Goal: Complete application form: Complete application form

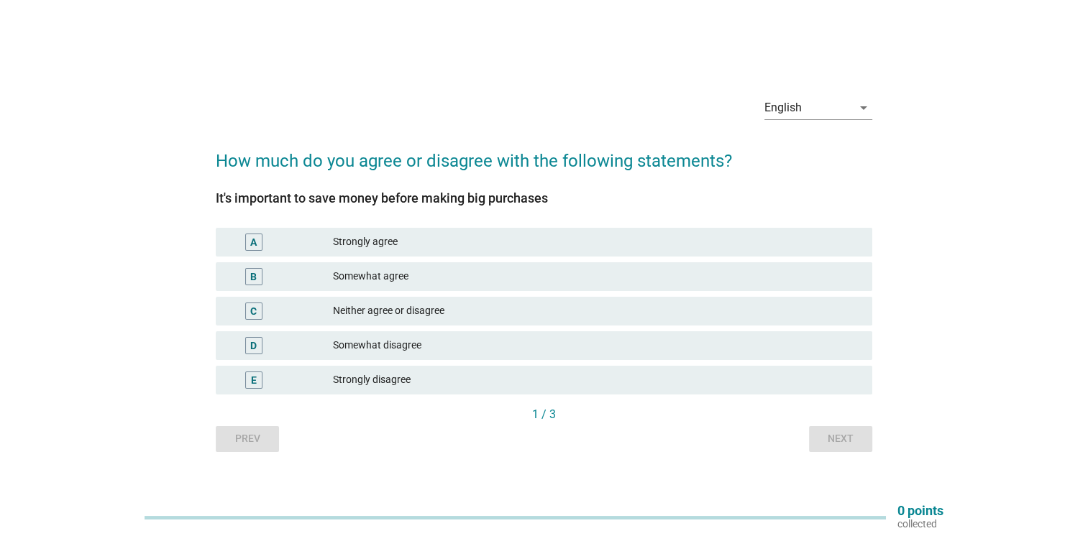
click at [431, 242] on div "Strongly agree" at bounding box center [597, 242] width 528 height 17
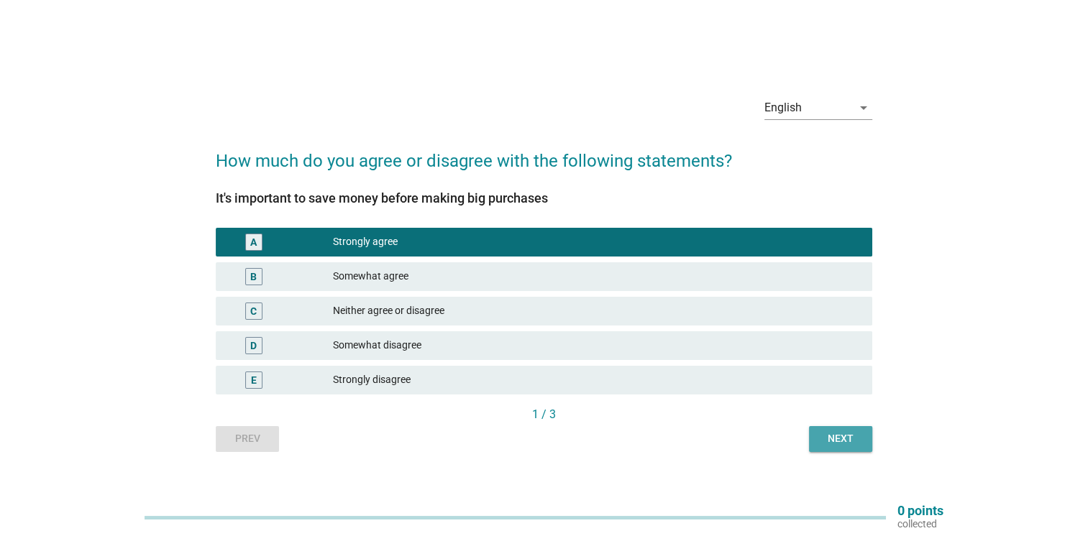
click at [845, 438] on div "Next" at bounding box center [840, 438] width 40 height 15
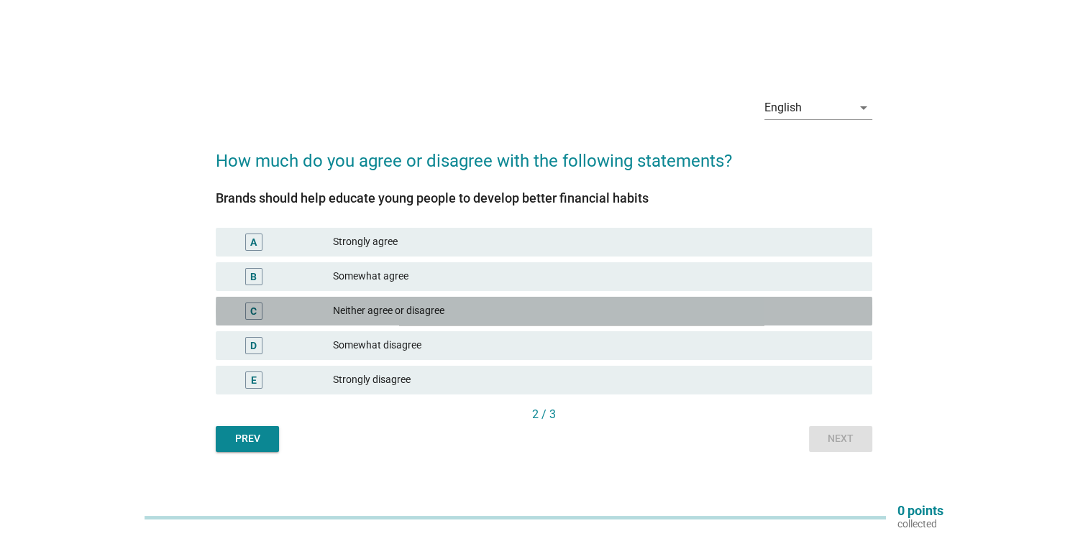
click at [467, 297] on div "C Neither agree or disagree" at bounding box center [544, 311] width 656 height 29
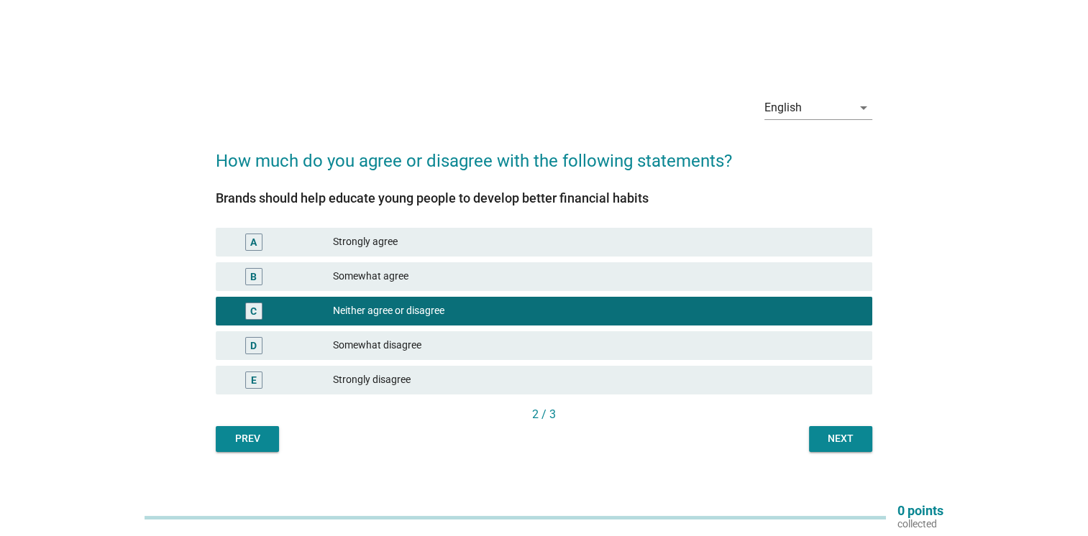
click at [454, 275] on div "Somewhat agree" at bounding box center [597, 276] width 528 height 17
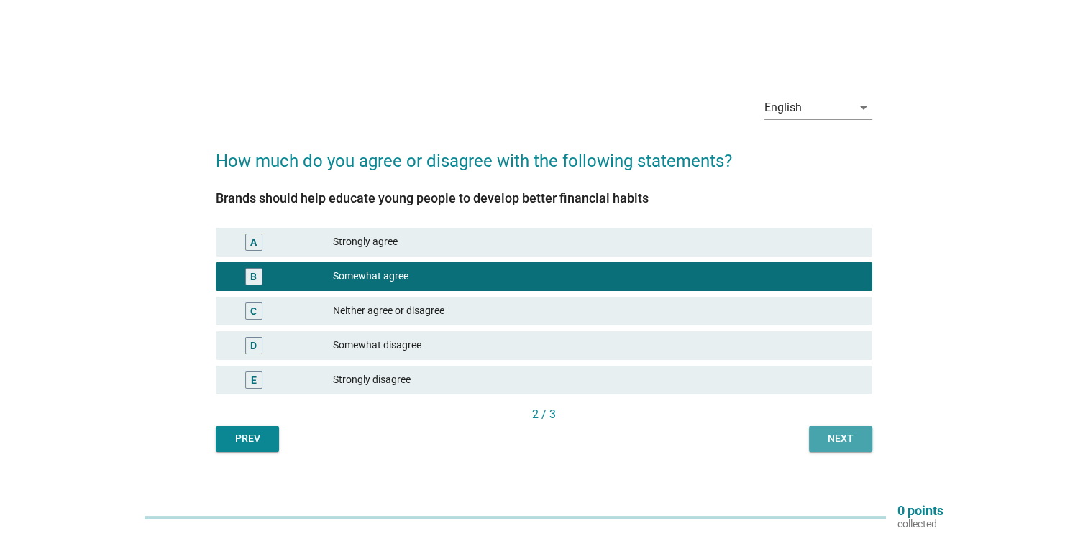
click at [823, 433] on div "Next" at bounding box center [840, 438] width 40 height 15
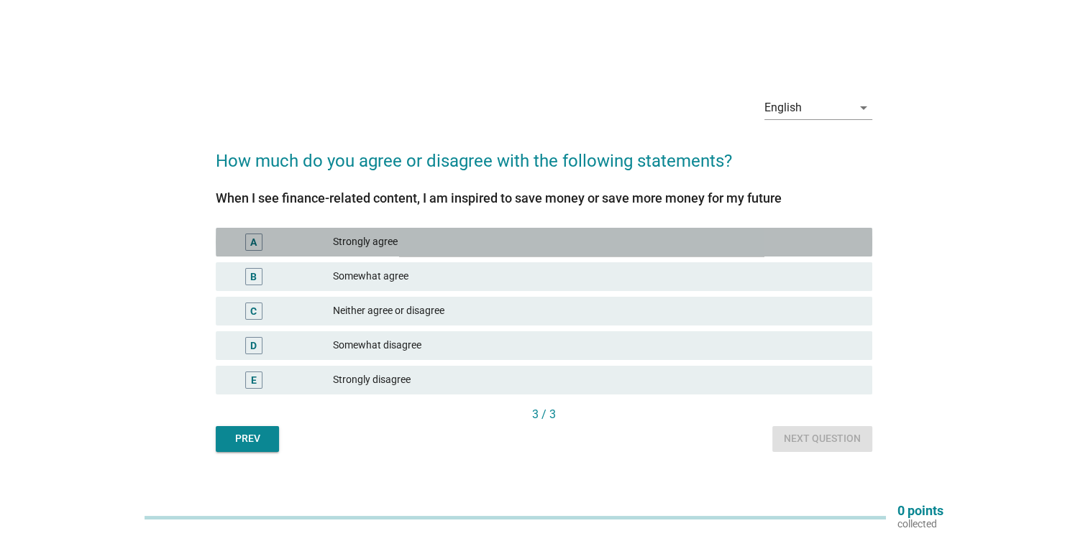
click at [570, 244] on div "Strongly agree" at bounding box center [597, 242] width 528 height 17
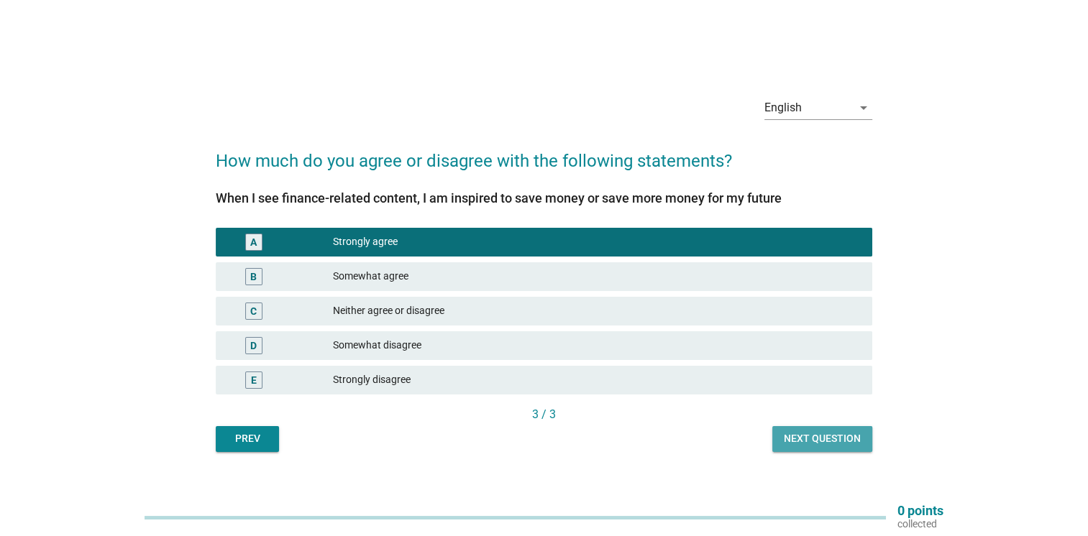
click at [802, 436] on div "Next question" at bounding box center [821, 438] width 77 height 15
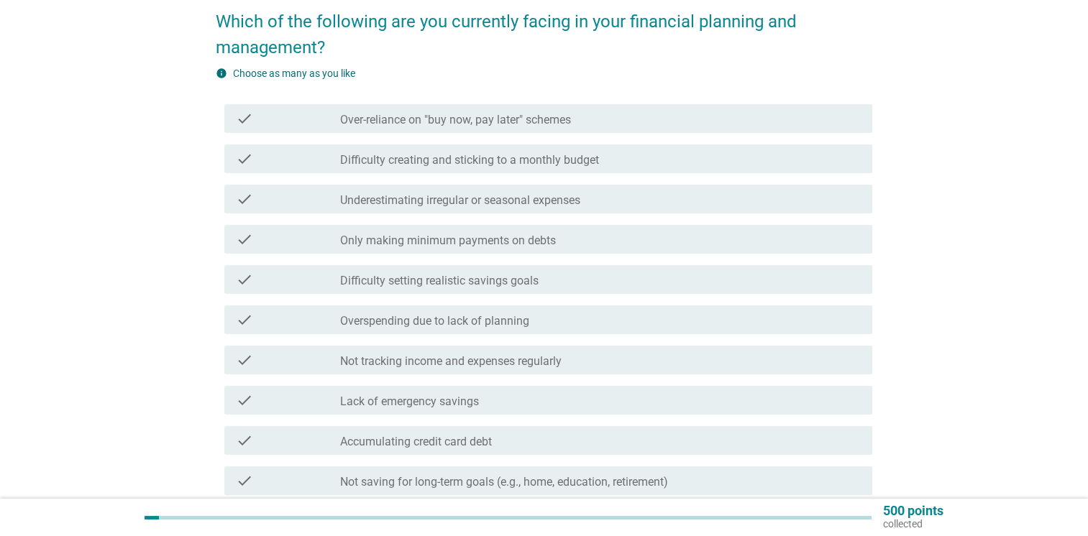
scroll to position [144, 0]
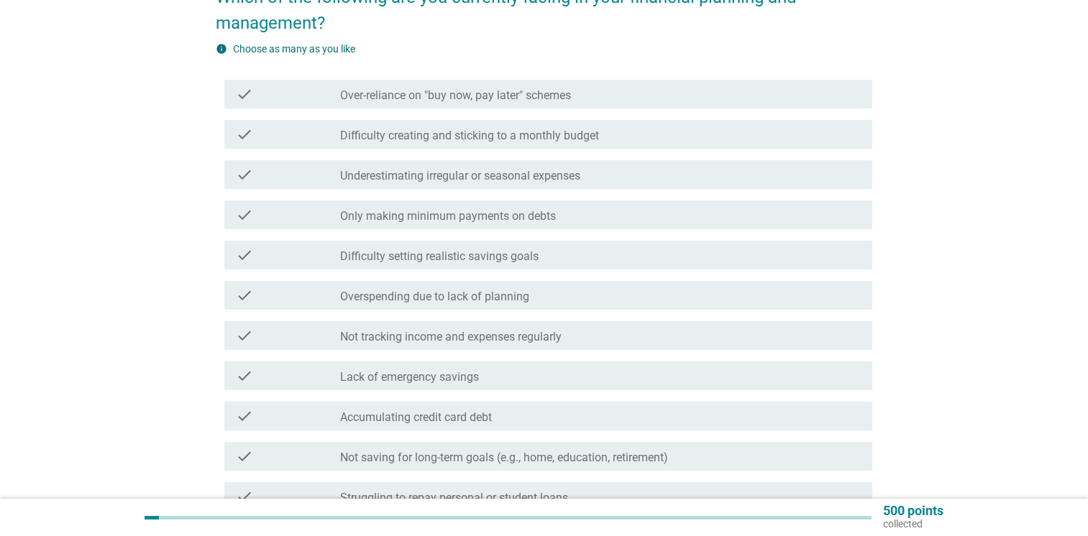
click at [624, 329] on div "check_box_outline_blank Not tracking income and expenses regularly" at bounding box center [600, 335] width 520 height 17
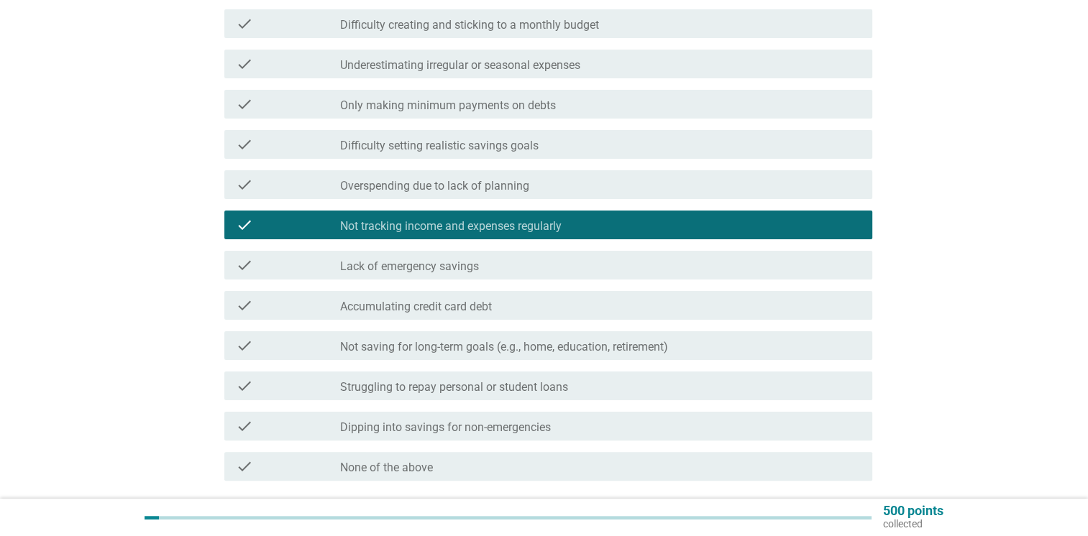
scroll to position [288, 0]
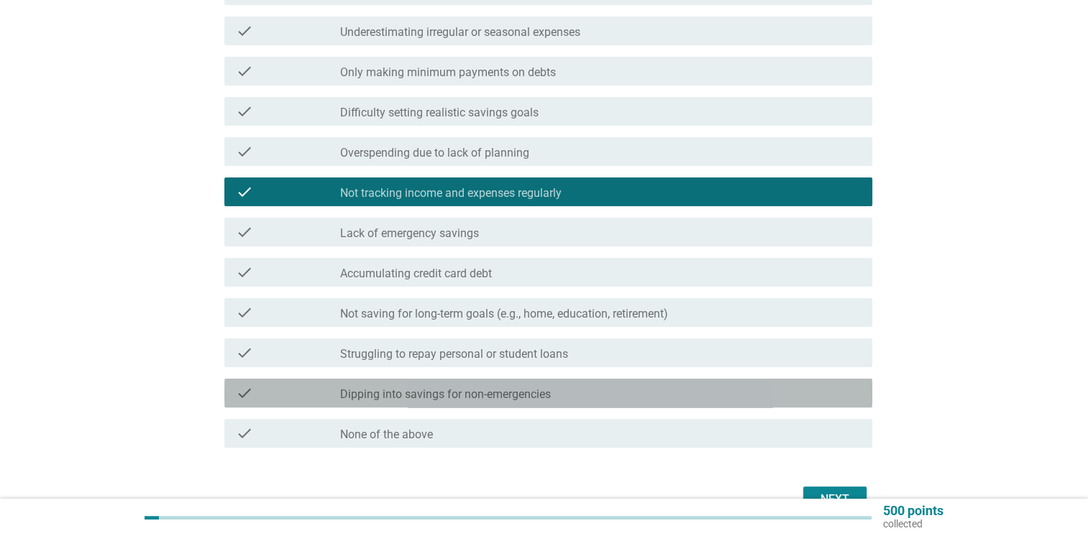
click at [595, 390] on div "check_box_outline_blank Dipping into savings for non-emergencies" at bounding box center [600, 393] width 520 height 17
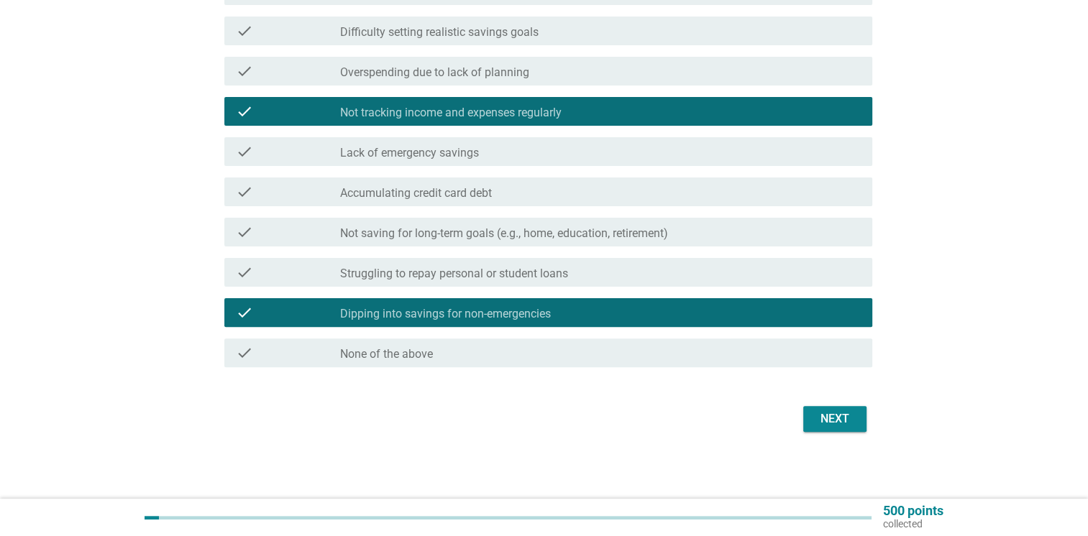
scroll to position [369, 0]
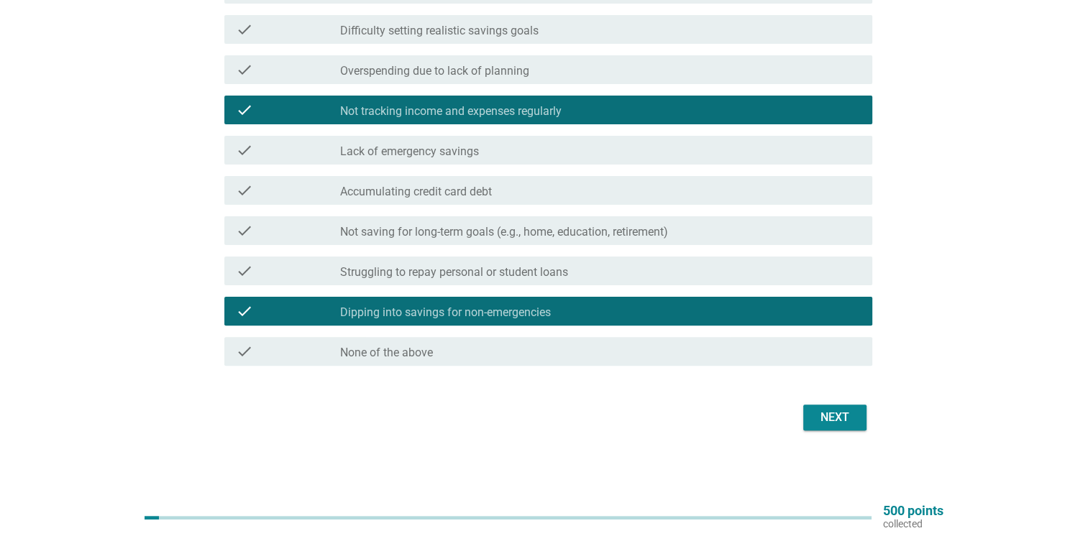
click at [832, 423] on div "Next" at bounding box center [834, 417] width 40 height 17
click at [845, 417] on div "Next" at bounding box center [544, 417] width 656 height 35
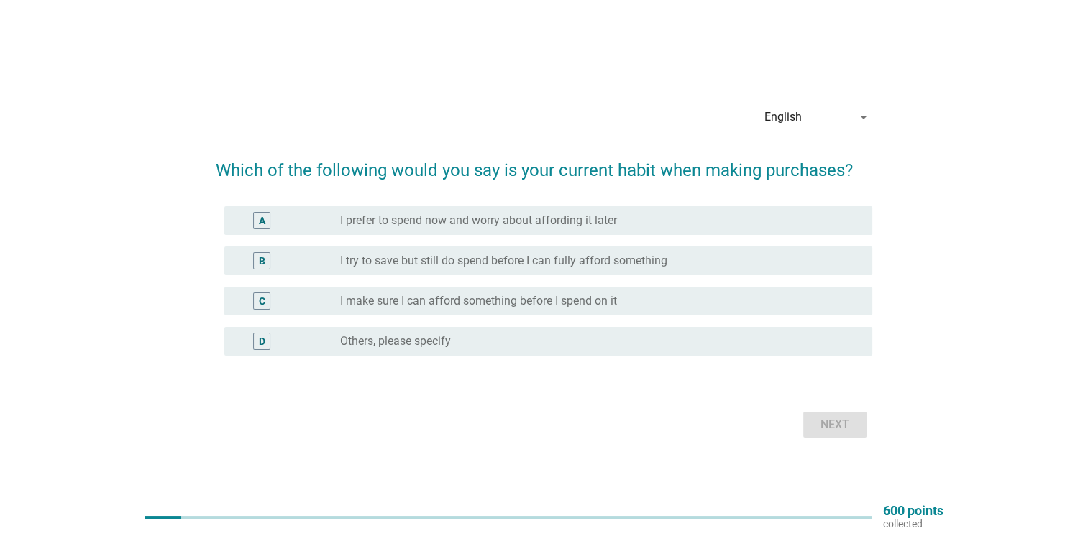
click at [592, 305] on label "I make sure I can afford something before I spend on it" at bounding box center [478, 301] width 277 height 14
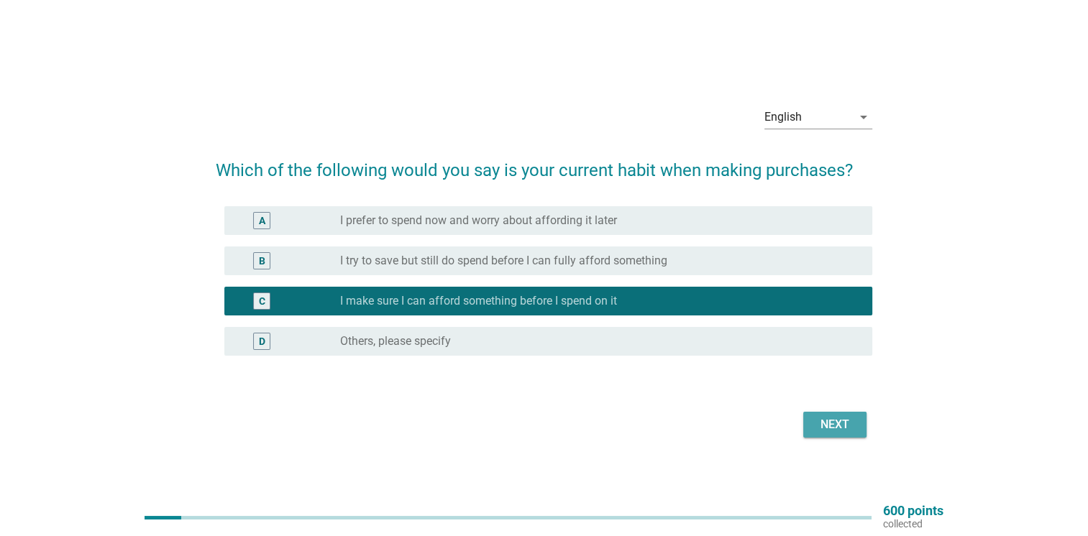
click at [822, 431] on div "Next" at bounding box center [834, 424] width 40 height 17
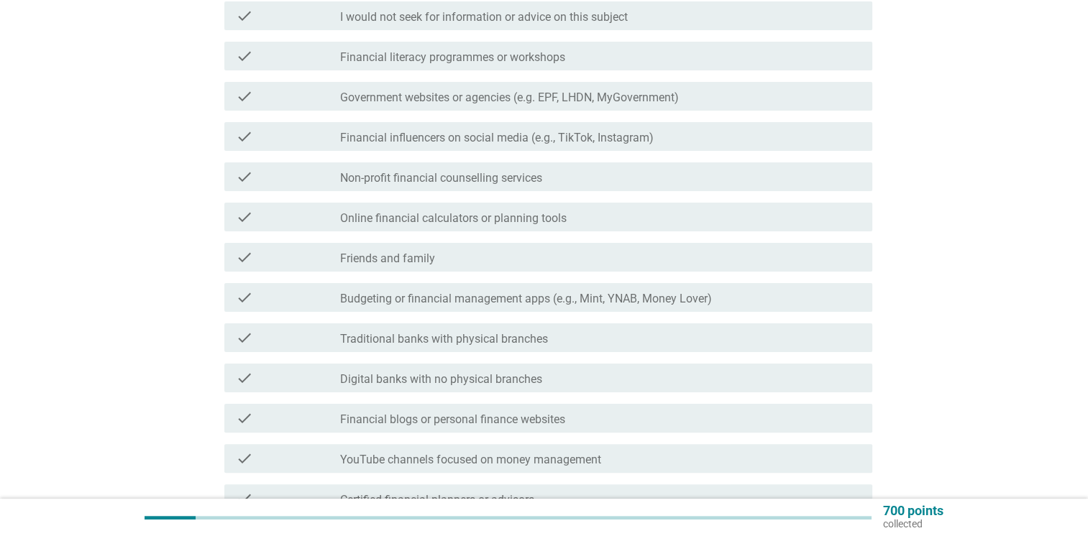
scroll to position [288, 0]
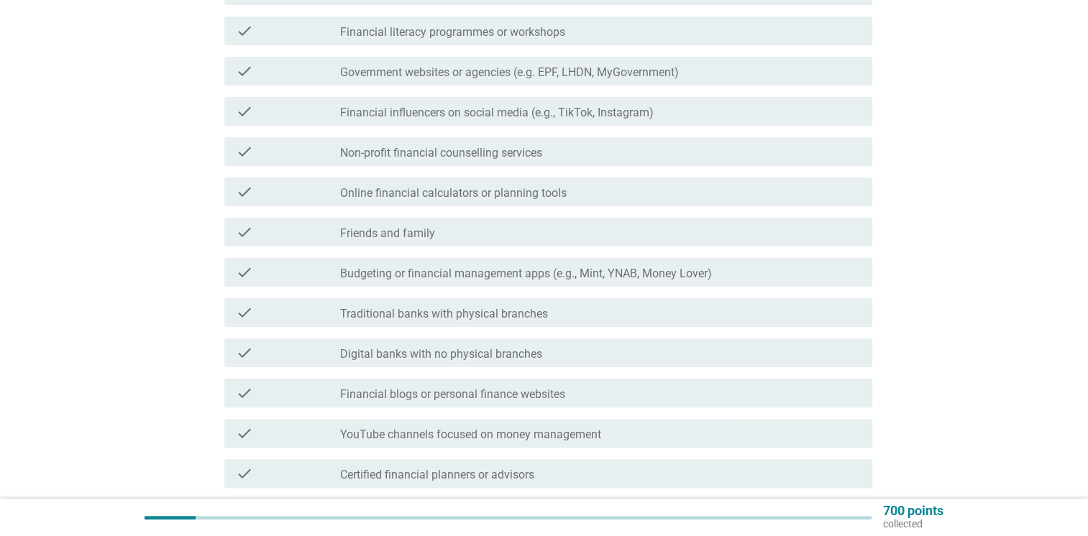
click at [603, 354] on div "check_box_outline_blank Digital banks with no physical branches" at bounding box center [600, 352] width 520 height 17
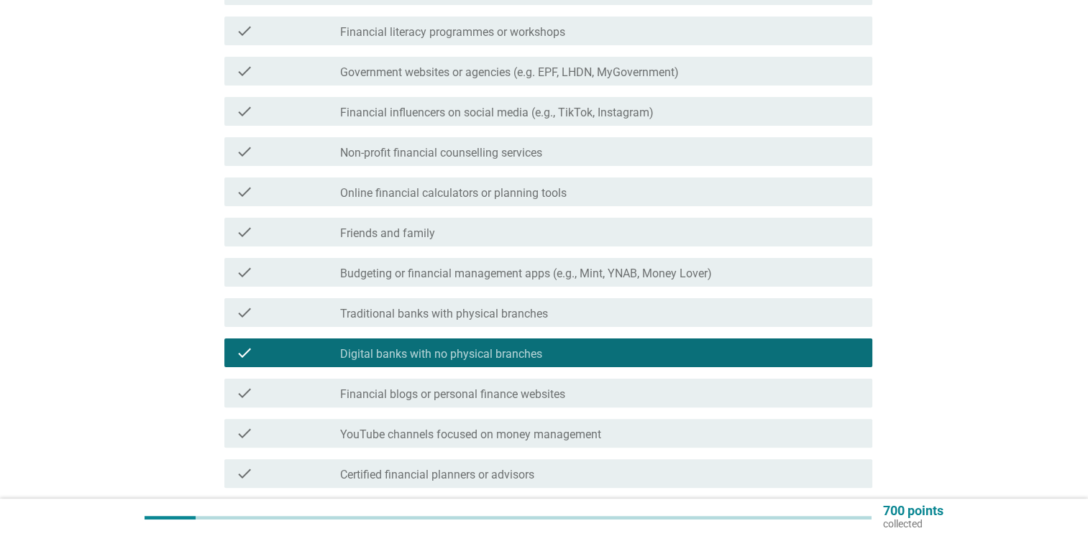
scroll to position [359, 0]
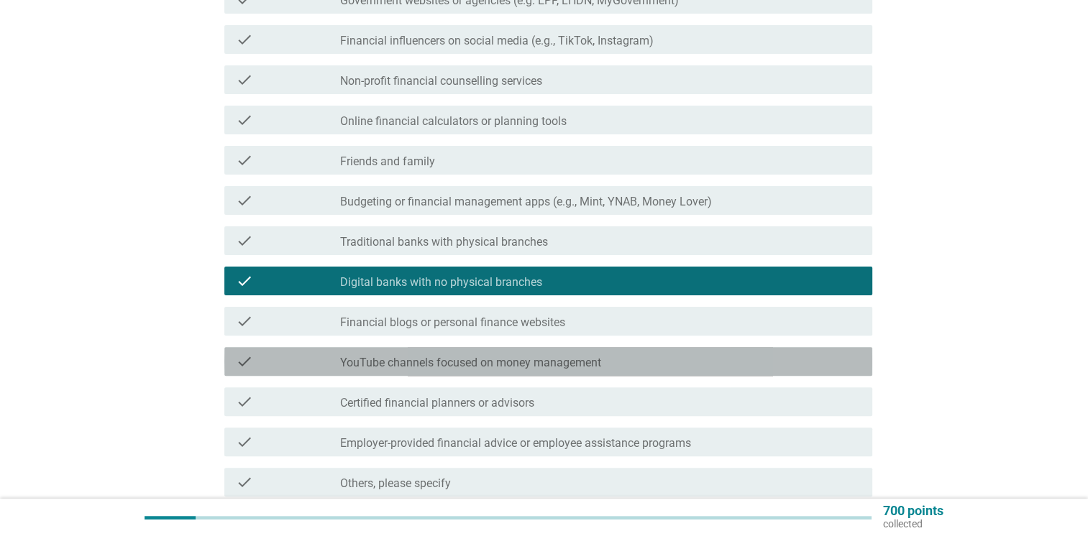
click at [605, 354] on div "check_box_outline_blank YouTube channels focused on money management" at bounding box center [600, 361] width 520 height 17
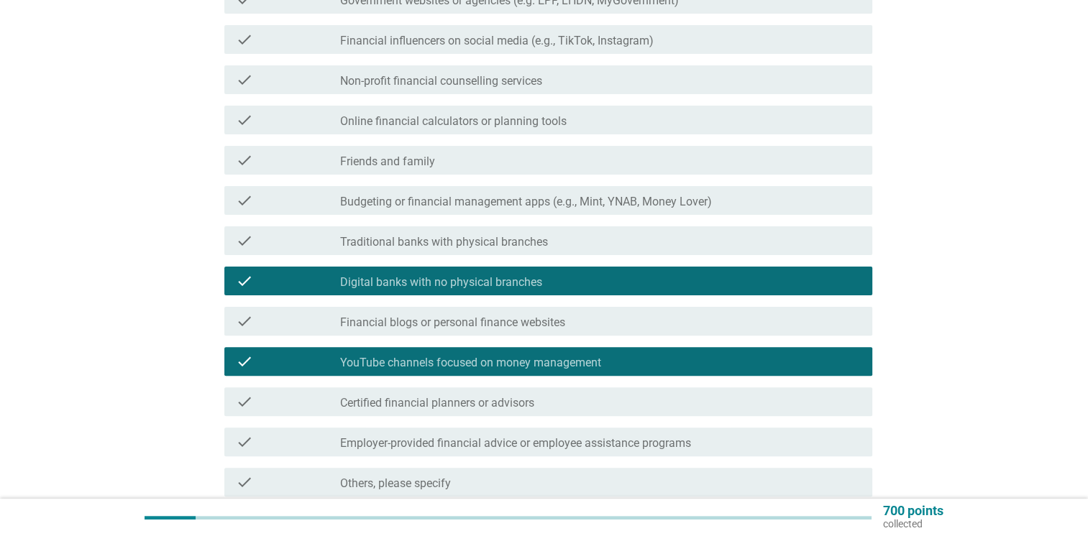
scroll to position [431, 0]
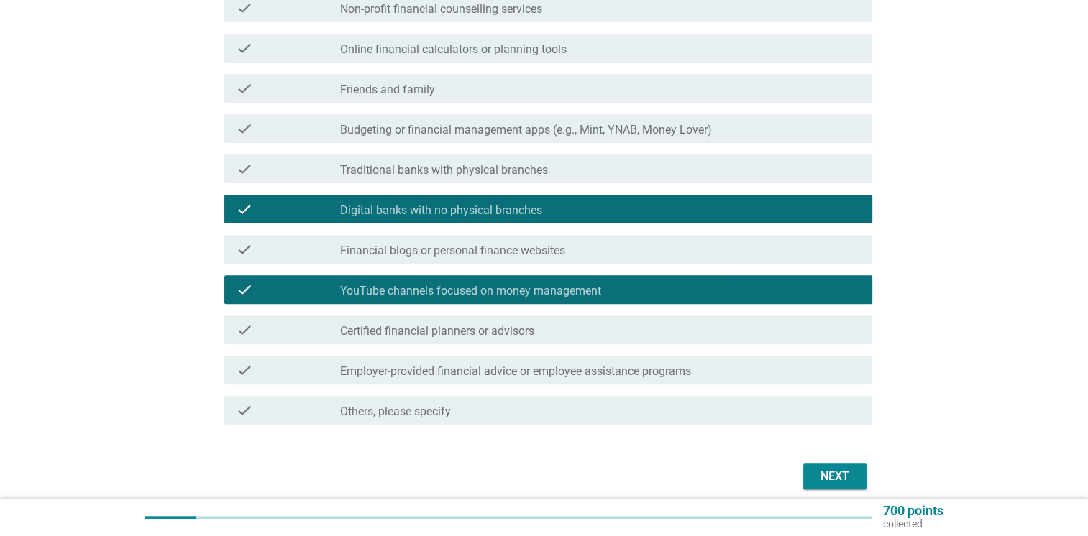
click at [829, 484] on div "Next" at bounding box center [834, 476] width 40 height 17
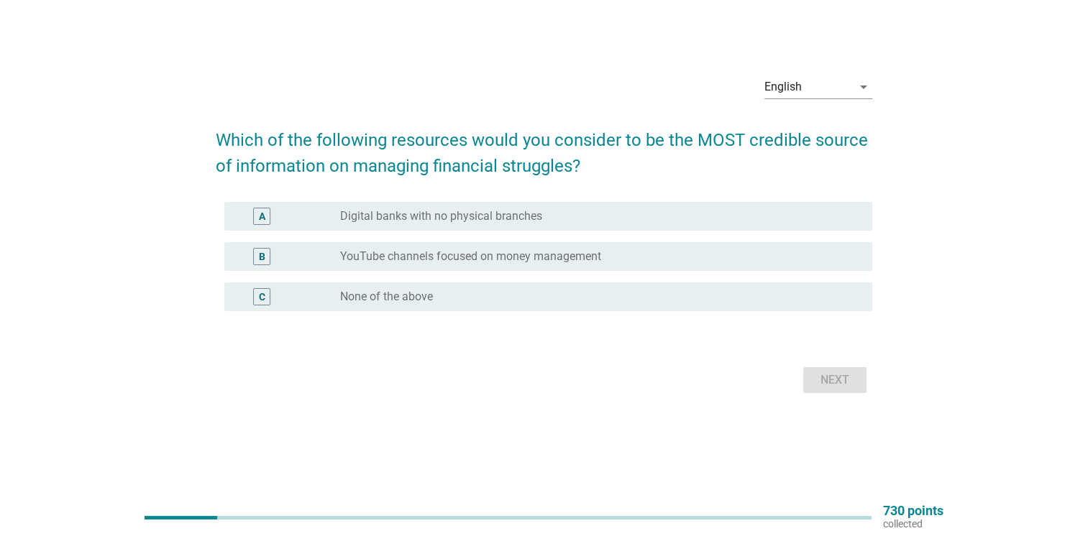
scroll to position [0, 0]
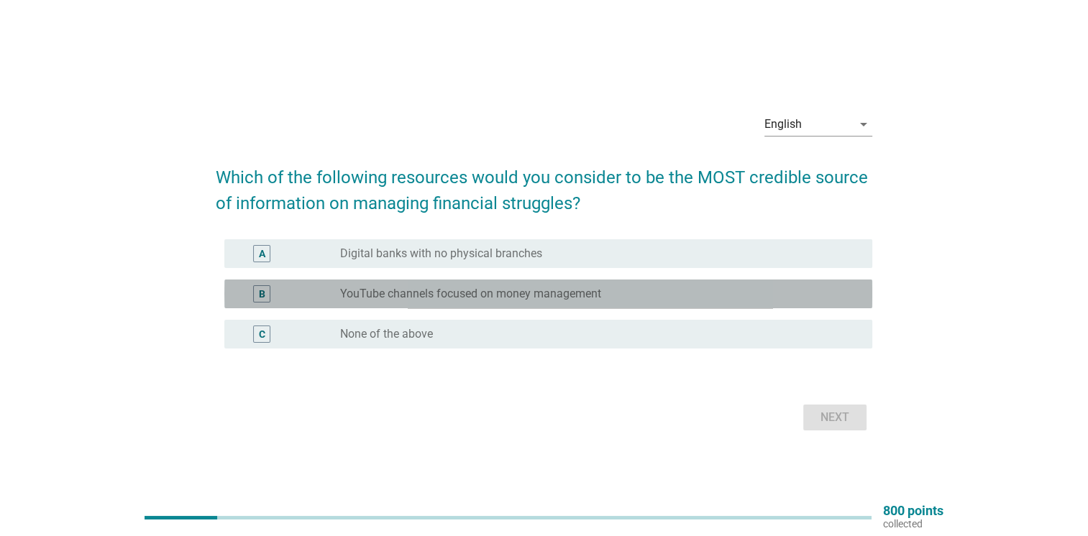
click at [420, 295] on label "YouTube channels focused on money management" at bounding box center [470, 294] width 261 height 14
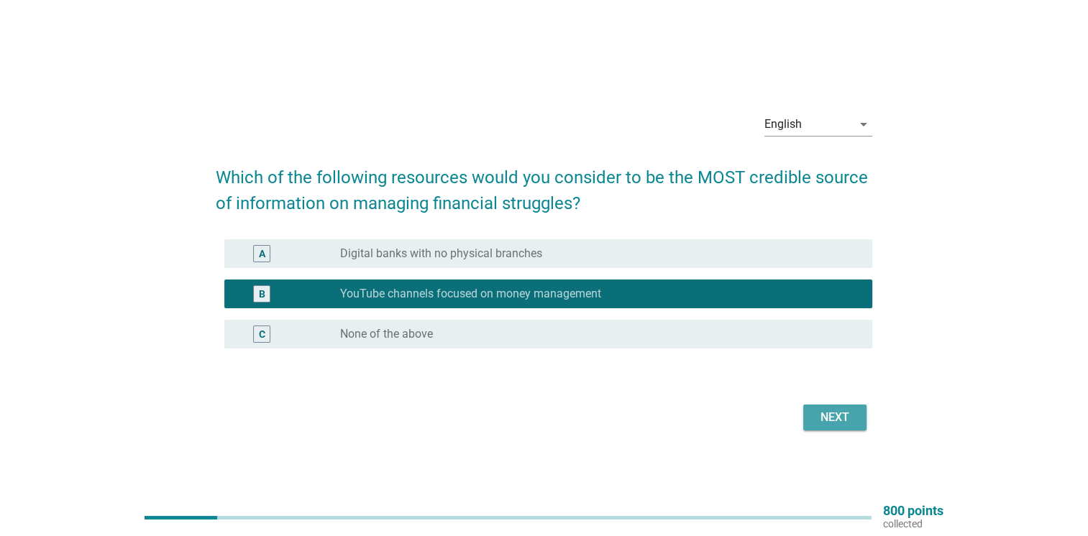
click at [854, 413] on button "Next" at bounding box center [834, 418] width 63 height 26
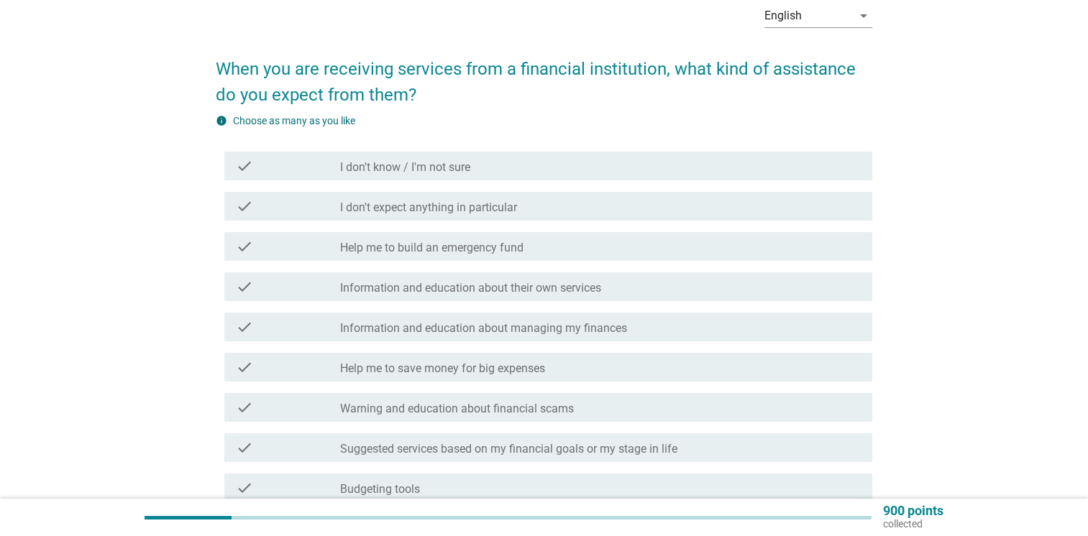
scroll to position [144, 0]
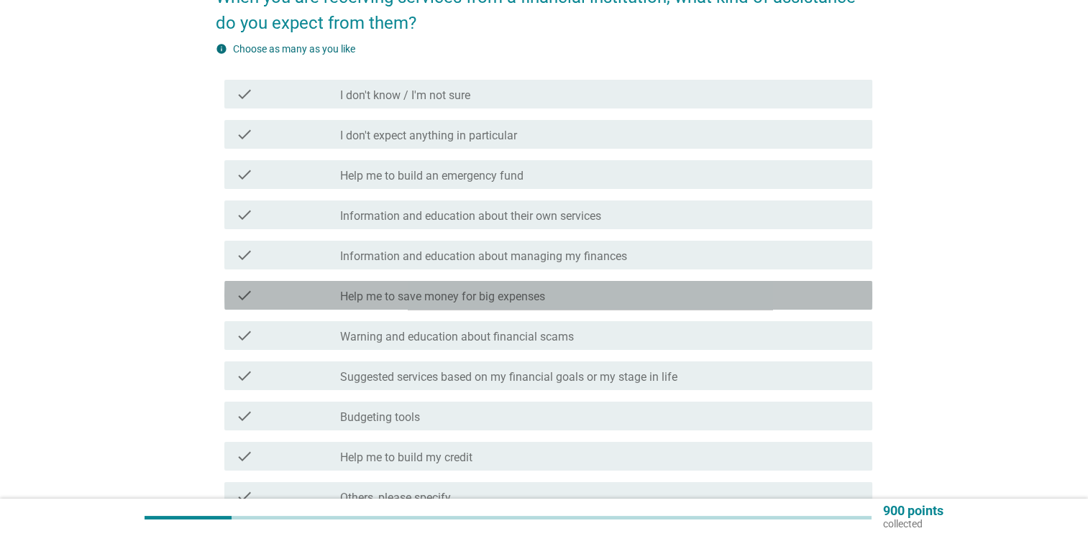
click at [718, 306] on div "check check_box_outline_blank Help me to save money for big expenses" at bounding box center [548, 295] width 648 height 29
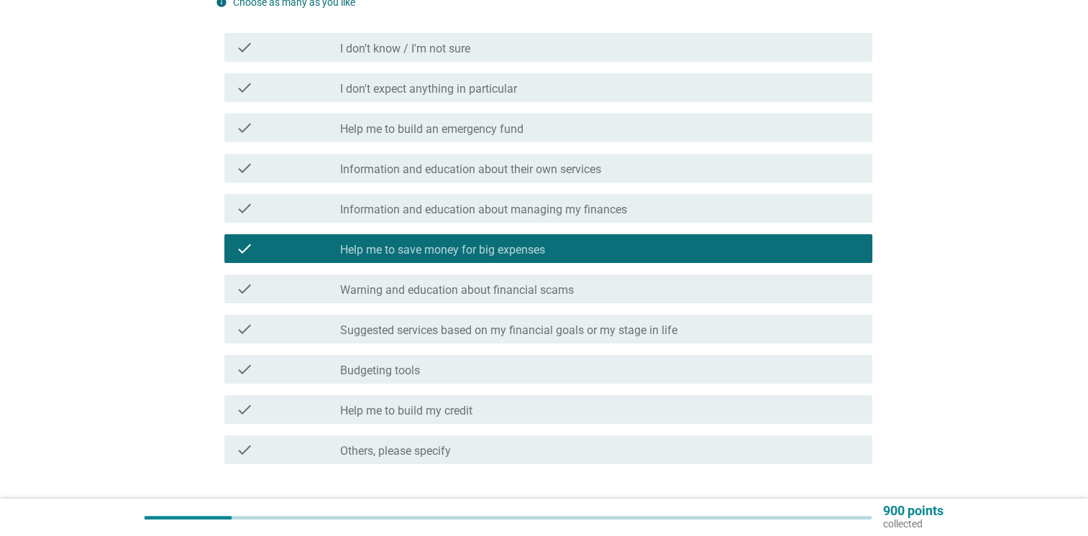
scroll to position [216, 0]
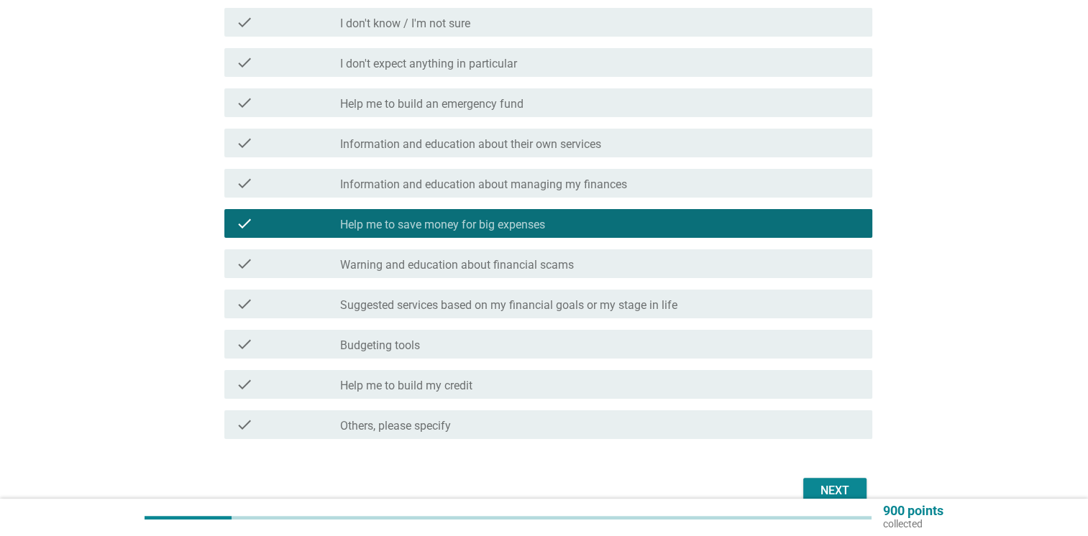
click at [705, 308] on div "check_box_outline_blank Suggested services based on my financial goals or my st…" at bounding box center [600, 303] width 520 height 17
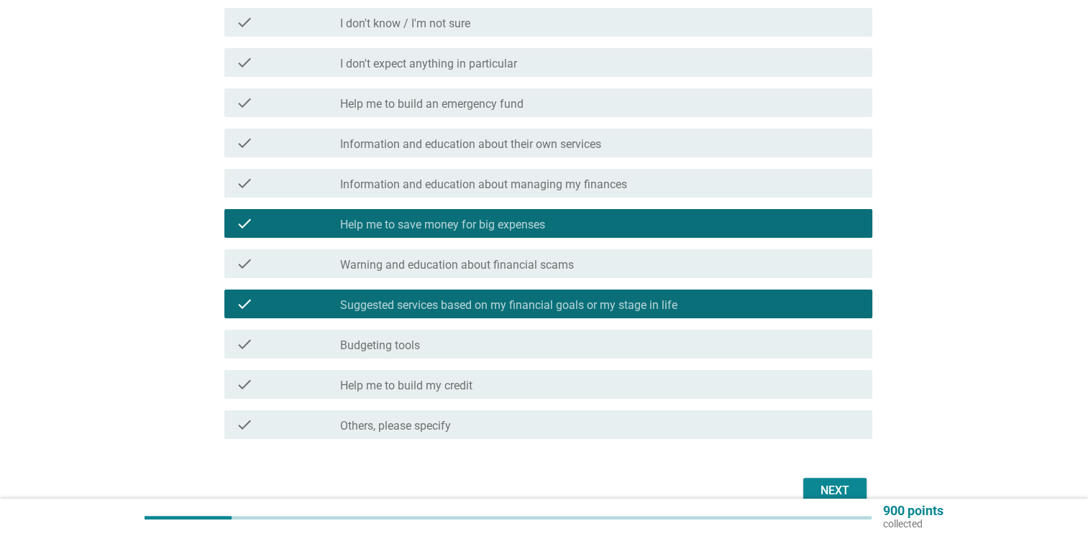
click at [622, 189] on label "Information and education about managing my finances" at bounding box center [483, 185] width 287 height 14
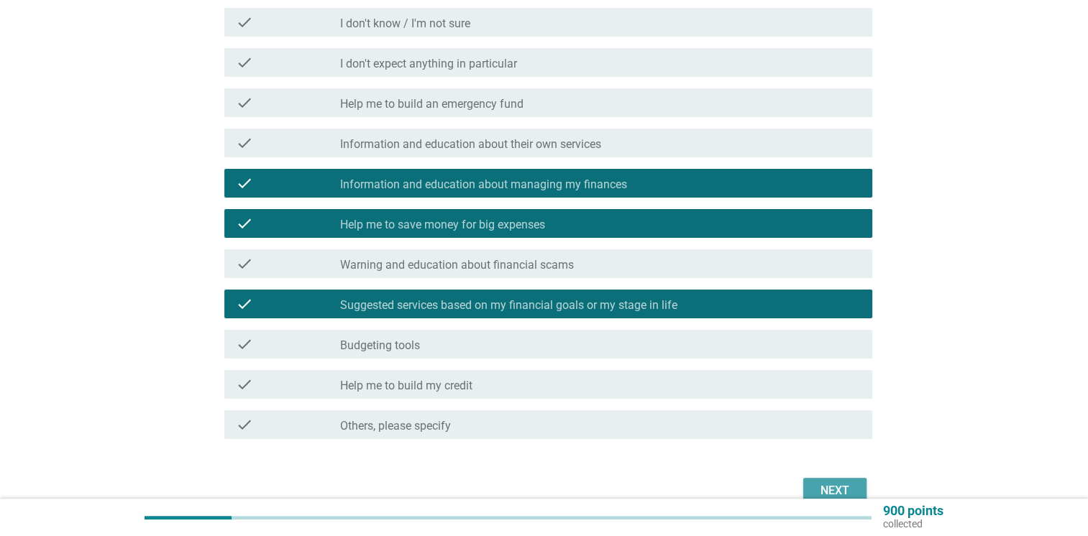
click at [835, 491] on div "Next" at bounding box center [834, 490] width 40 height 17
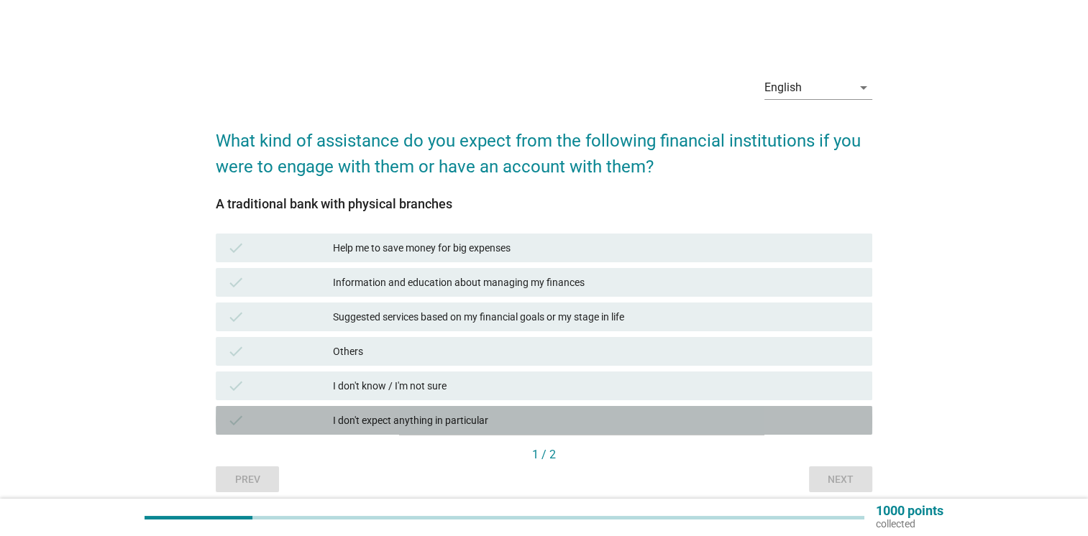
click at [469, 421] on div "I don't expect anything in particular" at bounding box center [597, 420] width 528 height 17
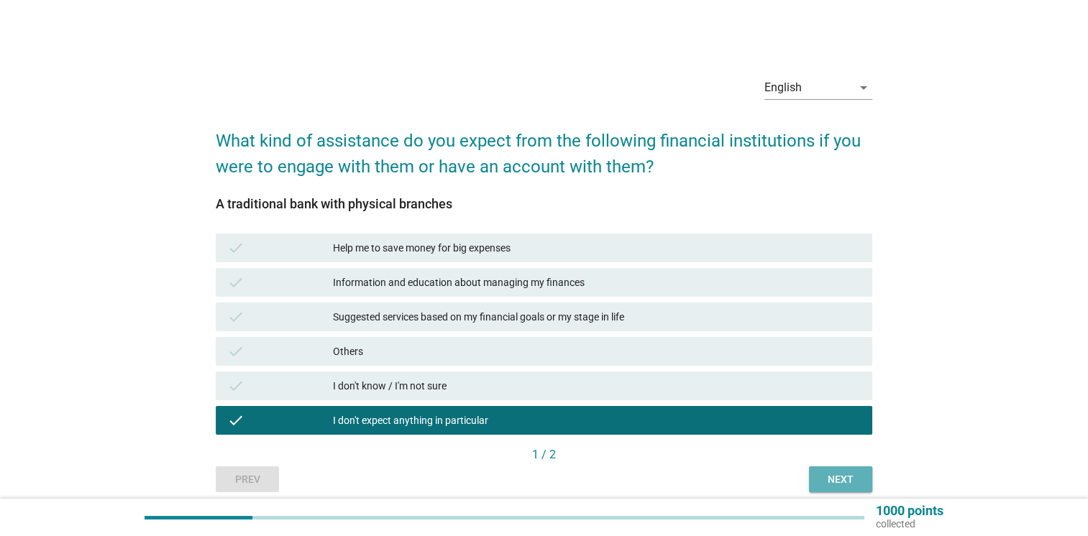
click at [850, 469] on button "Next" at bounding box center [840, 480] width 63 height 26
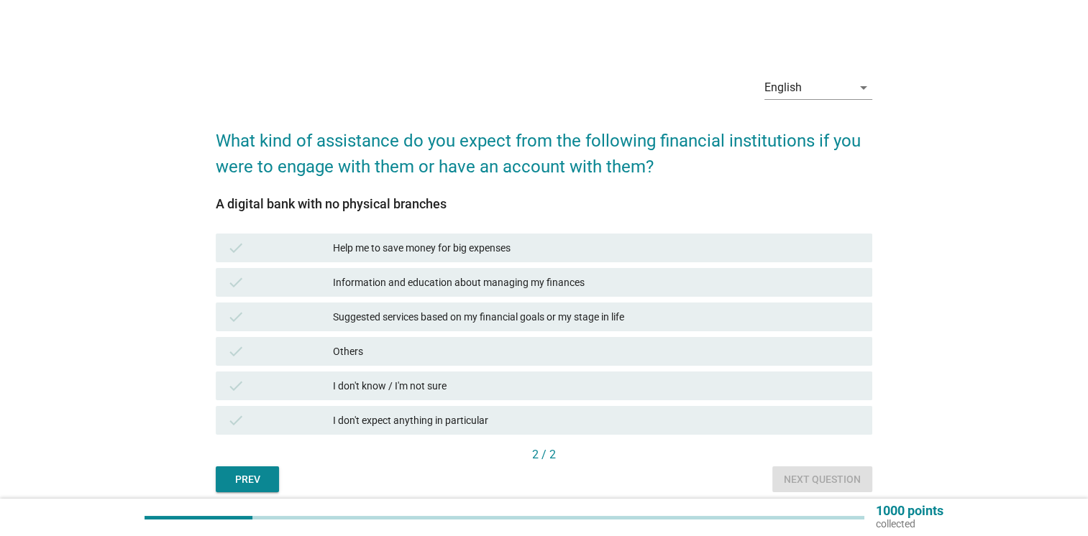
click at [508, 239] on div "Help me to save money for big expenses" at bounding box center [597, 247] width 528 height 17
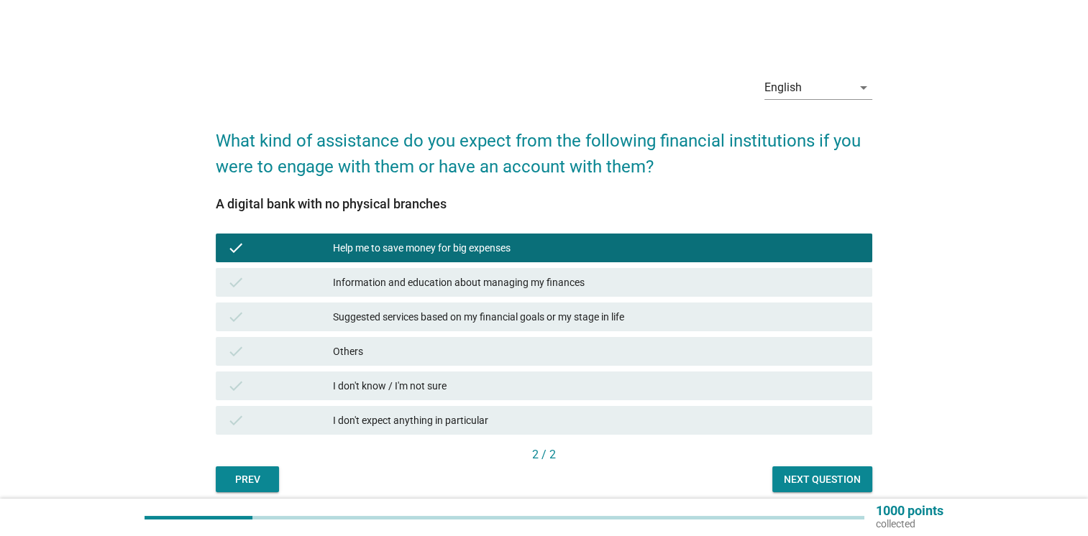
click at [664, 283] on div "Information and education about managing my finances" at bounding box center [597, 282] width 528 height 17
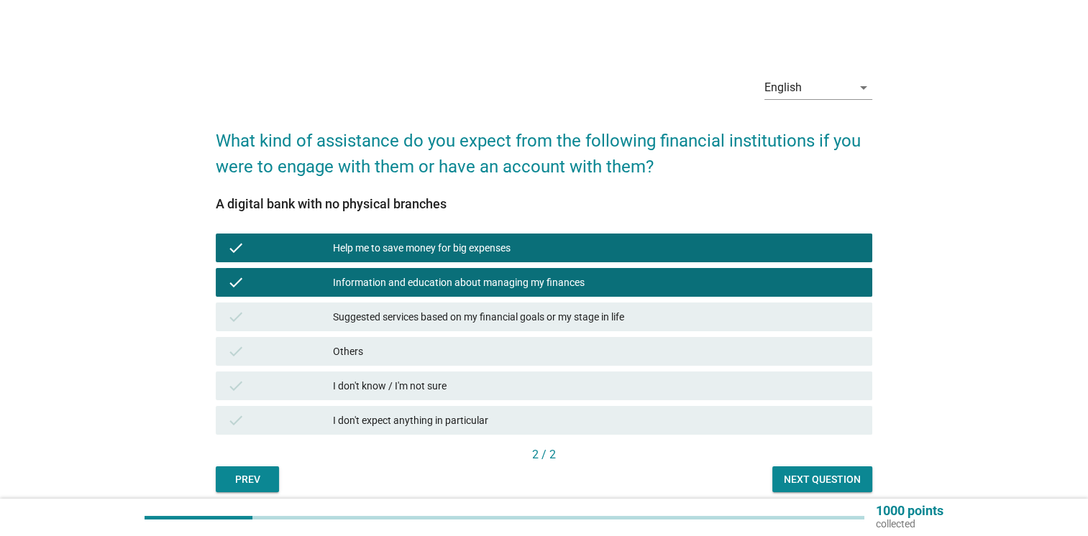
click at [811, 483] on div "Next question" at bounding box center [821, 479] width 77 height 15
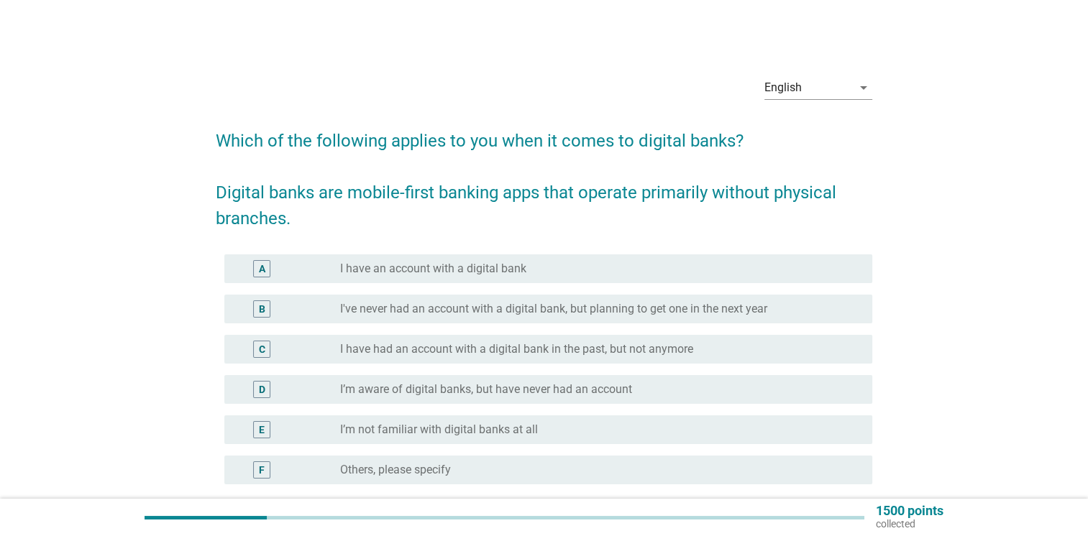
click at [558, 263] on div "radio_button_unchecked I have an account with a digital bank" at bounding box center [594, 269] width 509 height 14
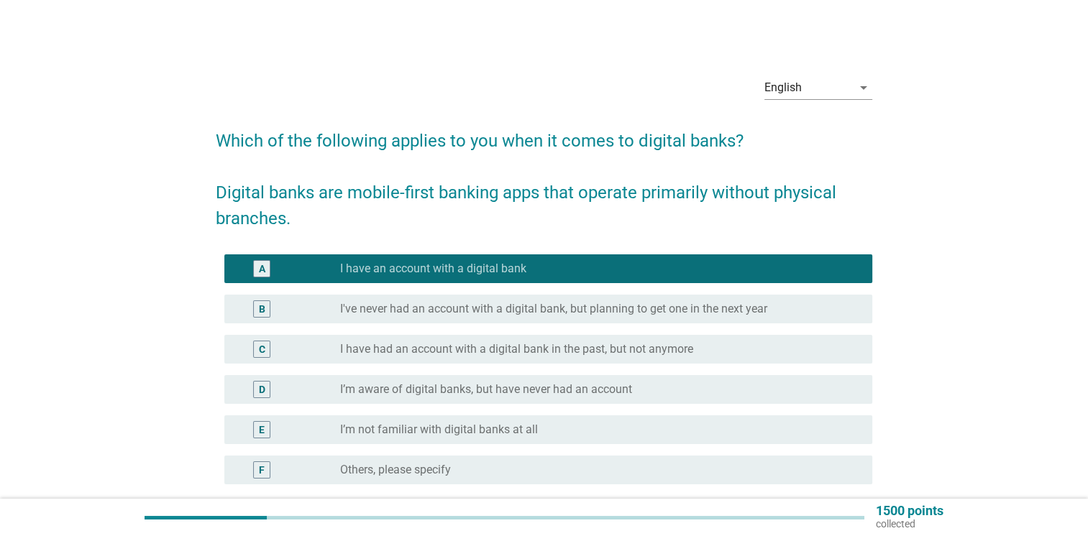
scroll to position [72, 0]
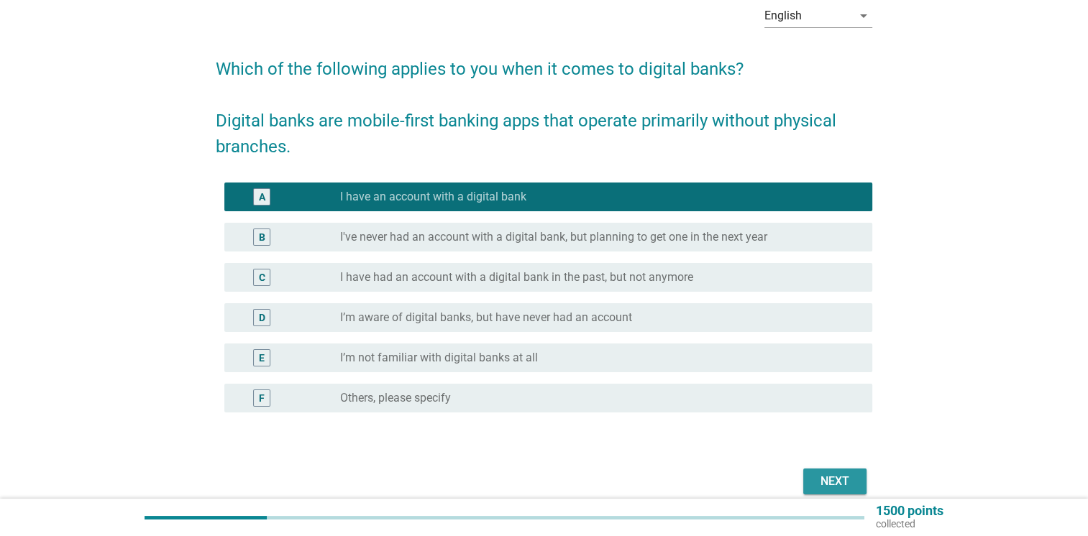
click at [842, 484] on div "Next" at bounding box center [834, 481] width 40 height 17
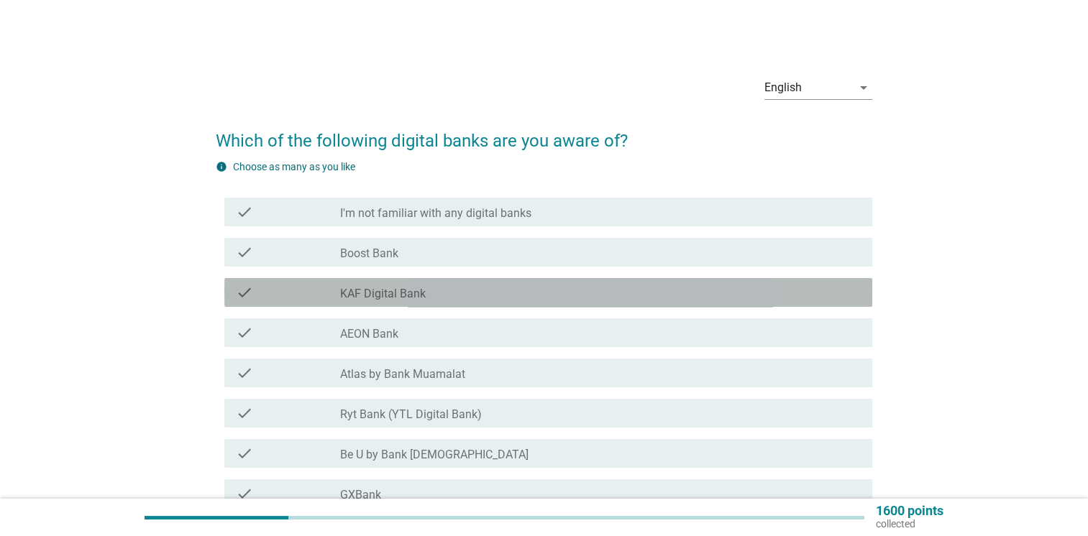
click at [532, 284] on div "check_box_outline_blank KAF Digital Bank" at bounding box center [600, 292] width 520 height 17
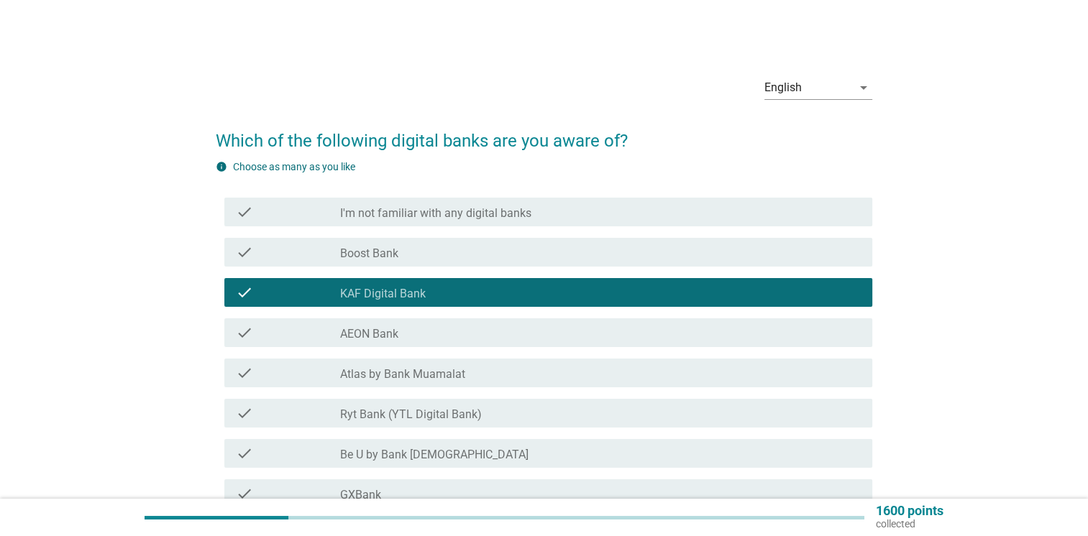
click at [543, 320] on div "check check_box_outline_blank AEON Bank" at bounding box center [548, 332] width 648 height 29
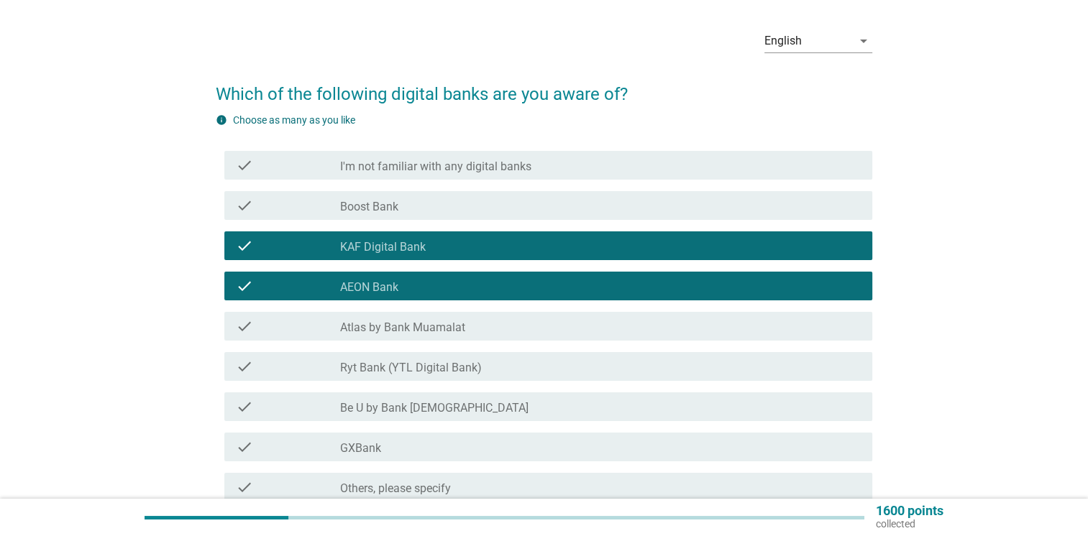
scroll to position [72, 0]
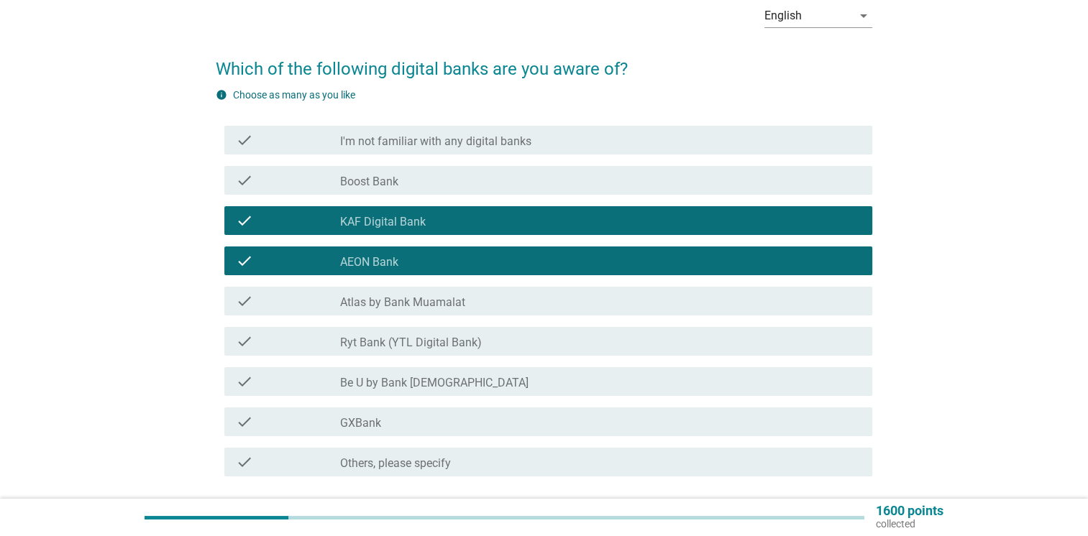
click at [546, 362] on div "check check_box_outline_blank Be U by Bank [DEMOGRAPHIC_DATA]" at bounding box center [544, 382] width 656 height 40
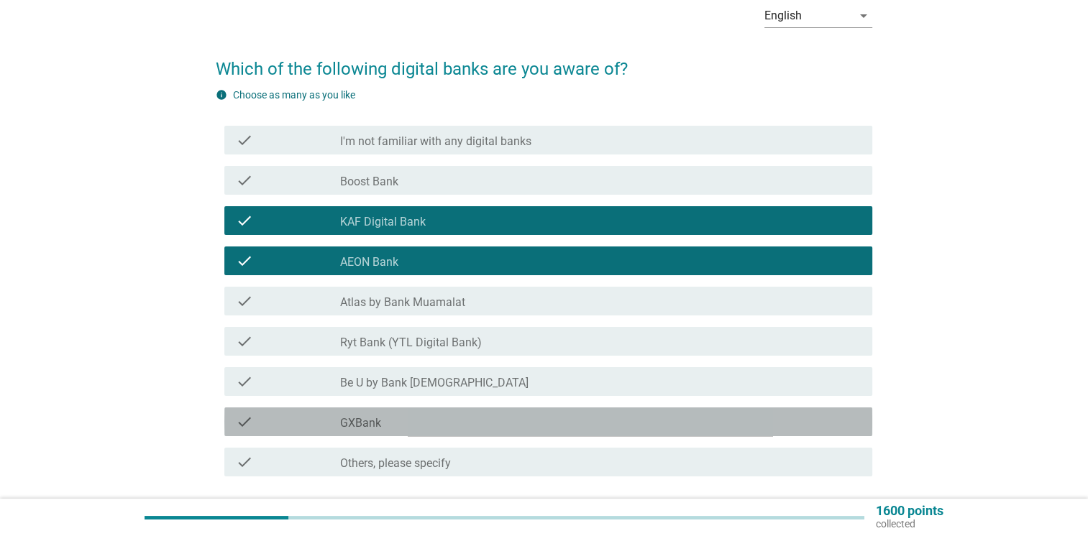
click at [537, 415] on div "check_box_outline_blank GXBank" at bounding box center [600, 421] width 520 height 17
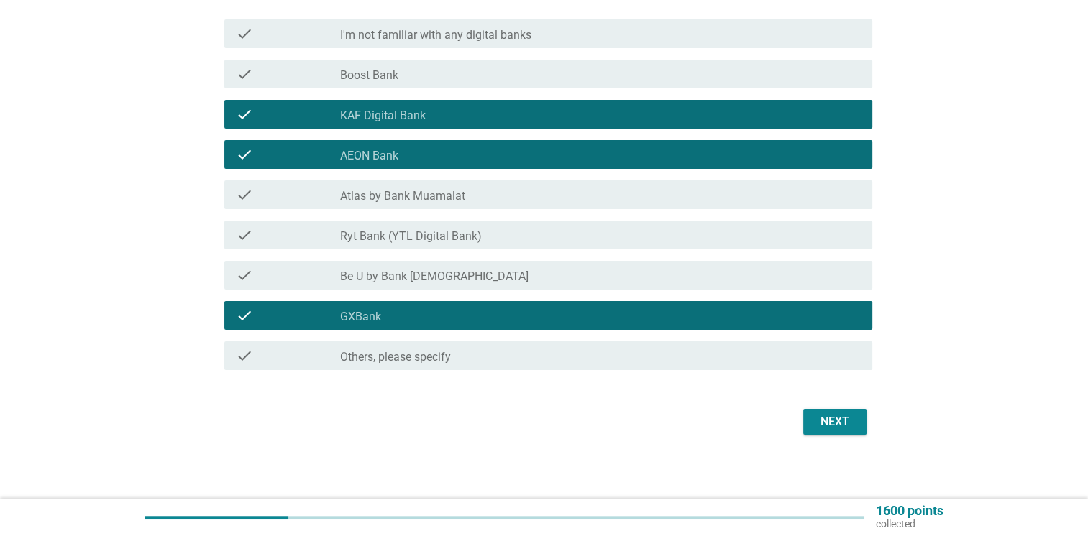
scroll to position [183, 0]
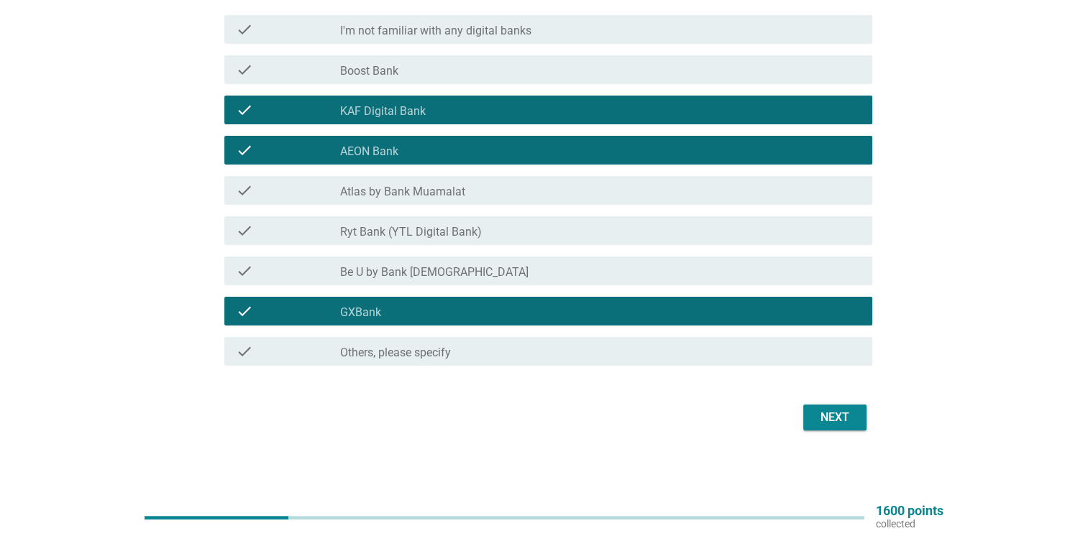
click at [825, 413] on div "Next" at bounding box center [834, 417] width 40 height 17
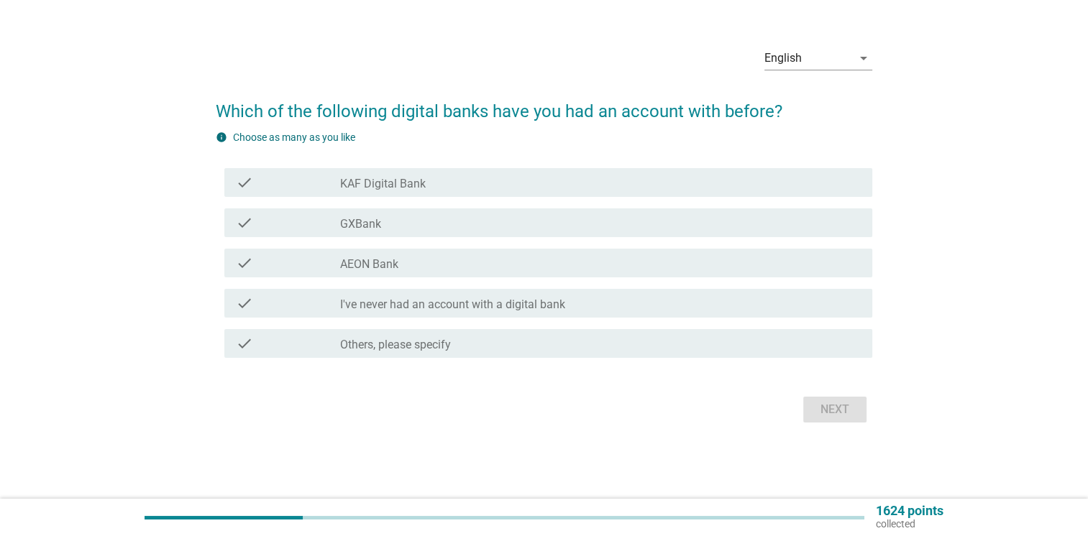
scroll to position [0, 0]
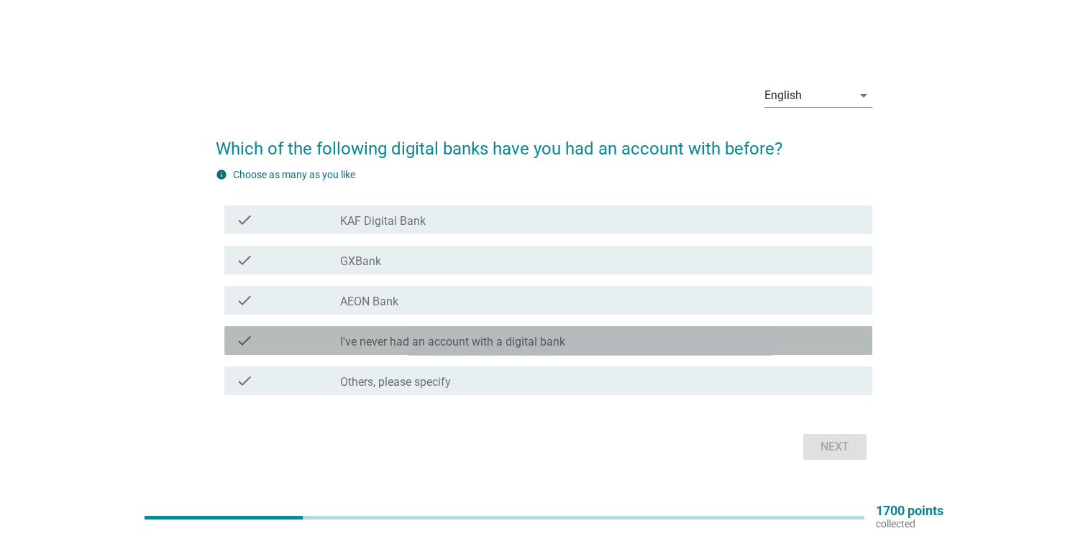
click at [640, 339] on div "check_box_outline_blank I've never had an account with a digital bank" at bounding box center [600, 340] width 520 height 17
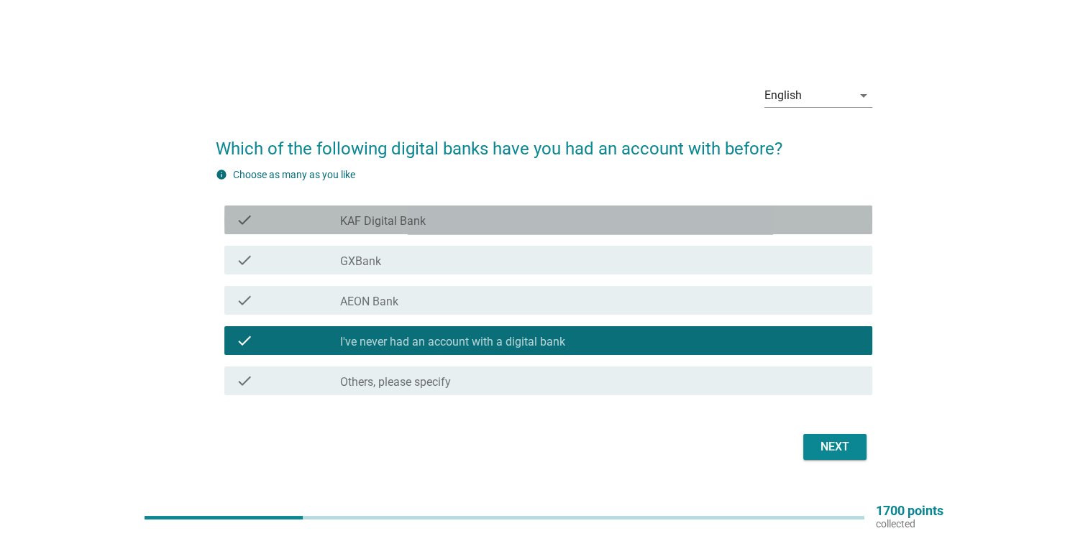
click at [544, 220] on div "check_box_outline_blank KAF Digital Bank" at bounding box center [600, 219] width 520 height 17
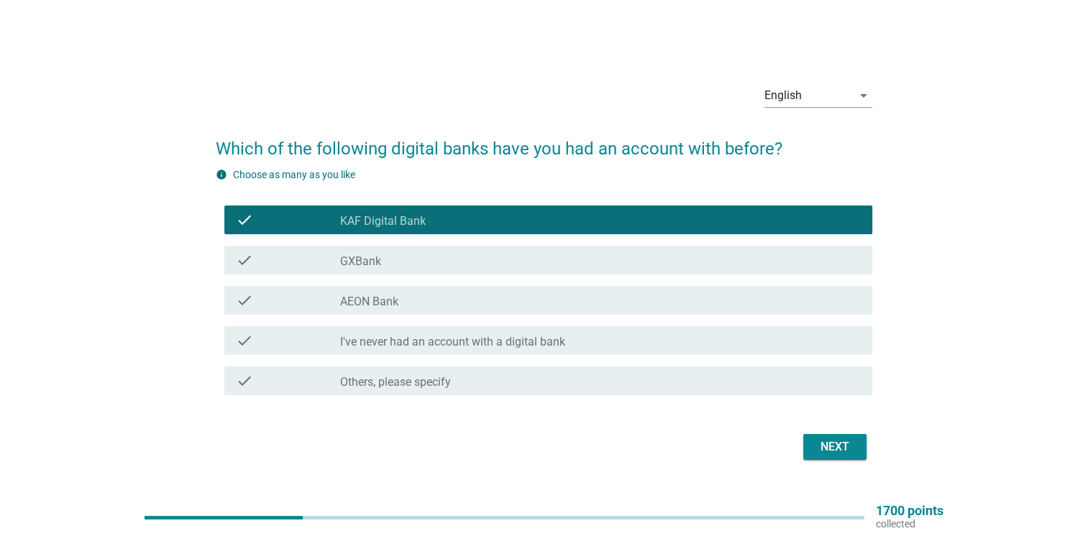
click at [561, 262] on div "check_box_outline_blank GXBank" at bounding box center [600, 260] width 520 height 17
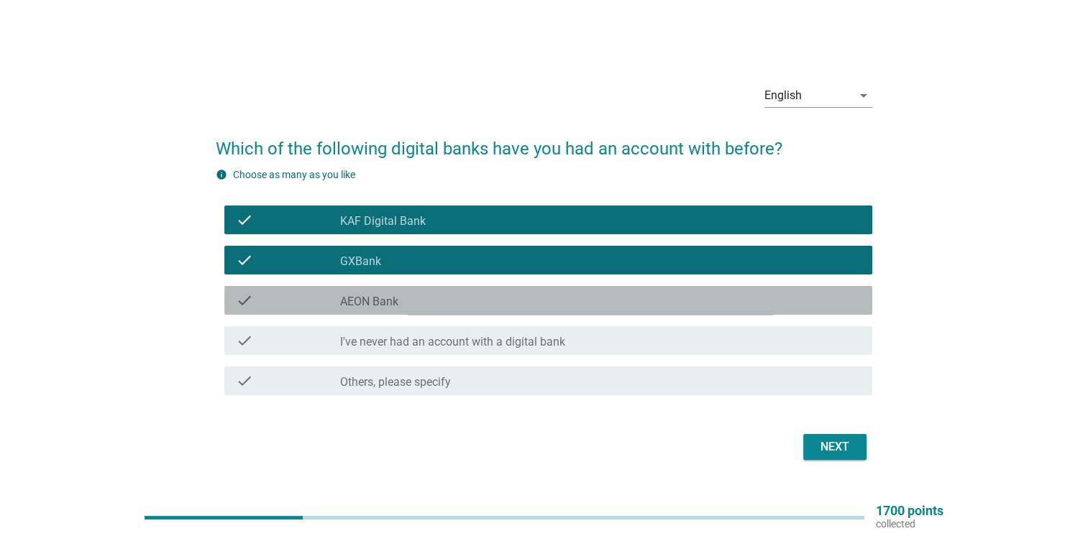
click at [564, 290] on div "check check_box_outline_blank AEON Bank" at bounding box center [548, 300] width 648 height 29
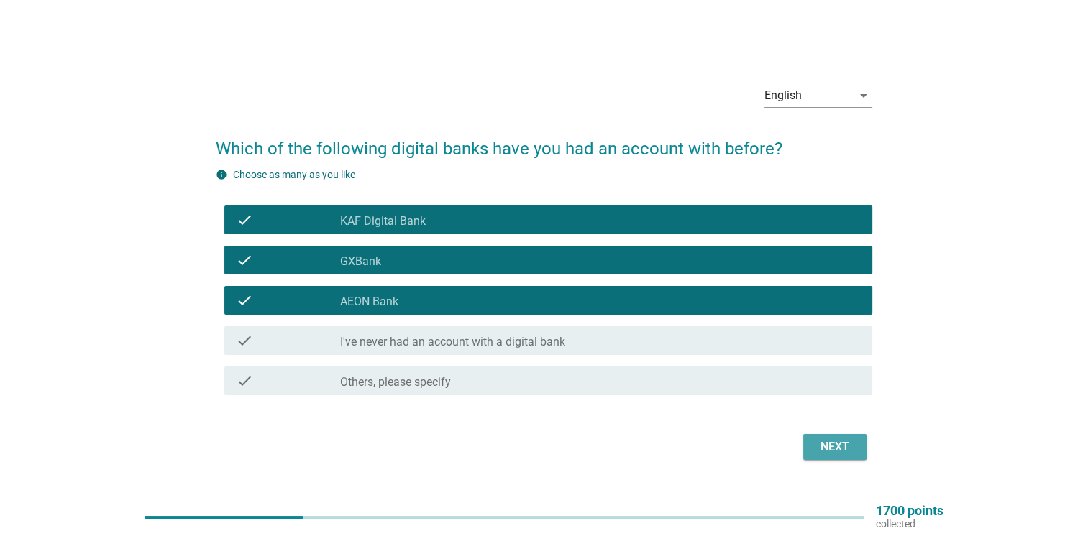
click at [831, 450] on div "Next" at bounding box center [834, 446] width 40 height 17
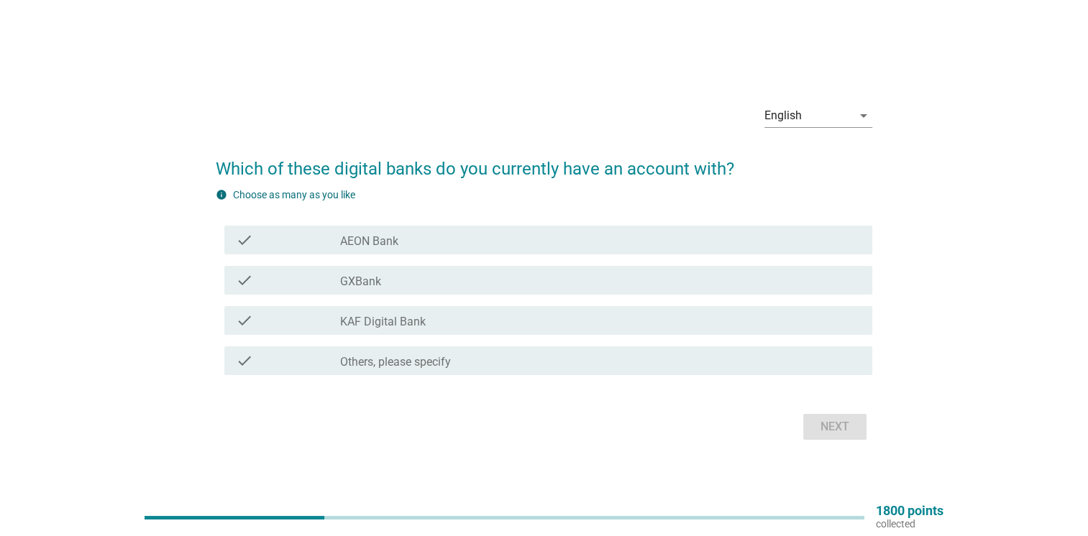
click at [599, 234] on div "check_box AEON Bank" at bounding box center [600, 239] width 520 height 17
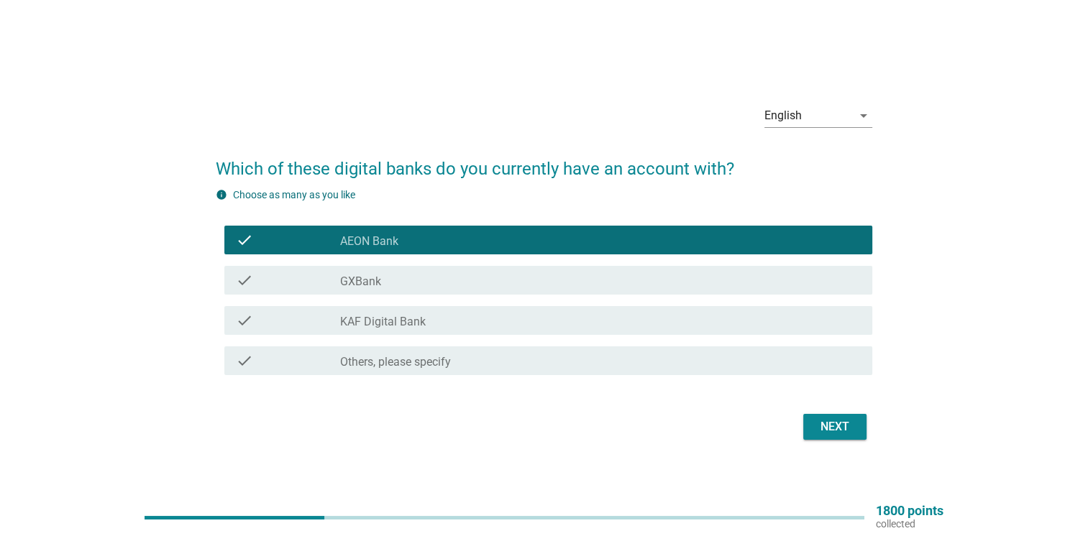
click at [631, 277] on div "check_box_outline_blank GXBank" at bounding box center [600, 280] width 520 height 17
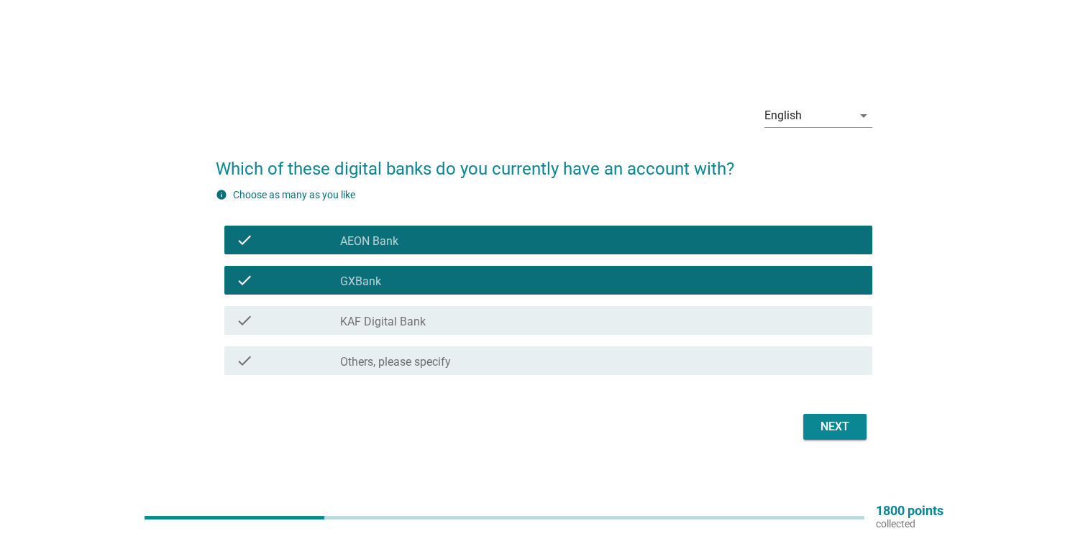
click at [641, 318] on div "check_box KAF Digital Bank" at bounding box center [600, 320] width 520 height 17
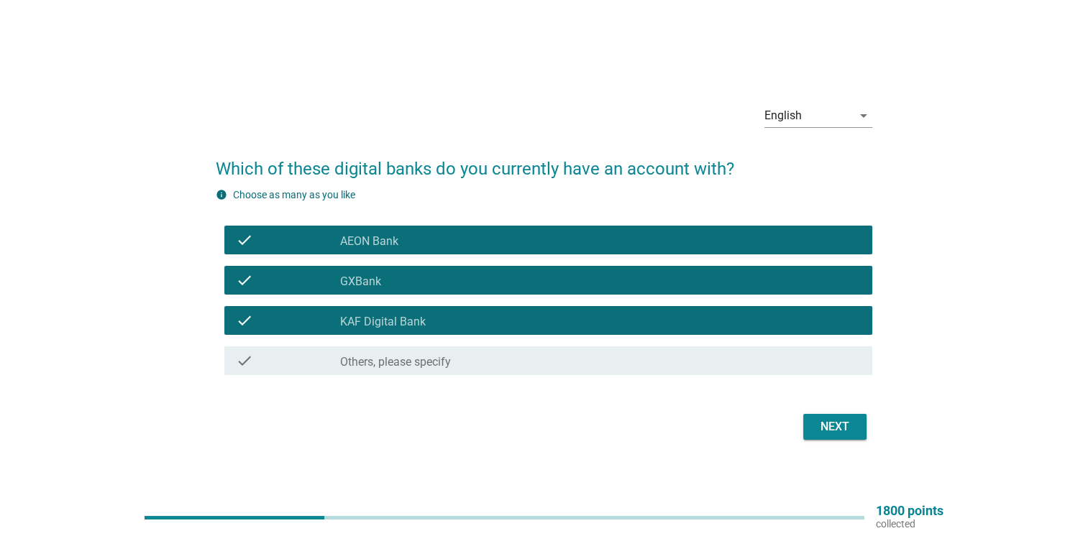
click at [827, 435] on div "Next" at bounding box center [834, 426] width 40 height 17
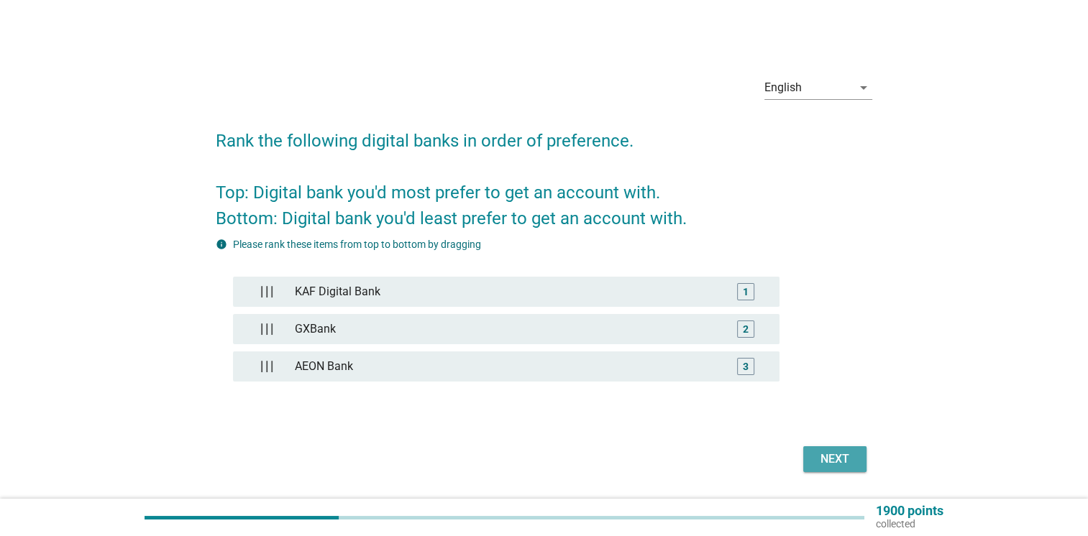
click at [843, 453] on div "Next" at bounding box center [834, 459] width 40 height 17
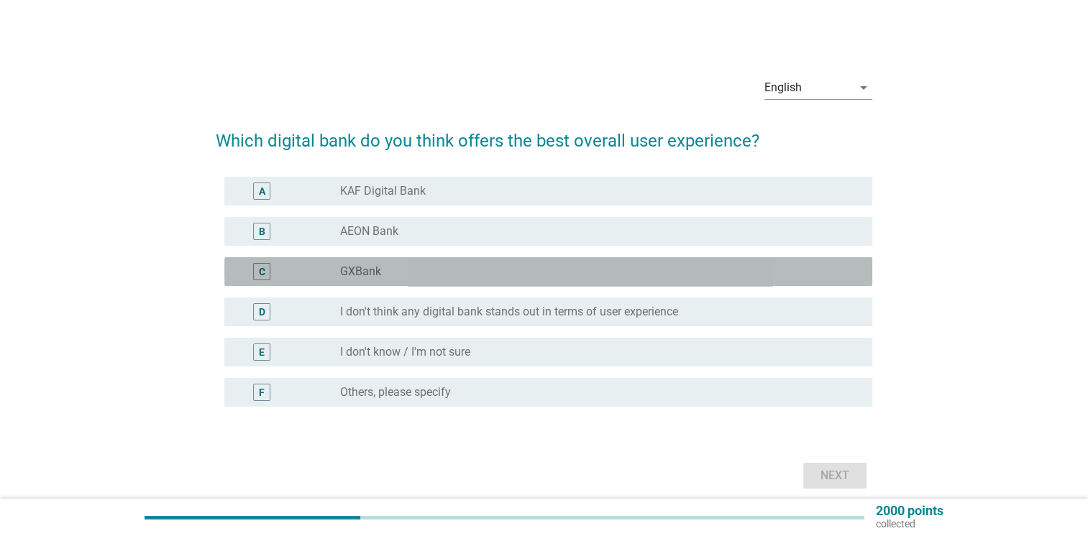
click at [525, 268] on div "radio_button_unchecked GXBank" at bounding box center [594, 272] width 509 height 14
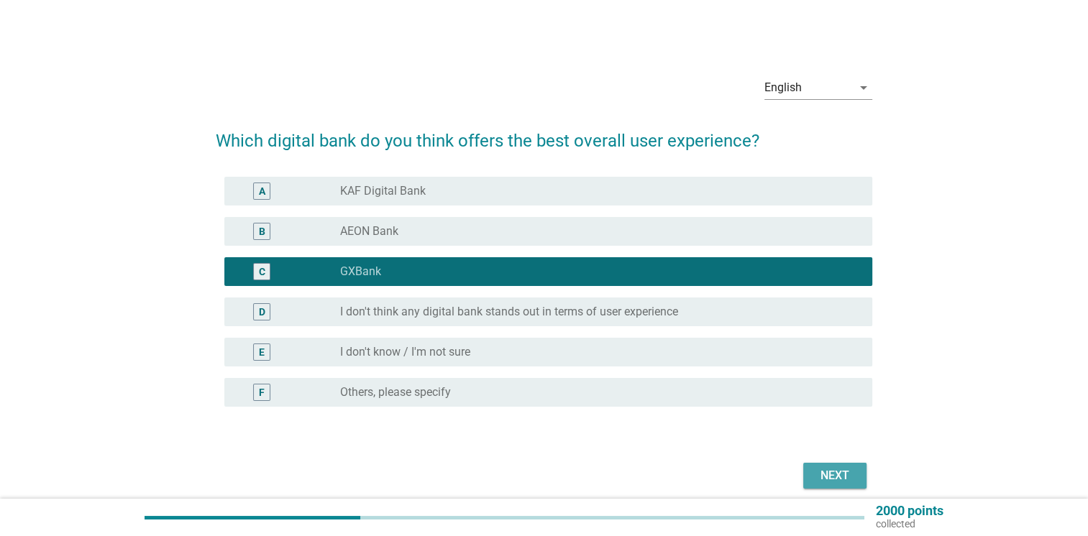
click at [829, 467] on div "Next" at bounding box center [834, 475] width 40 height 17
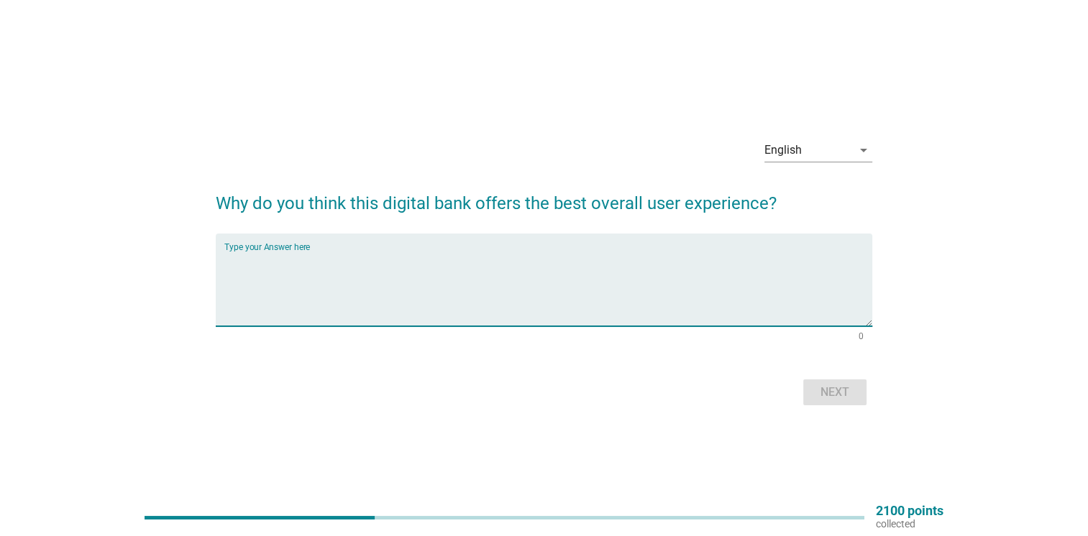
click at [551, 252] on textarea "Type your Answer here" at bounding box center [548, 288] width 648 height 75
type textarea "Friendly interface"
click at [845, 392] on div "Next" at bounding box center [834, 392] width 40 height 17
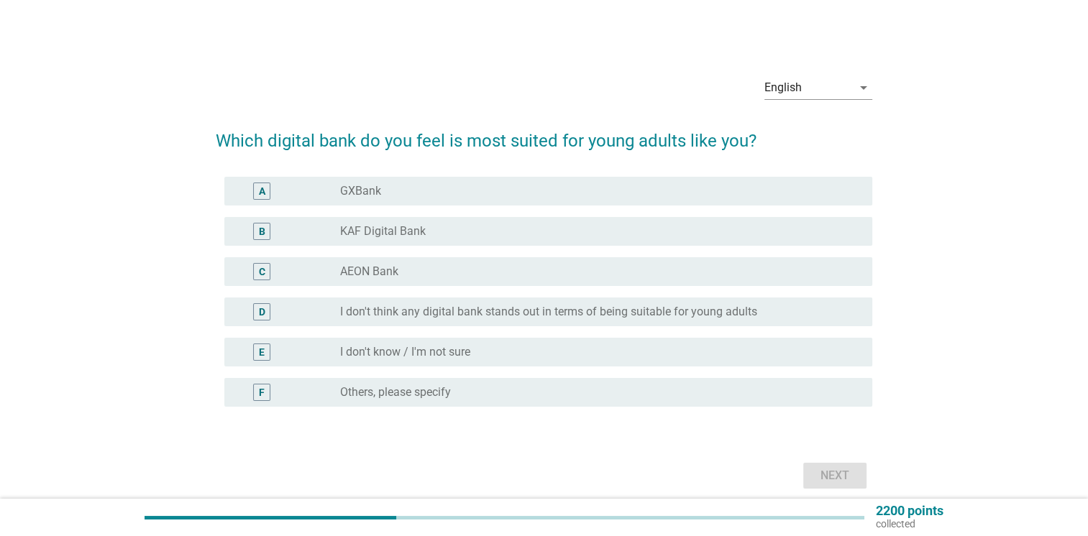
click at [492, 188] on div "radio_button_unchecked GXBank" at bounding box center [594, 191] width 509 height 14
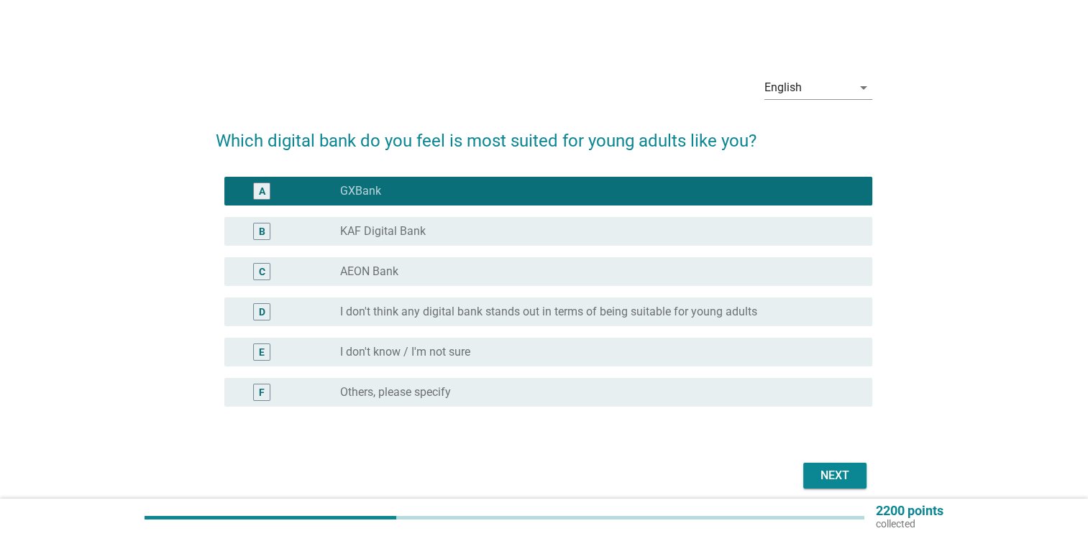
click at [822, 474] on div "Next" at bounding box center [834, 475] width 40 height 17
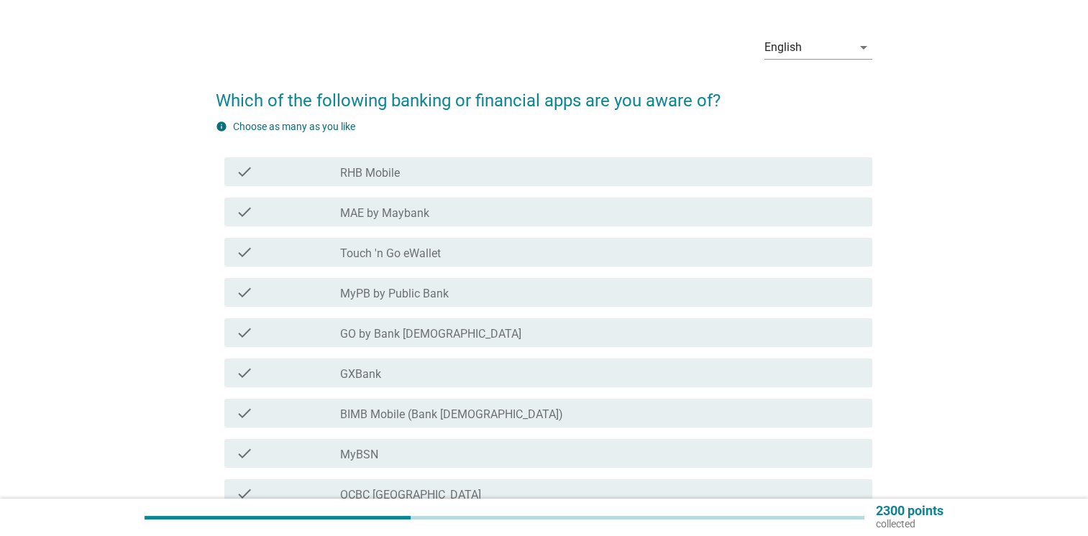
scroll to position [72, 0]
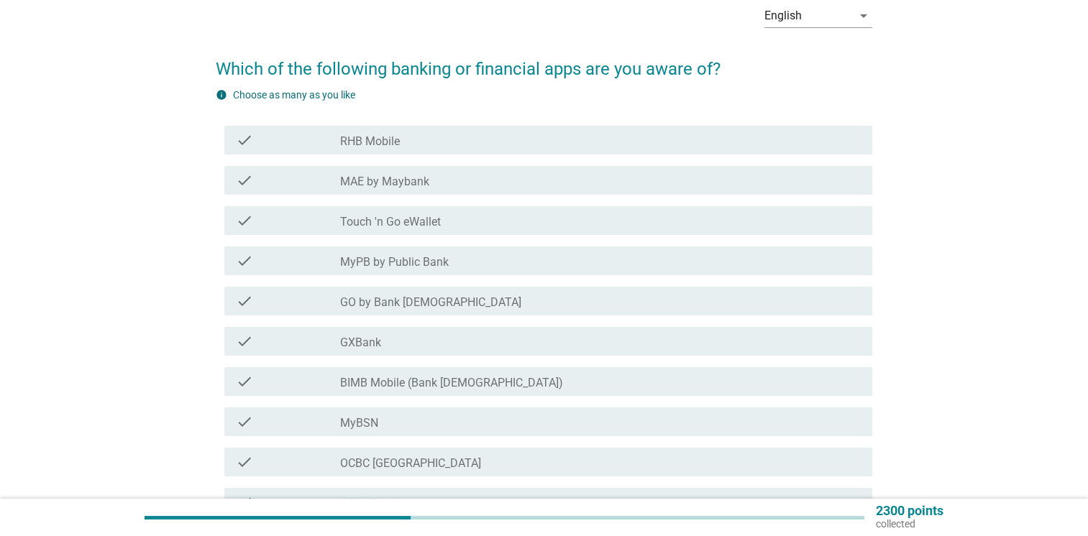
click at [589, 214] on div "check_box_outline_blank Touch 'n Go eWallet" at bounding box center [600, 220] width 520 height 17
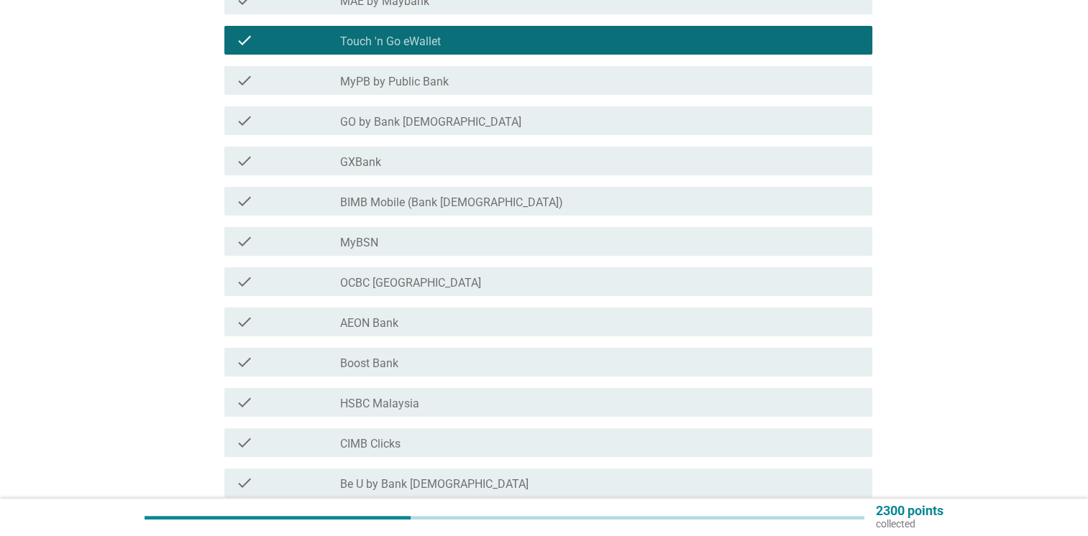
scroll to position [288, 0]
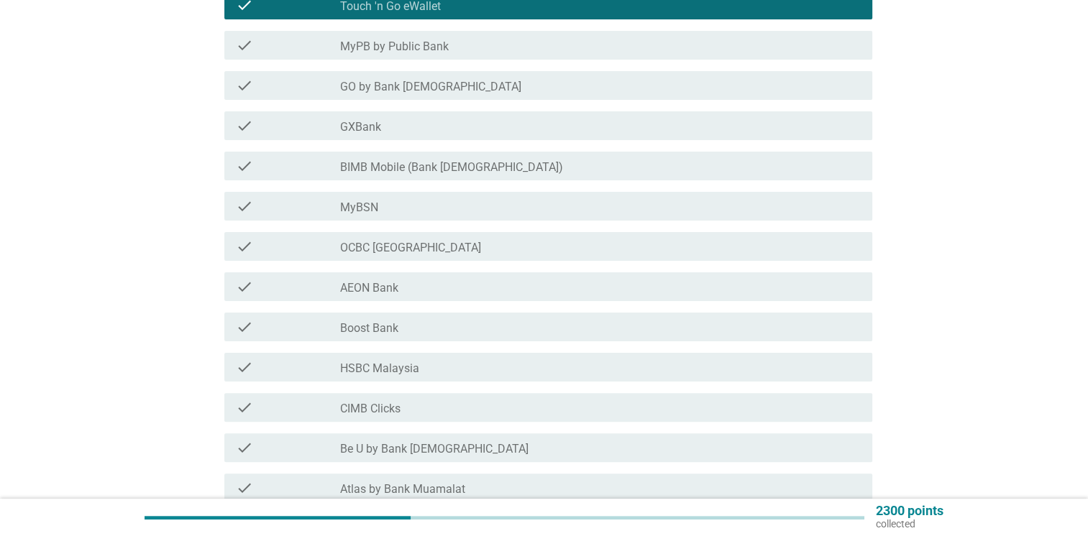
click at [561, 417] on div "check check_box_outline_blank CIMB Clicks" at bounding box center [548, 407] width 648 height 29
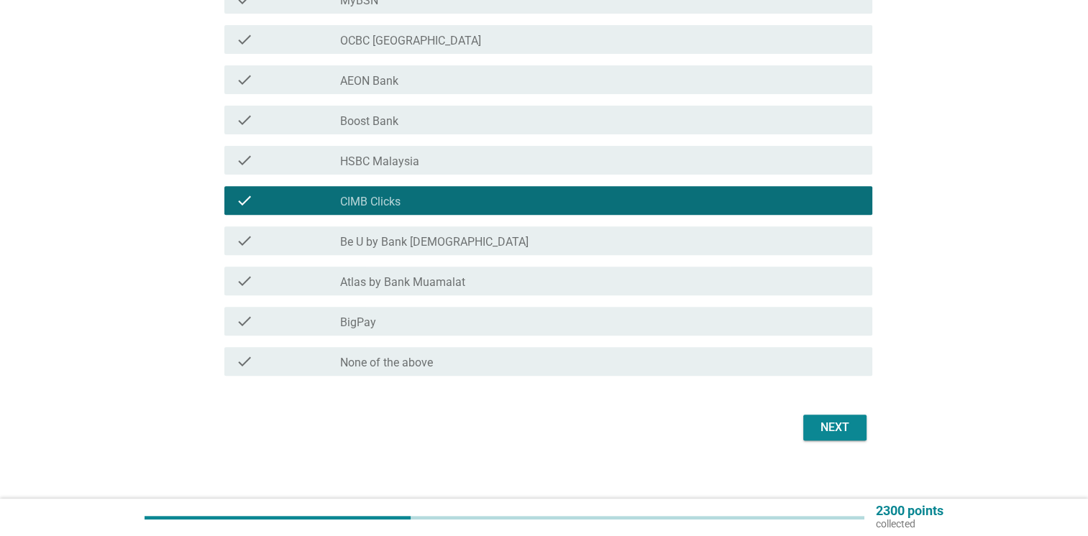
scroll to position [505, 0]
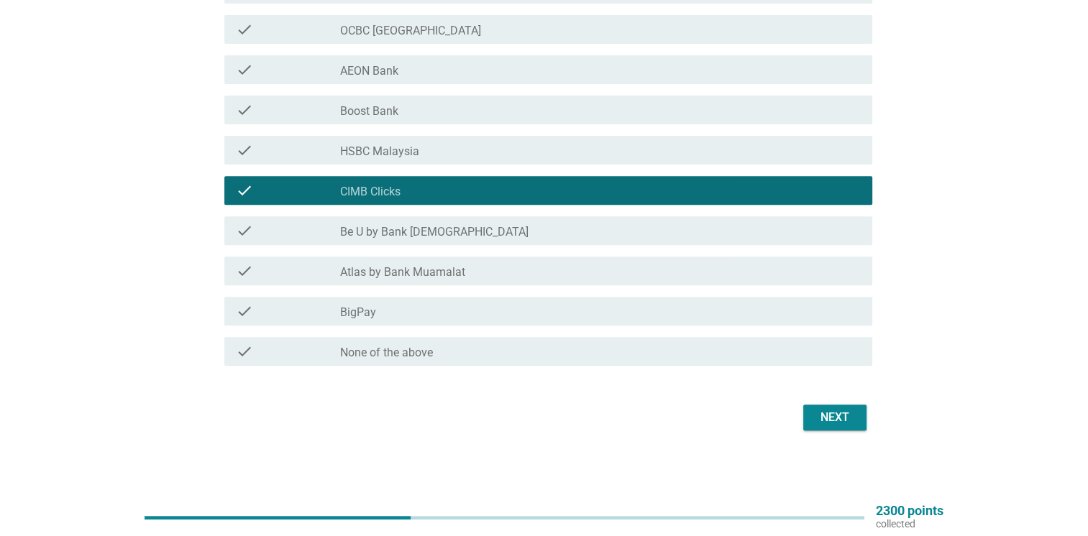
click at [849, 432] on div "Next" at bounding box center [544, 417] width 656 height 35
click at [845, 415] on div "Next" at bounding box center [834, 417] width 40 height 17
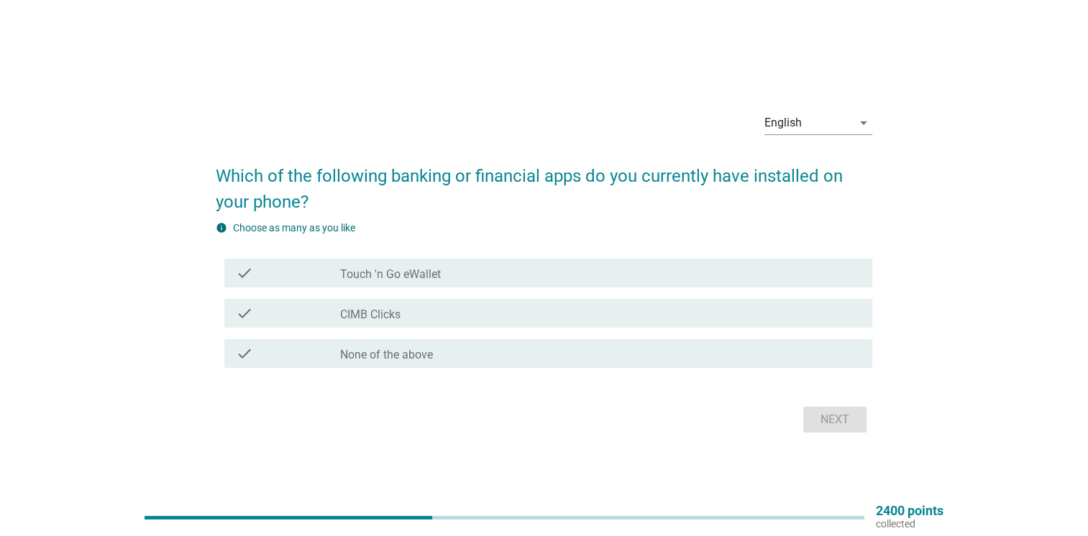
click at [445, 269] on div "check_box_outline_blank Touch 'n Go eWallet" at bounding box center [600, 273] width 520 height 17
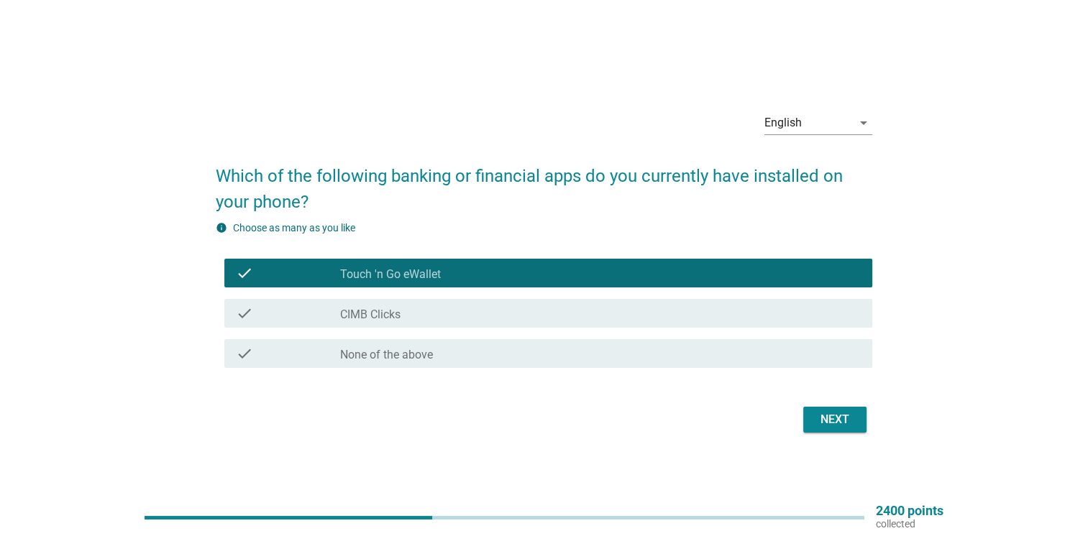
click at [454, 300] on div "check check_box_outline_blank CIMB Clicks" at bounding box center [548, 313] width 648 height 29
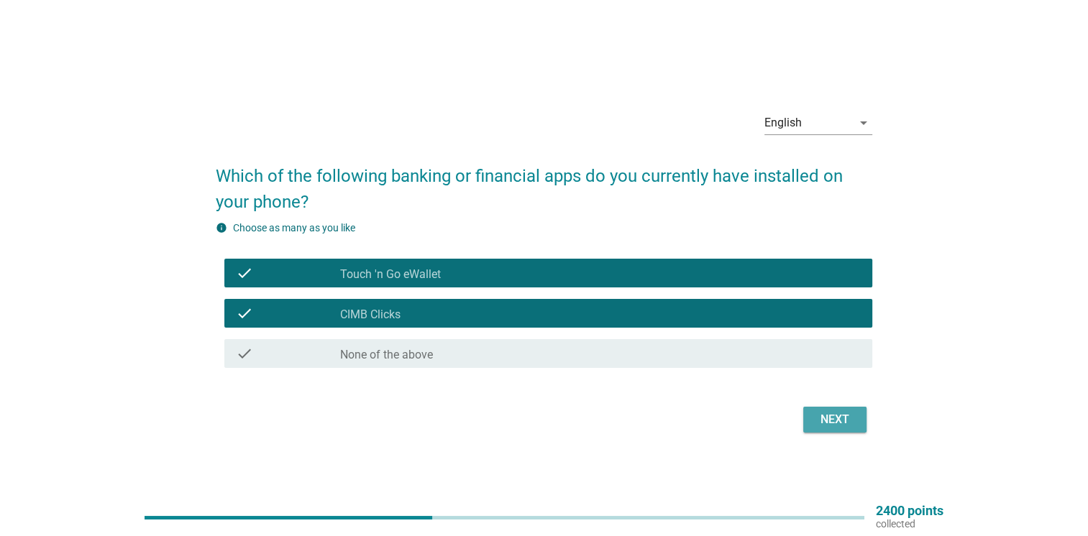
click at [855, 417] on button "Next" at bounding box center [834, 420] width 63 height 26
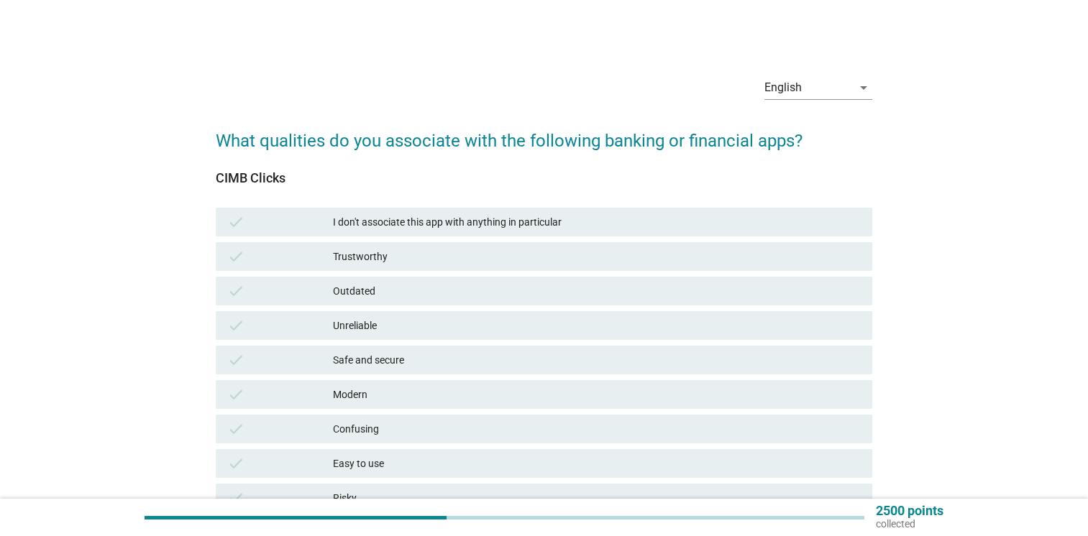
scroll to position [72, 0]
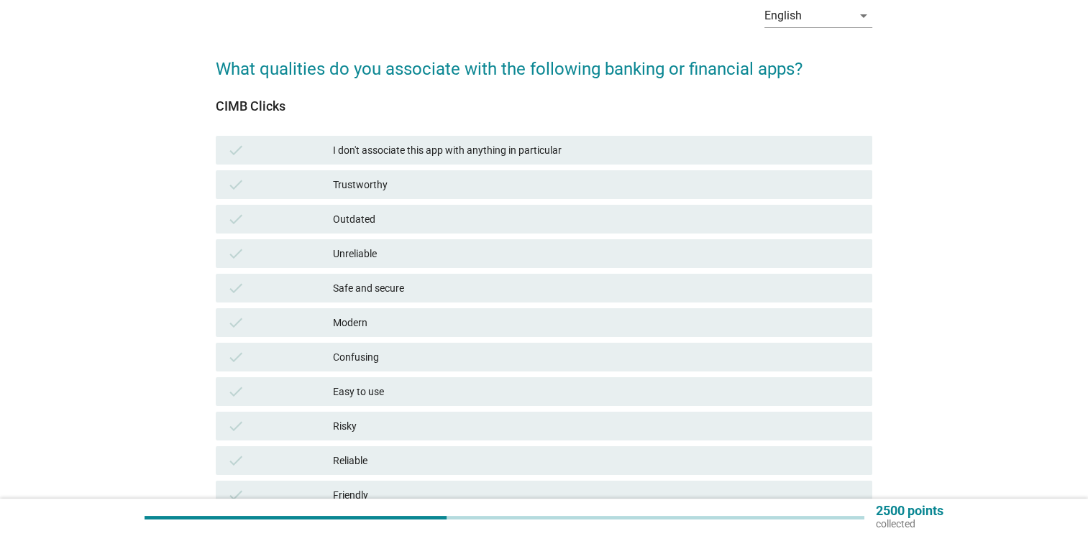
click at [438, 187] on div "Trustworthy" at bounding box center [597, 184] width 528 height 17
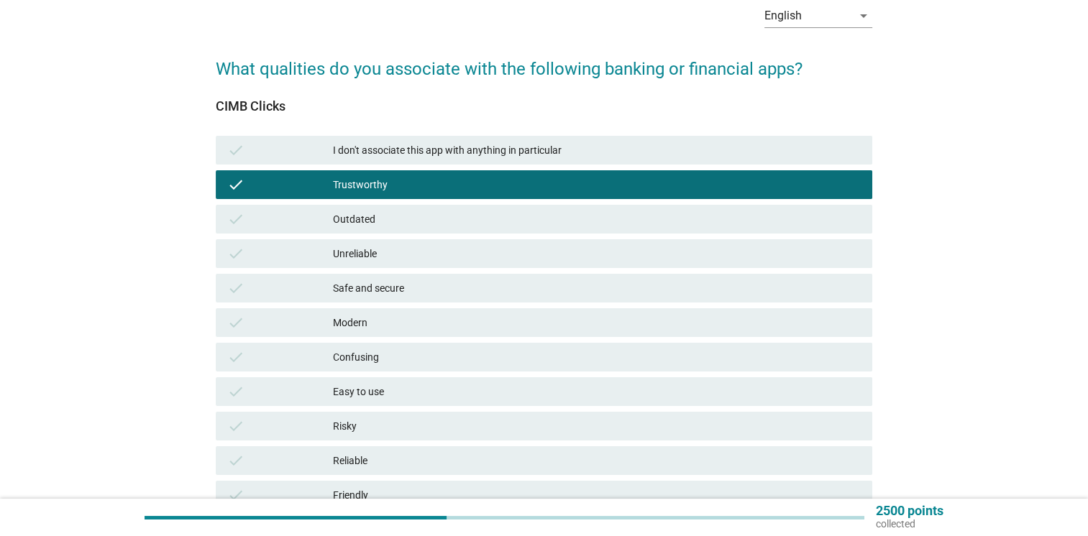
click at [459, 292] on div "Safe and secure" at bounding box center [597, 288] width 528 height 17
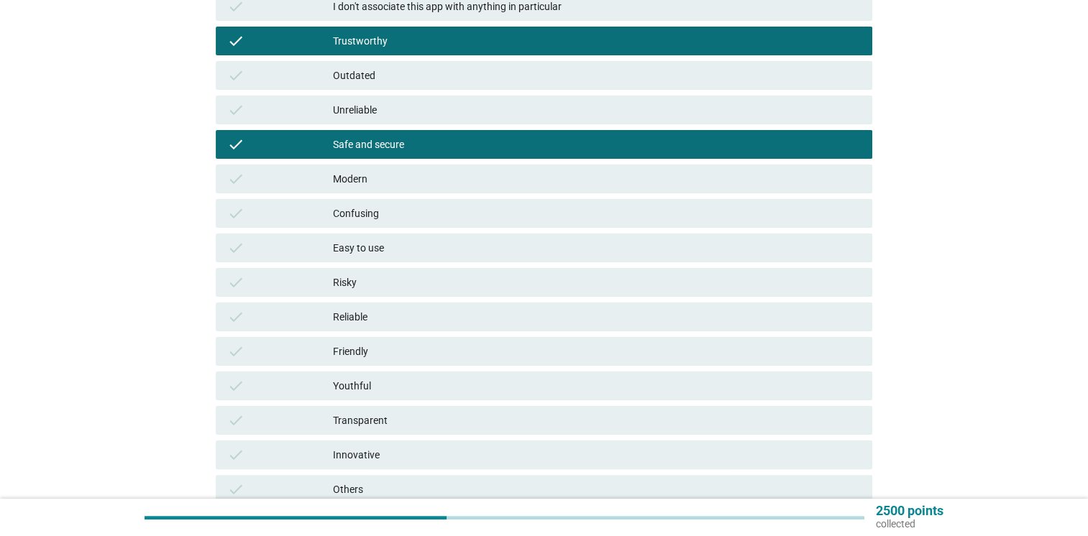
scroll to position [288, 0]
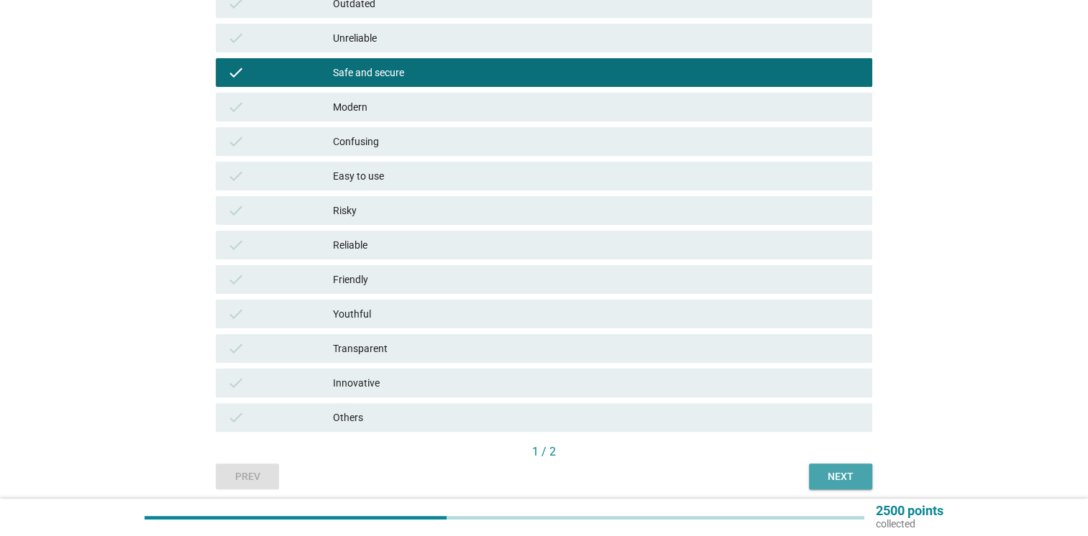
click at [836, 479] on div "Next" at bounding box center [840, 476] width 40 height 15
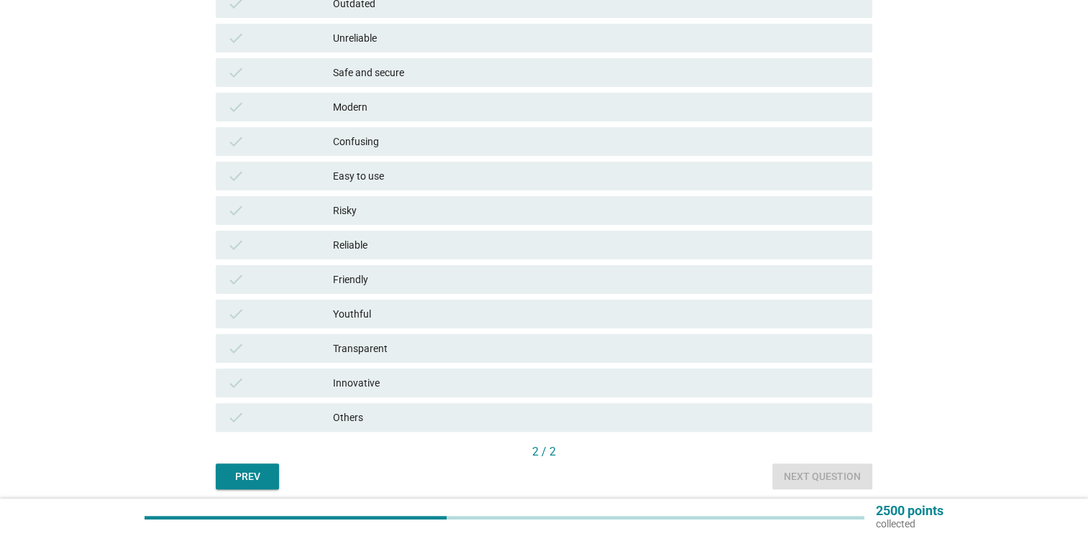
scroll to position [0, 0]
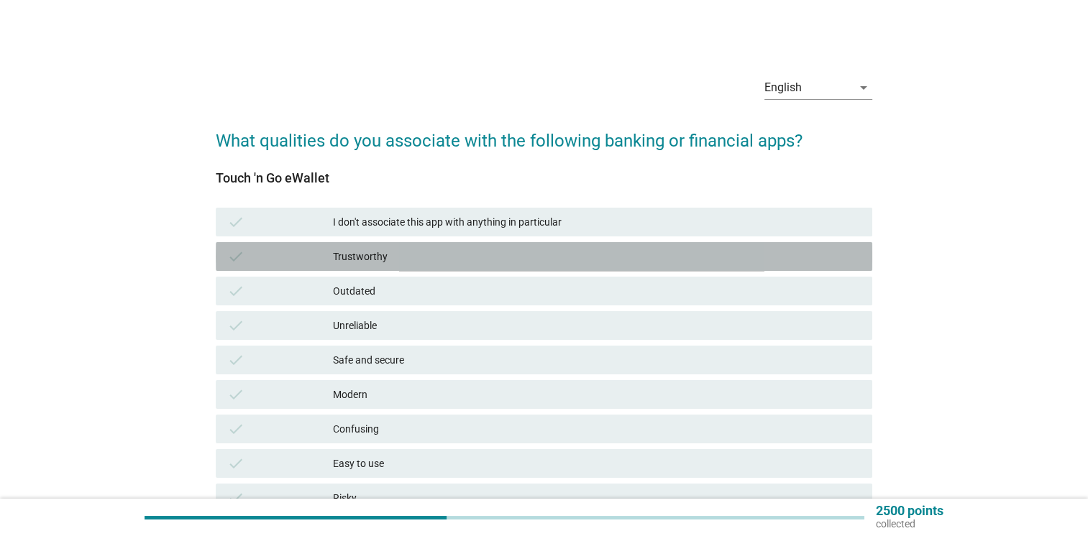
click at [410, 248] on div "Trustworthy" at bounding box center [597, 256] width 528 height 17
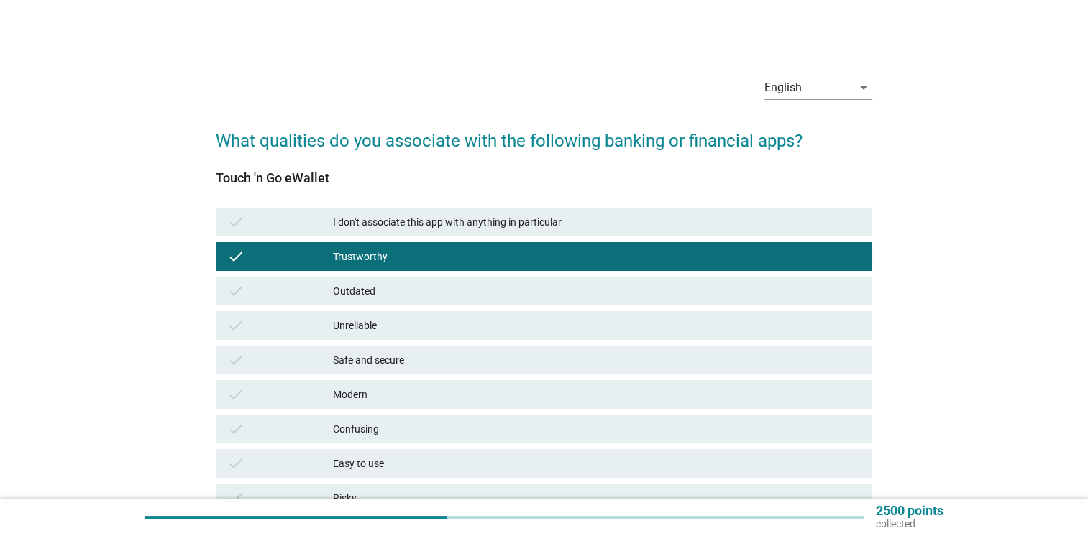
click at [438, 366] on div "Safe and secure" at bounding box center [597, 359] width 528 height 17
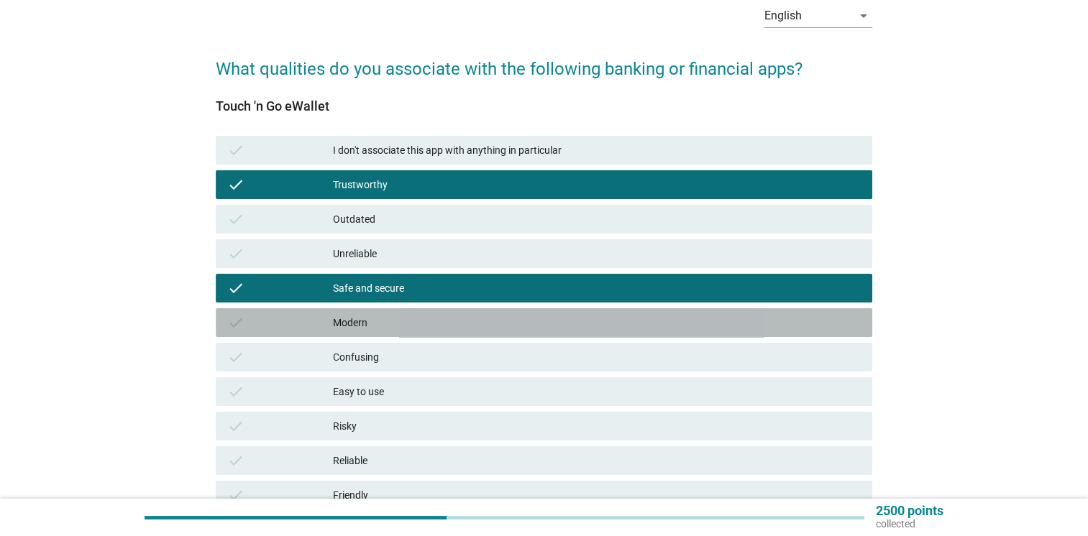
click at [434, 324] on div "Modern" at bounding box center [597, 322] width 528 height 17
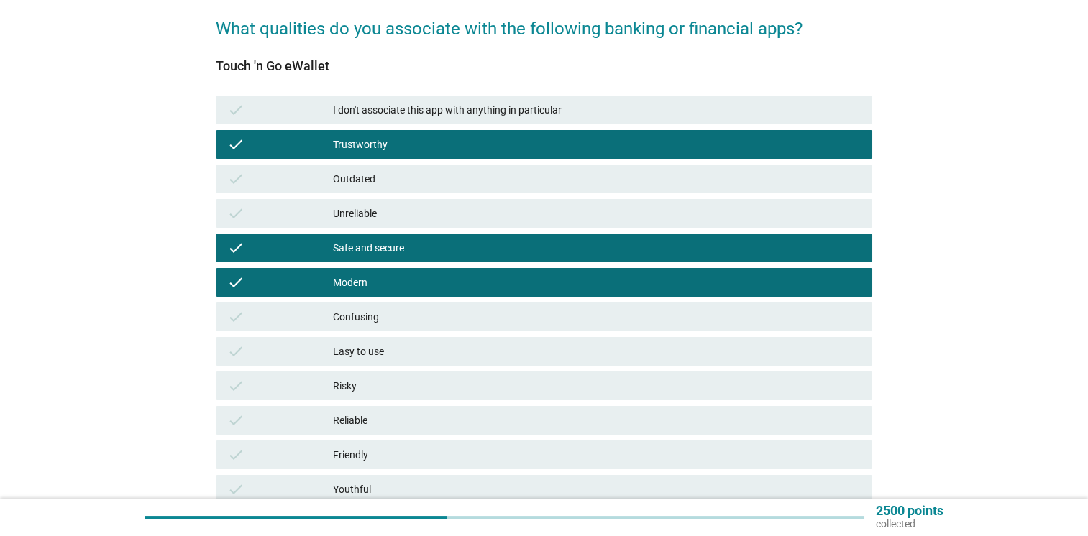
scroll to position [144, 0]
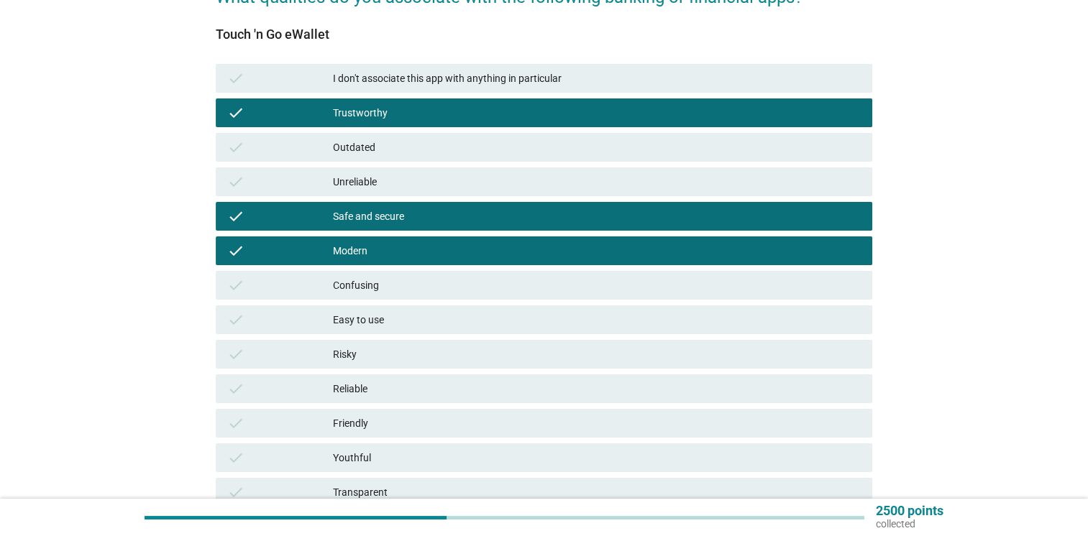
click at [472, 323] on div "Easy to use" at bounding box center [597, 319] width 528 height 17
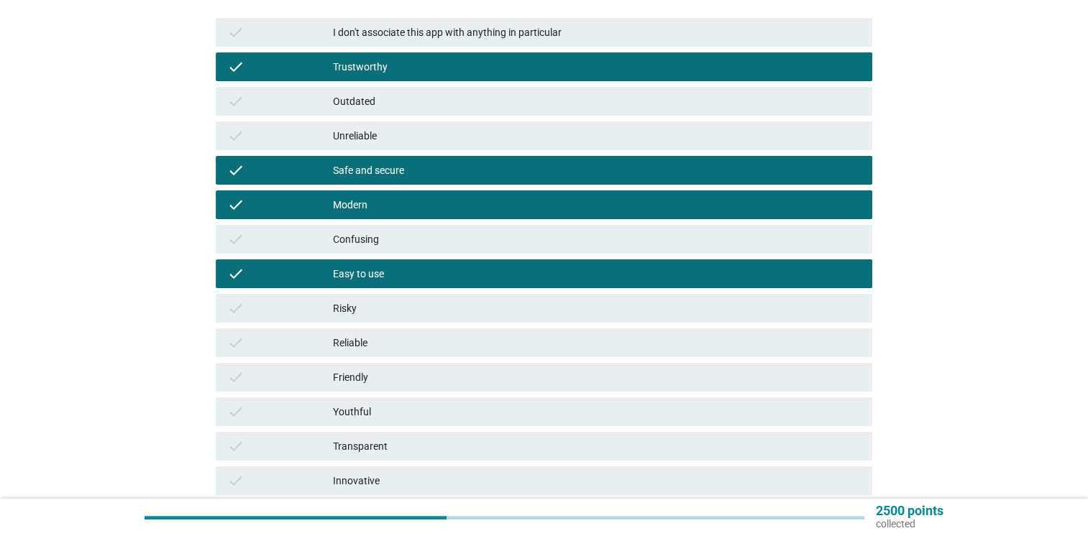
scroll to position [216, 0]
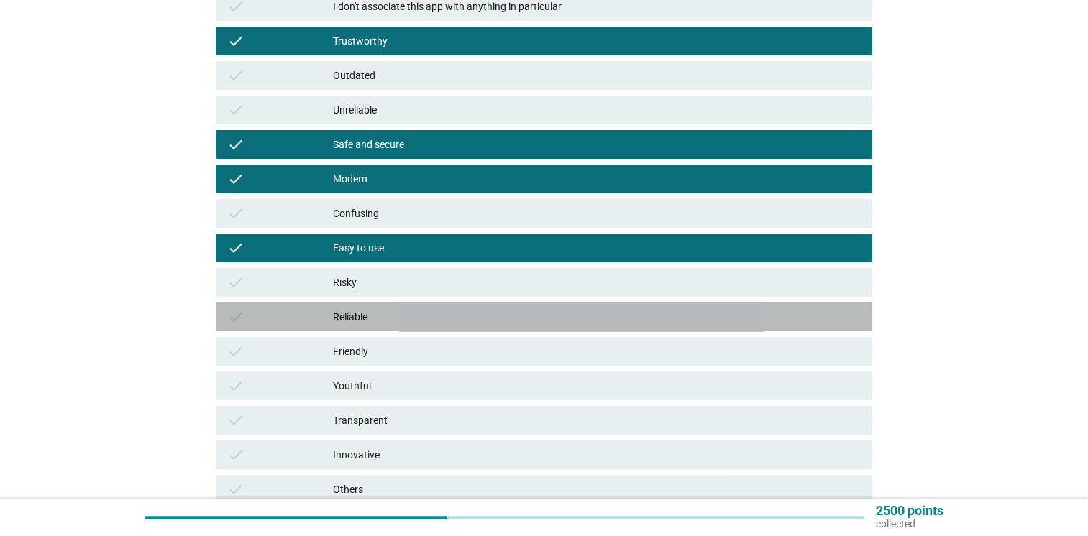
click at [472, 310] on div "Reliable" at bounding box center [597, 316] width 528 height 17
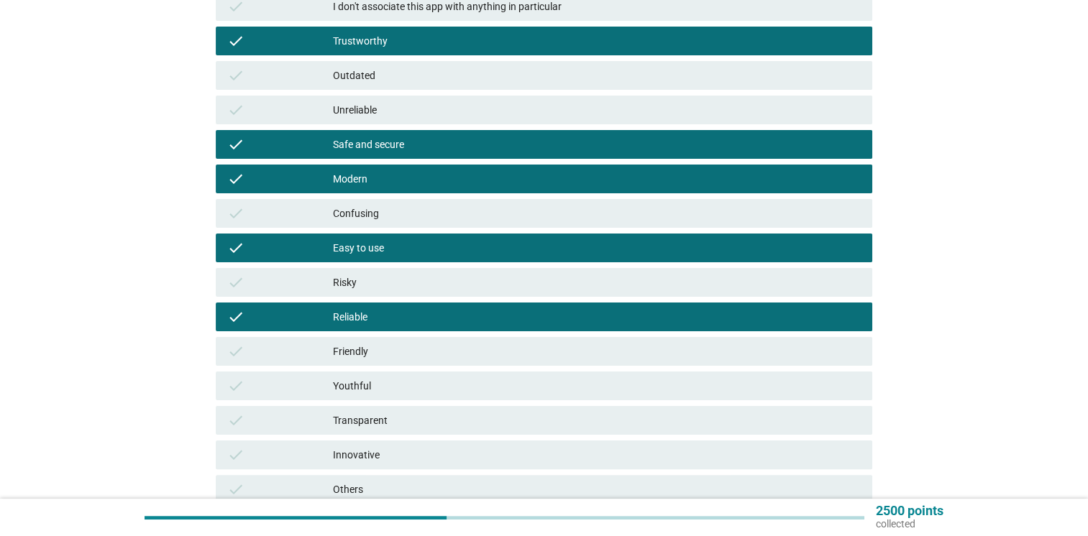
click at [479, 358] on div "Friendly" at bounding box center [597, 351] width 528 height 17
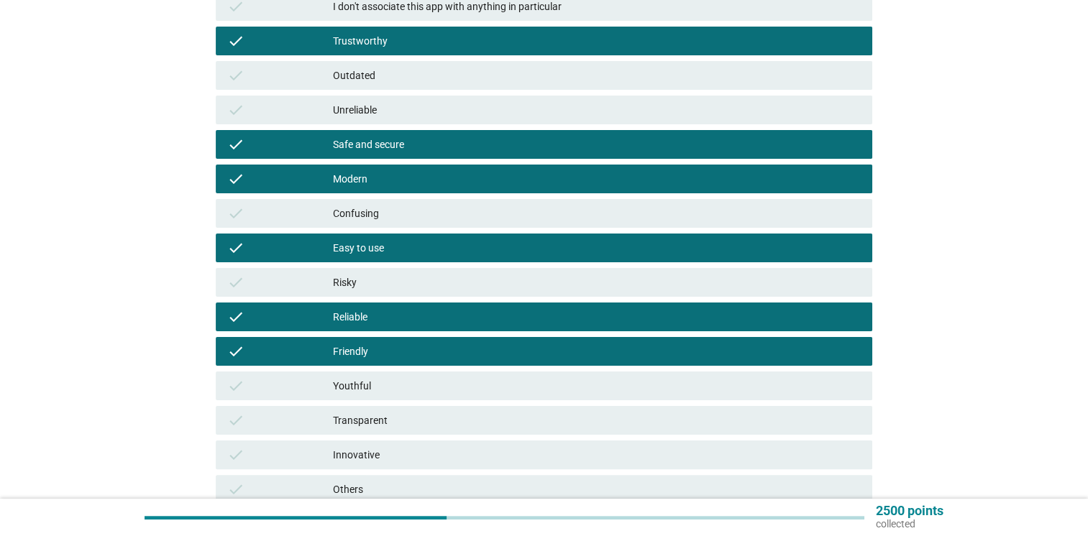
click at [479, 378] on div "Youthful" at bounding box center [597, 385] width 528 height 17
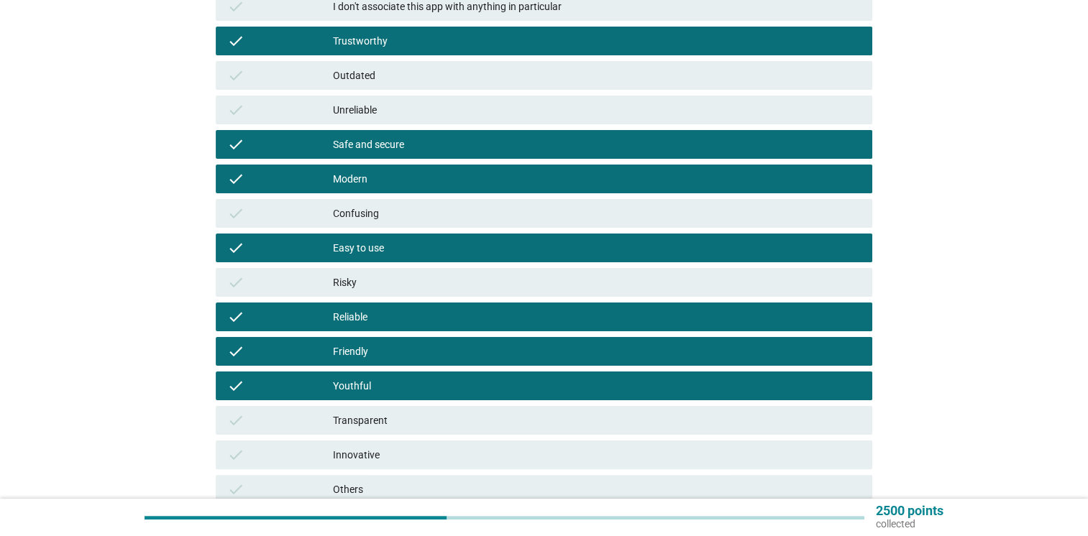
click at [475, 470] on div "check Innovative" at bounding box center [544, 455] width 662 height 35
click at [480, 447] on div "Innovative" at bounding box center [597, 454] width 528 height 17
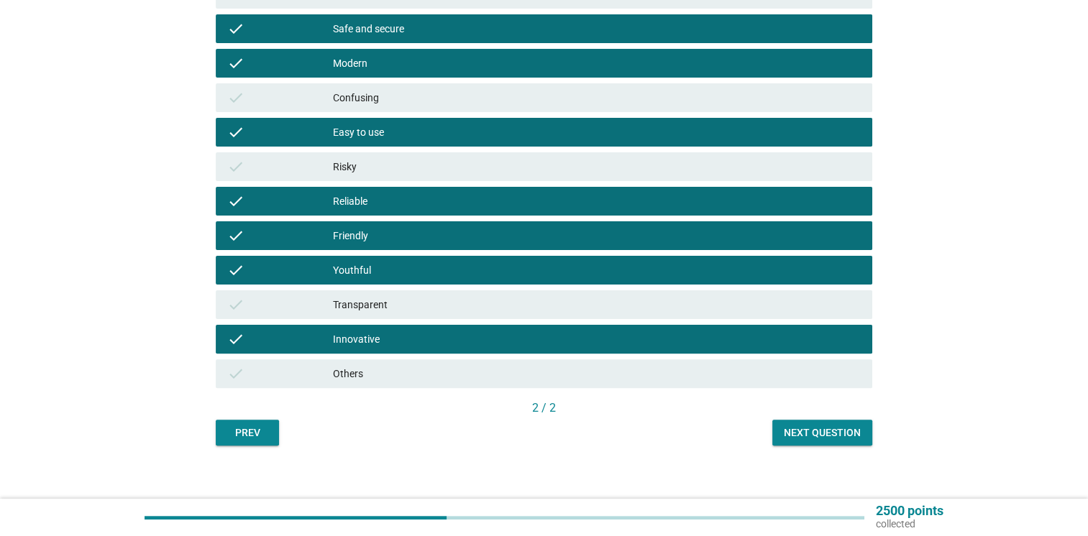
scroll to position [342, 0]
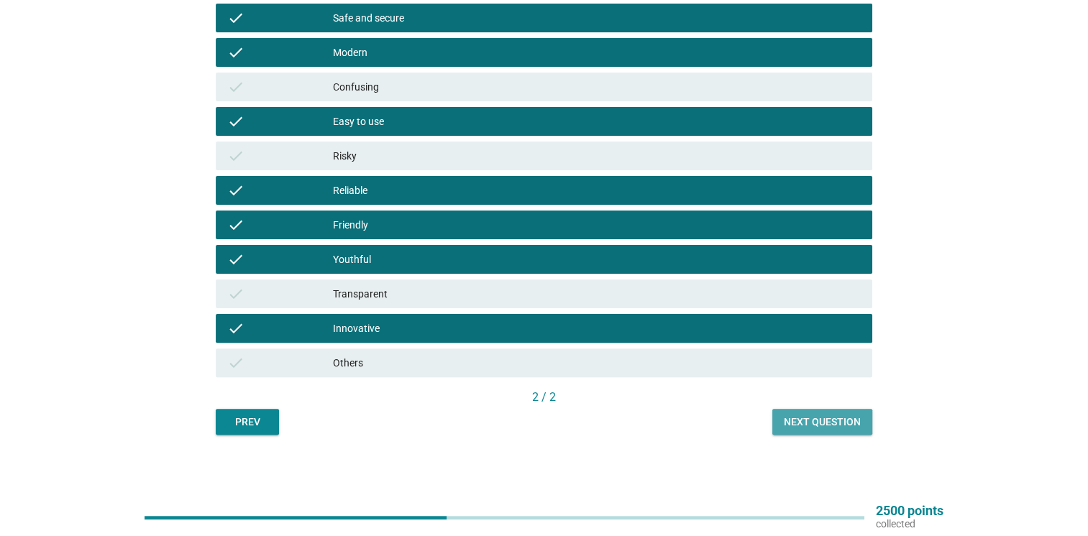
click at [842, 415] on div "Next question" at bounding box center [821, 422] width 77 height 15
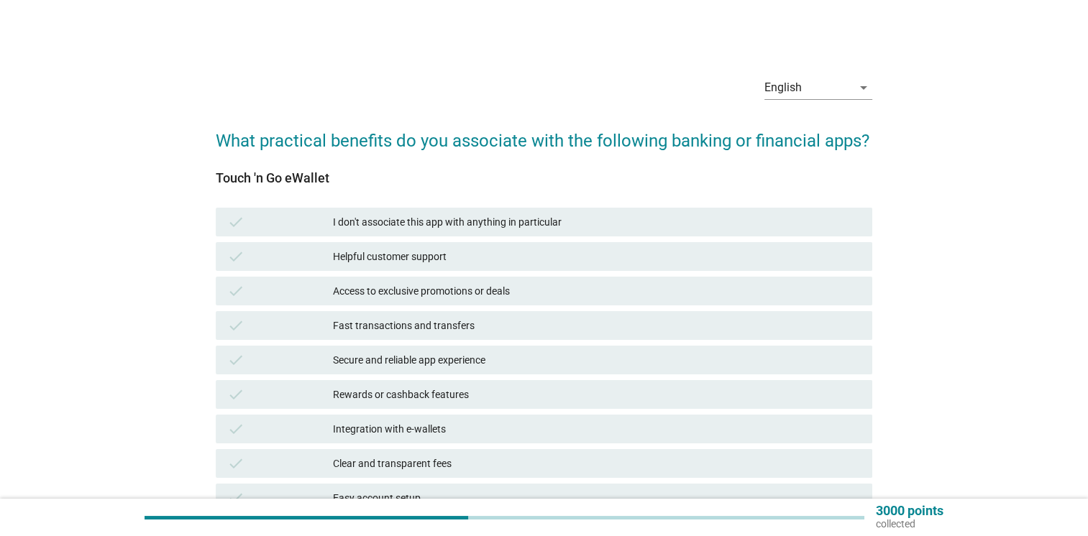
click at [520, 336] on div "check Fast transactions and transfers" at bounding box center [544, 325] width 656 height 29
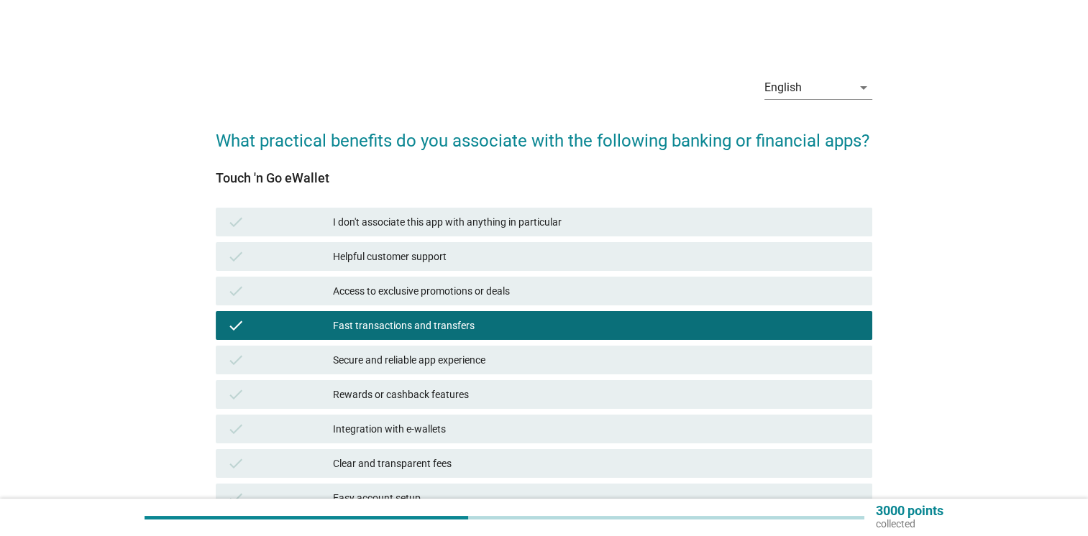
click at [523, 356] on div "Secure and reliable app experience" at bounding box center [597, 359] width 528 height 17
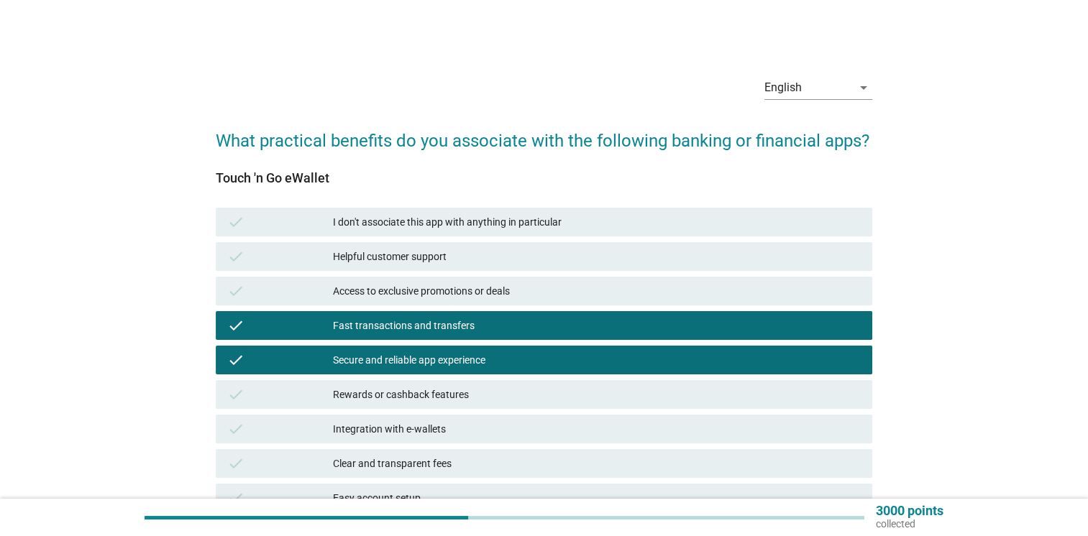
click at [524, 395] on div "Rewards or cashback features" at bounding box center [597, 394] width 528 height 17
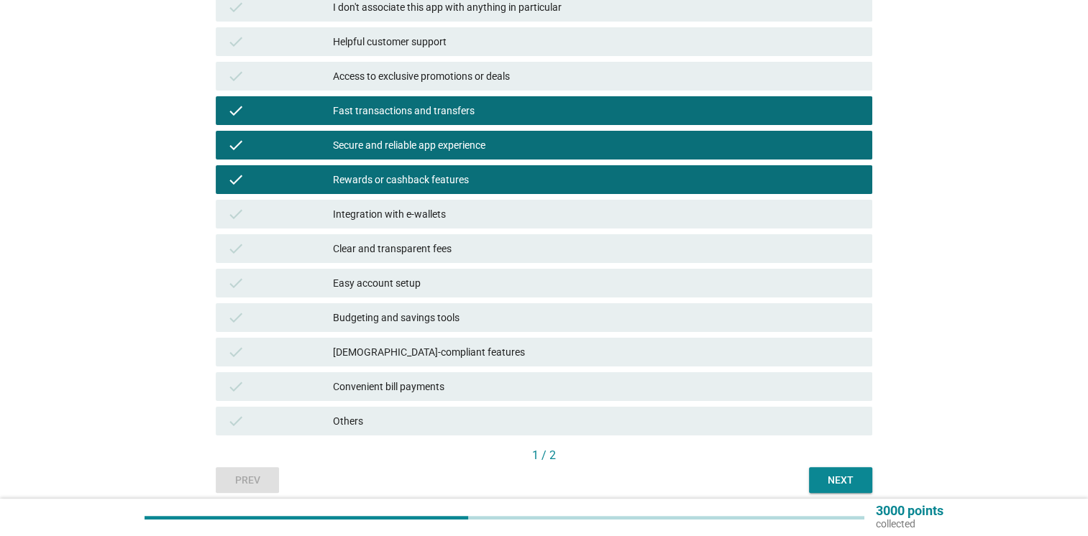
scroll to position [216, 0]
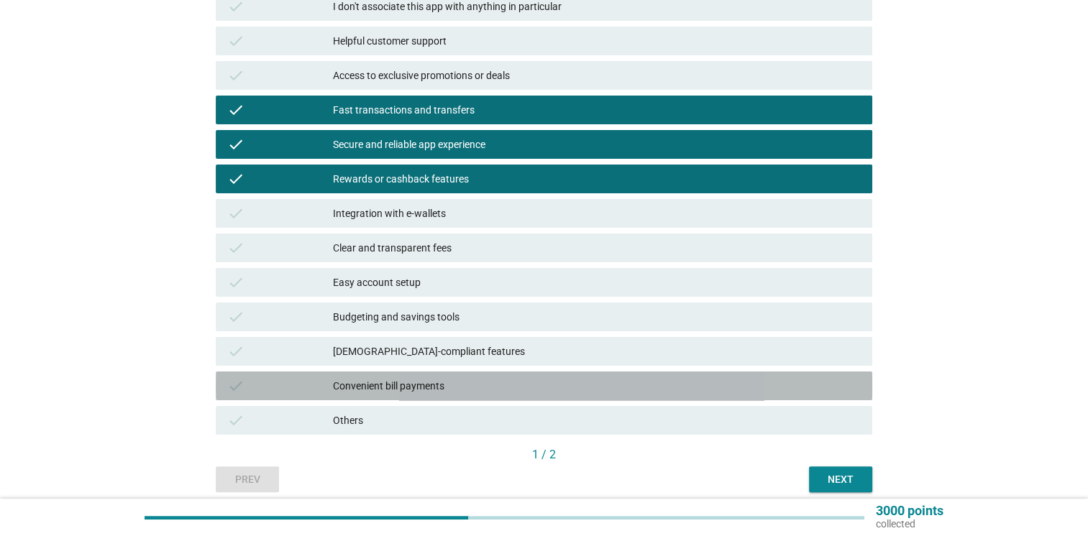
click at [508, 372] on div "check Convenient bill payments" at bounding box center [544, 386] width 656 height 29
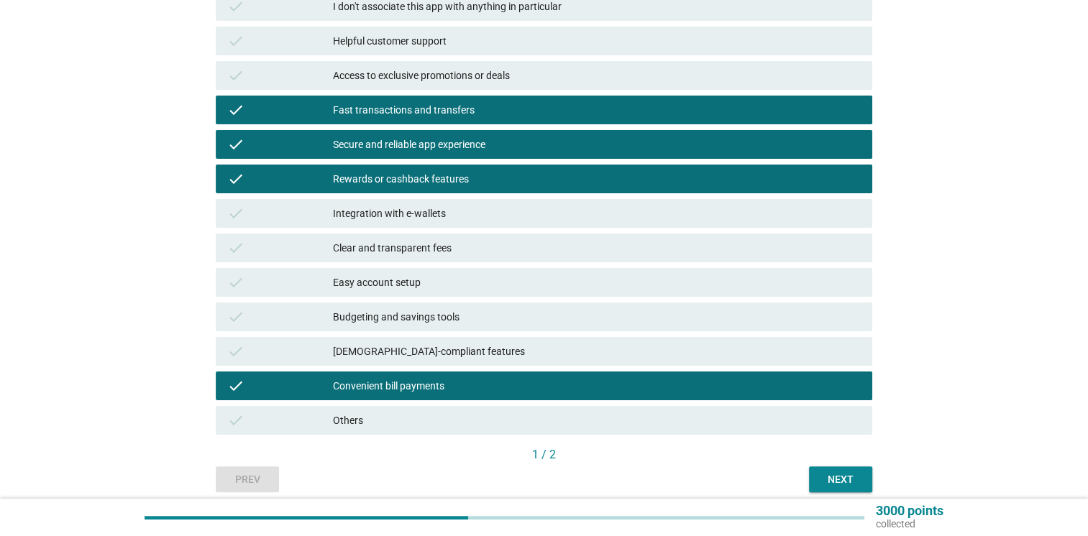
click at [835, 479] on div "Next" at bounding box center [840, 479] width 40 height 15
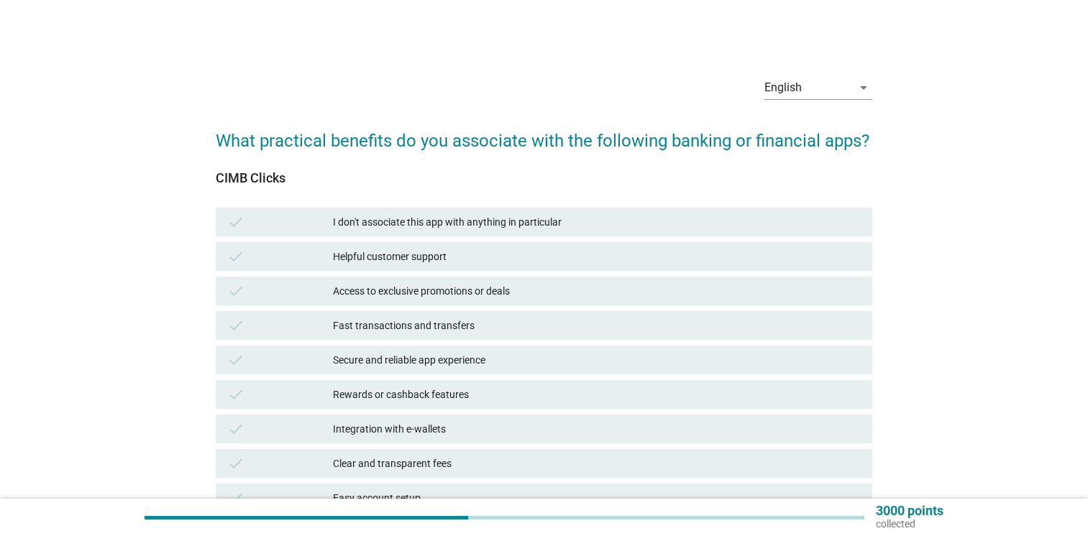
click at [516, 364] on div "Secure and reliable app experience" at bounding box center [597, 359] width 528 height 17
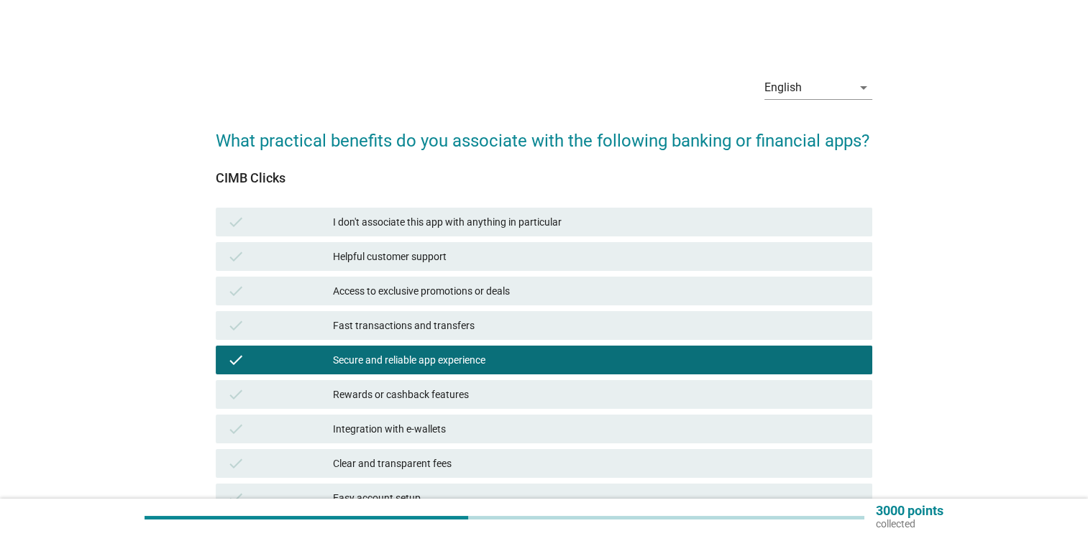
click at [530, 324] on div "Fast transactions and transfers" at bounding box center [597, 325] width 528 height 17
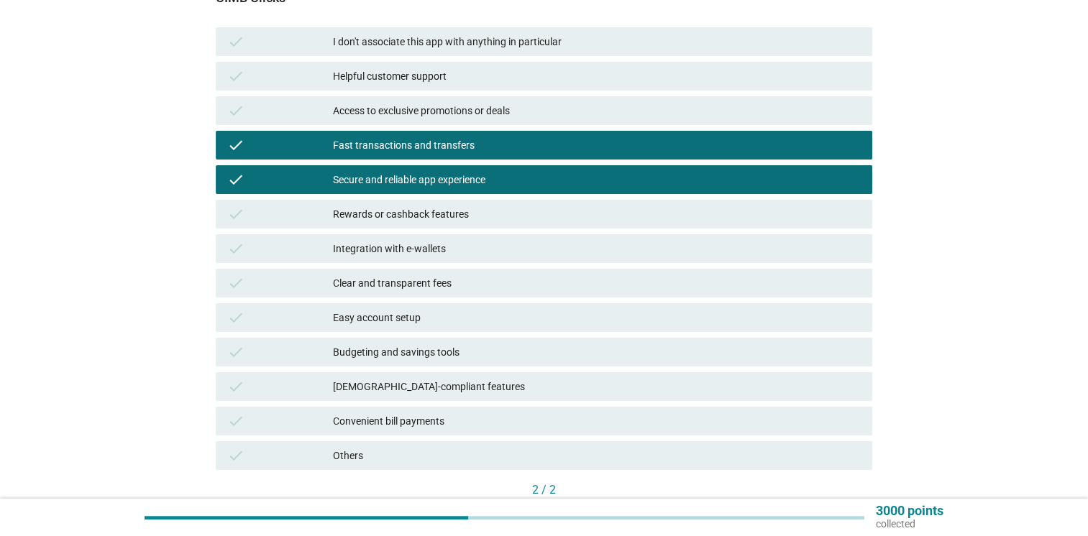
scroll to position [216, 0]
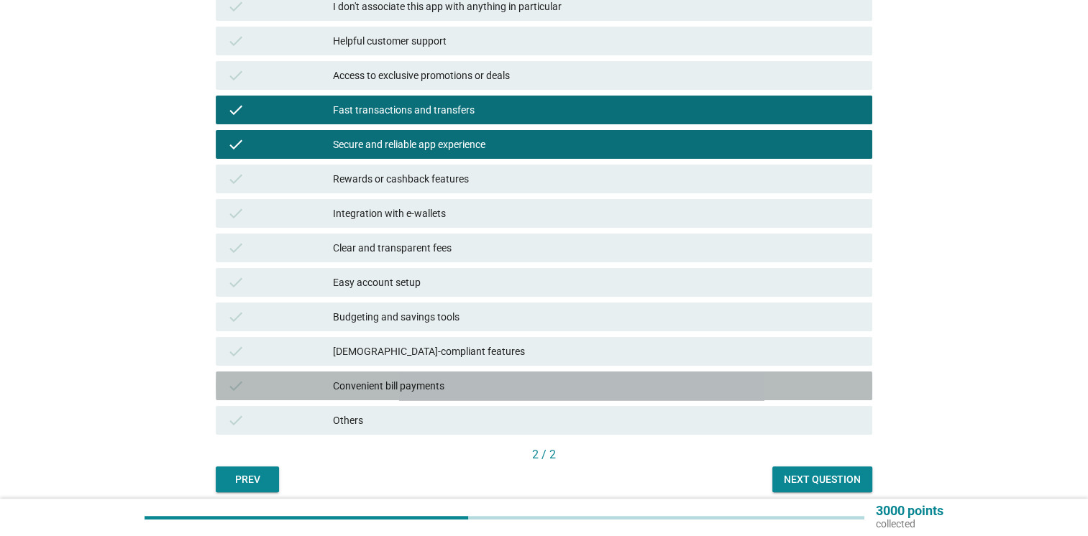
click at [592, 387] on div "Convenient bill payments" at bounding box center [597, 385] width 528 height 17
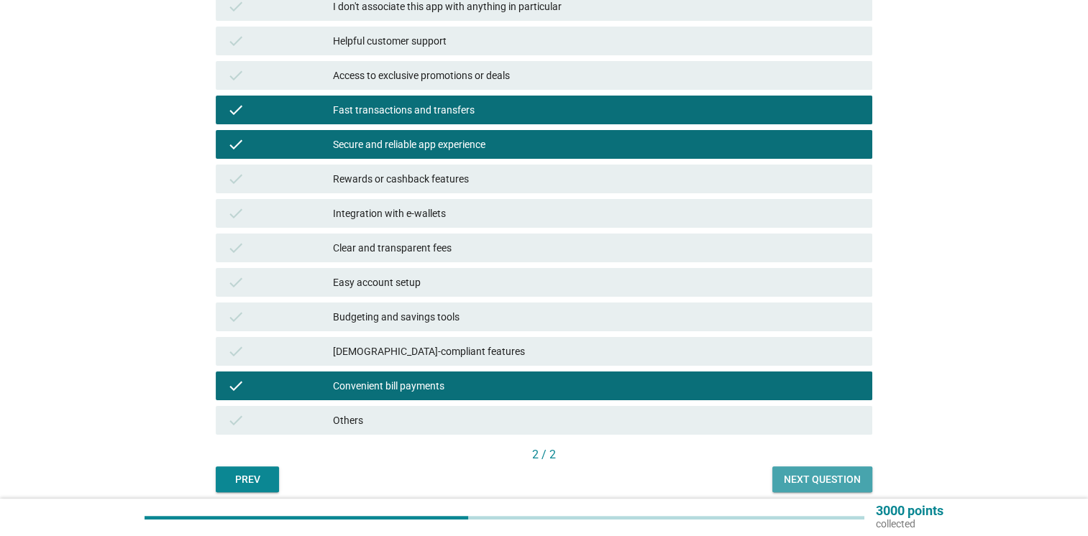
click at [797, 487] on button "Next question" at bounding box center [822, 480] width 100 height 26
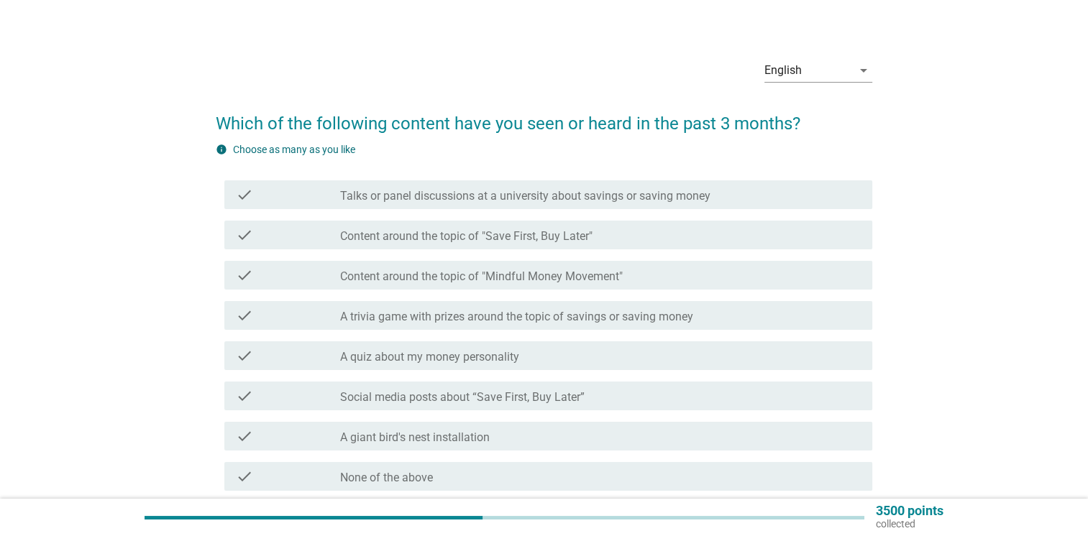
scroll to position [72, 0]
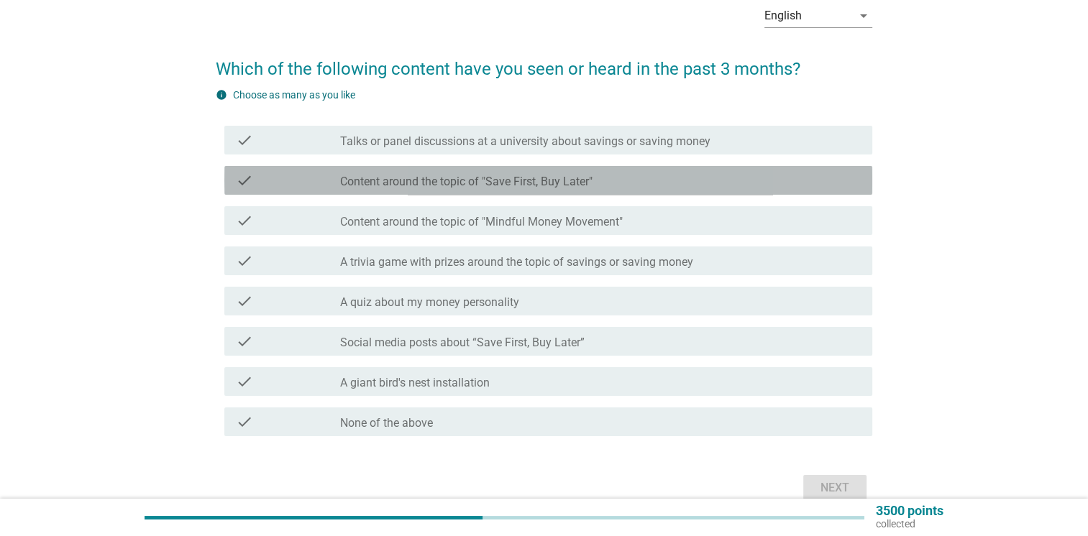
click at [392, 186] on label "Content around the topic of "Save First, Buy Later"" at bounding box center [466, 182] width 252 height 14
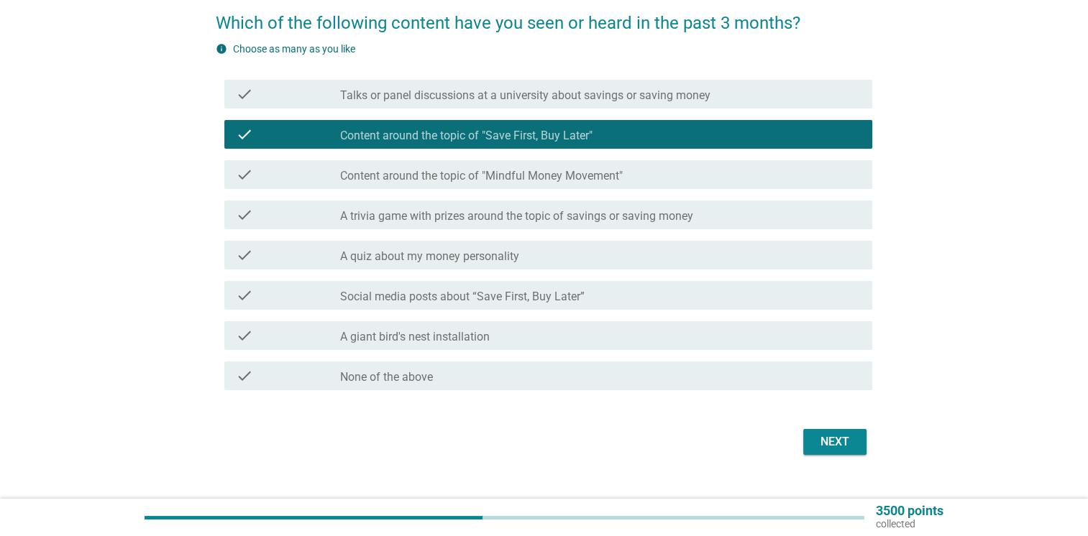
scroll to position [142, 0]
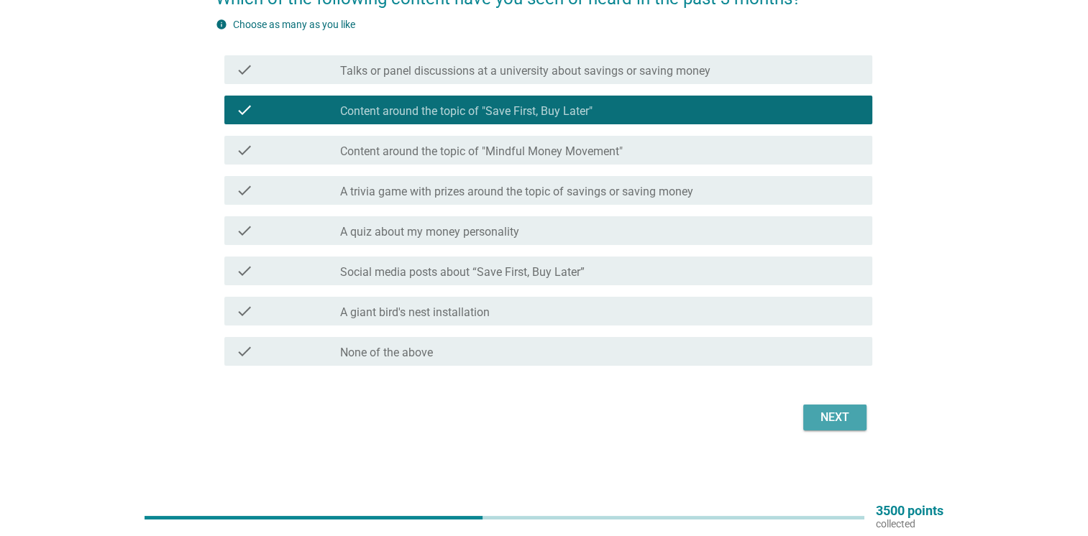
click at [822, 423] on div "Next" at bounding box center [834, 417] width 40 height 17
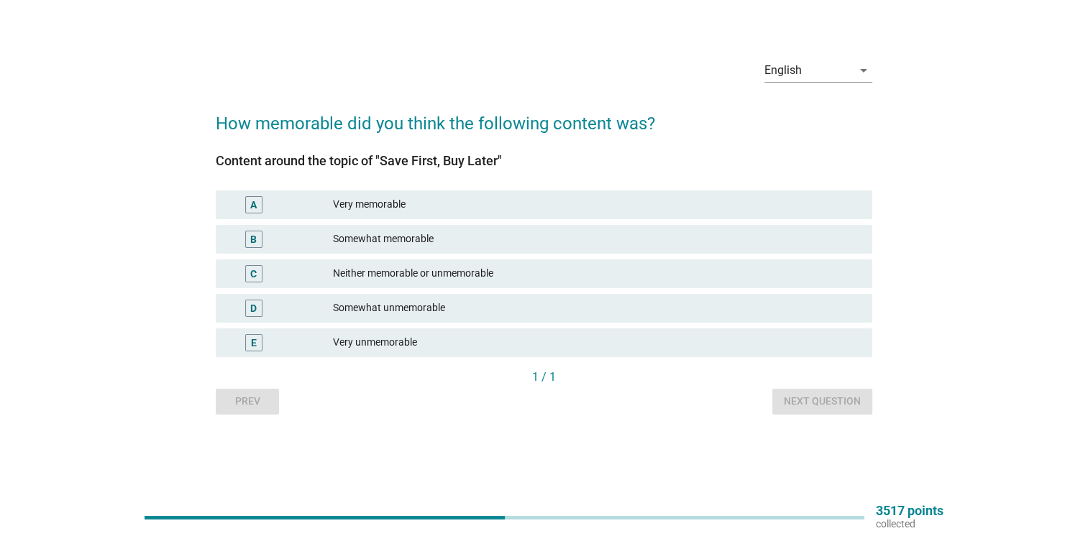
scroll to position [0, 0]
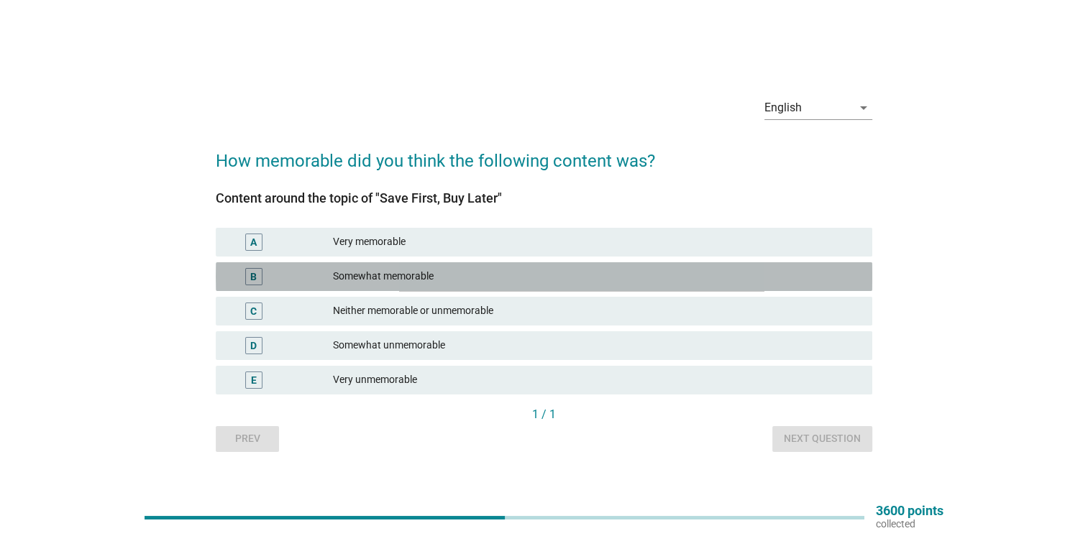
click at [656, 280] on div "Somewhat memorable" at bounding box center [597, 276] width 528 height 17
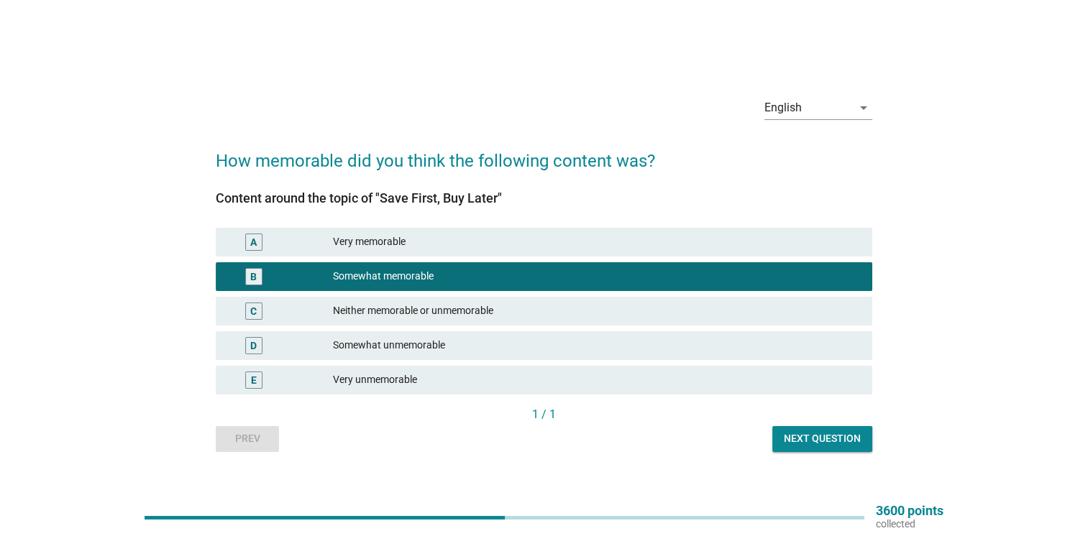
click at [817, 441] on div "Next question" at bounding box center [821, 438] width 77 height 15
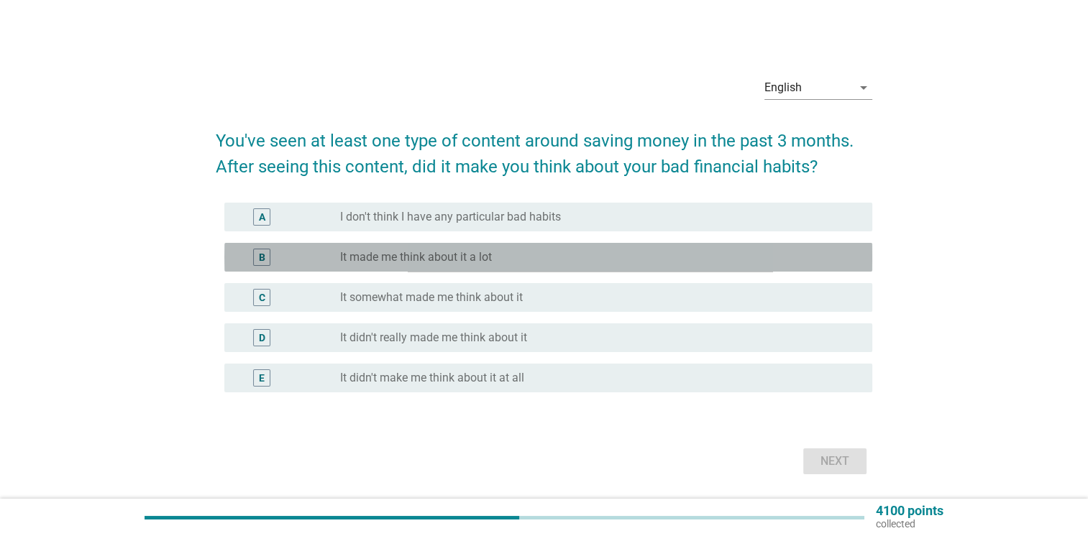
click at [477, 257] on label "It made me think about it a lot" at bounding box center [416, 257] width 152 height 14
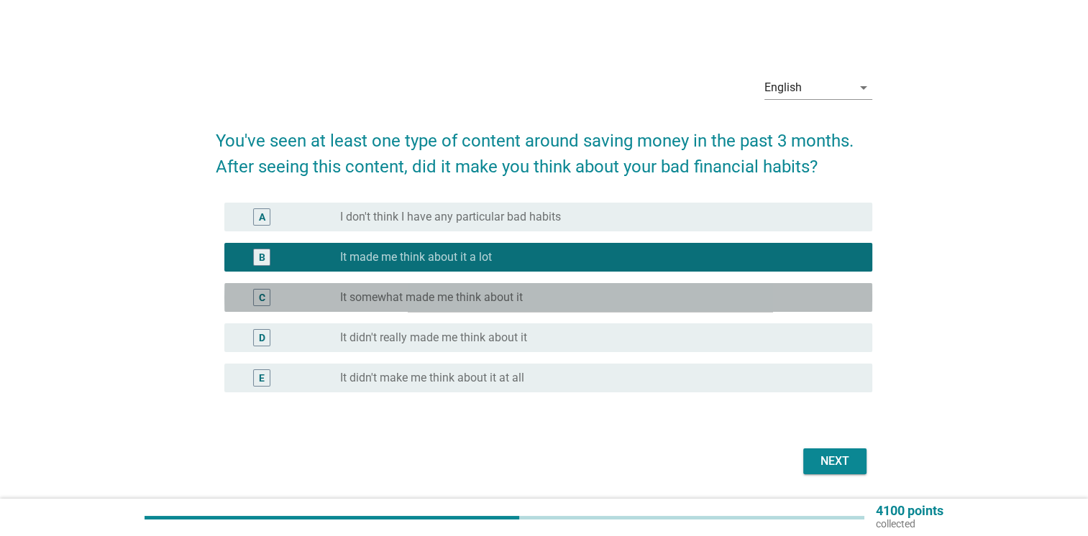
click at [533, 300] on div "radio_button_unchecked It somewhat made me think about it" at bounding box center [594, 297] width 509 height 14
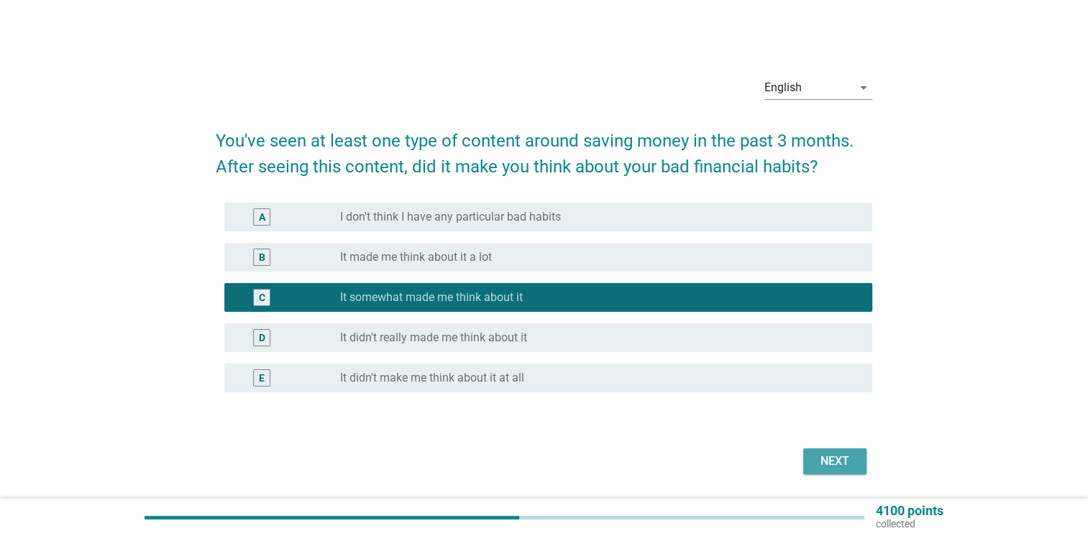
click at [832, 463] on div "Next" at bounding box center [834, 461] width 40 height 17
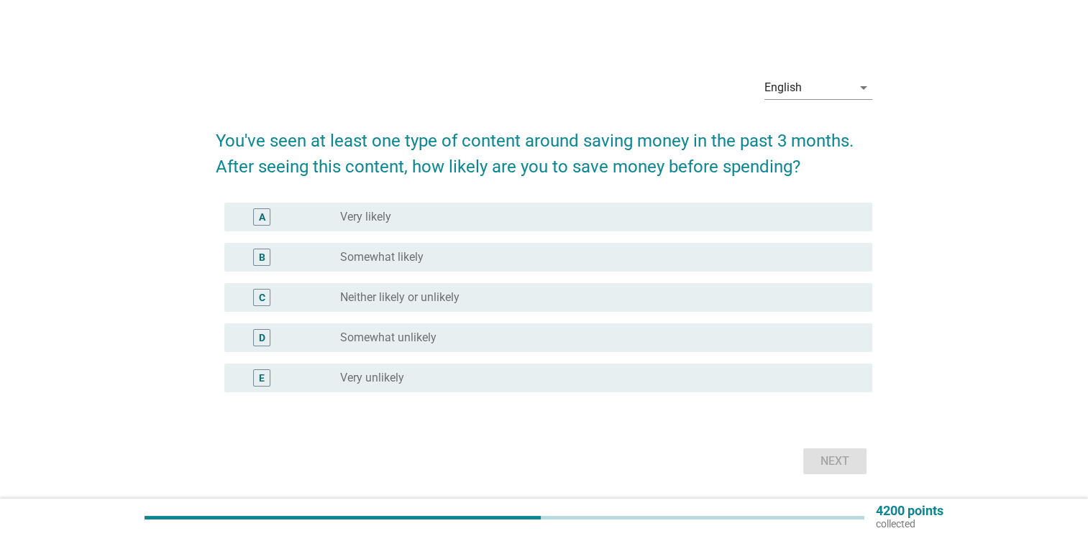
click at [523, 249] on div "radio_button_unchecked Somewhat likely" at bounding box center [600, 257] width 520 height 17
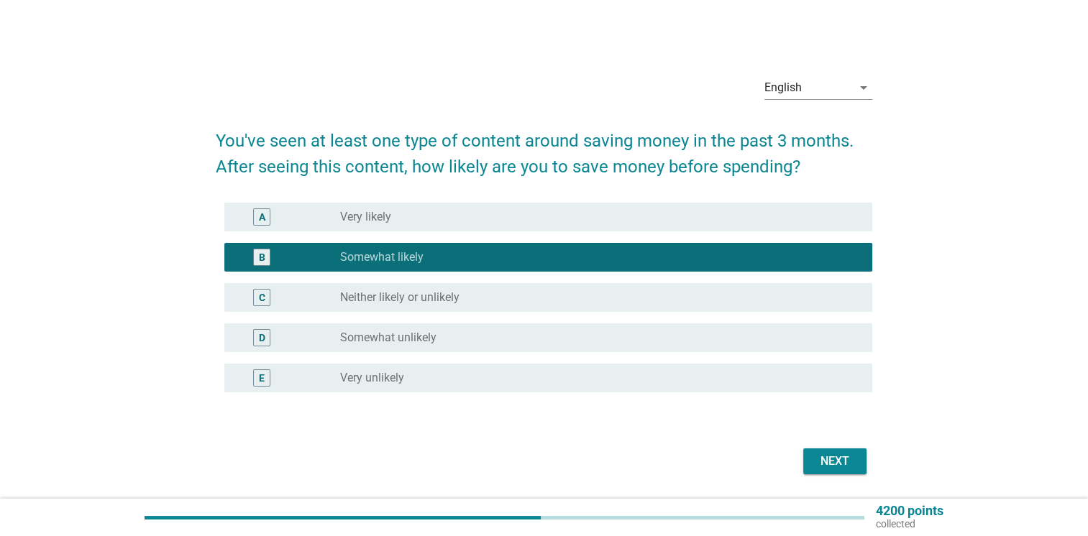
click at [832, 465] on div "Next" at bounding box center [834, 461] width 40 height 17
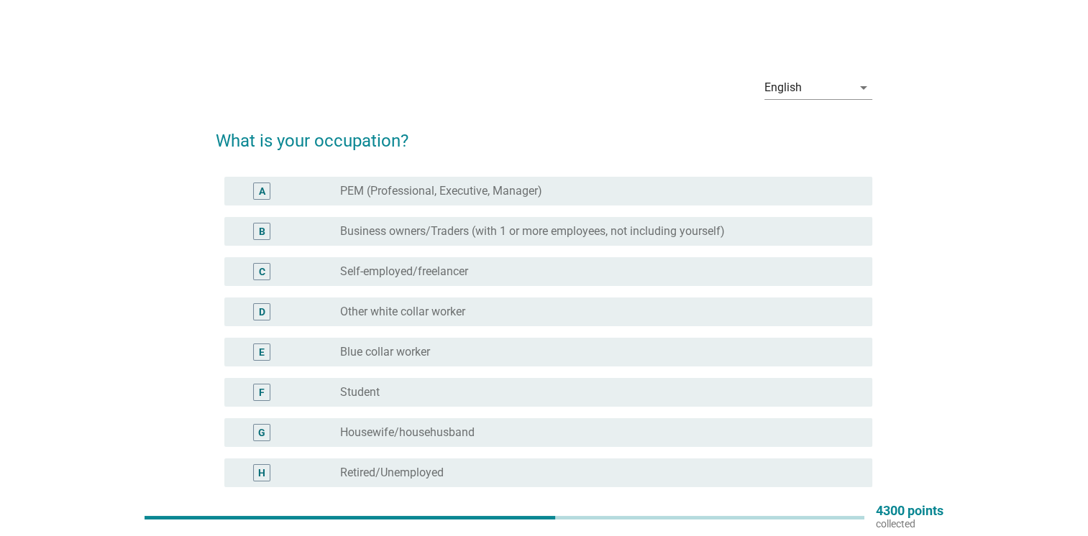
click at [620, 188] on div "A radio_button_unchecked PEM (Professional, Executive, Manager)" at bounding box center [548, 191] width 648 height 29
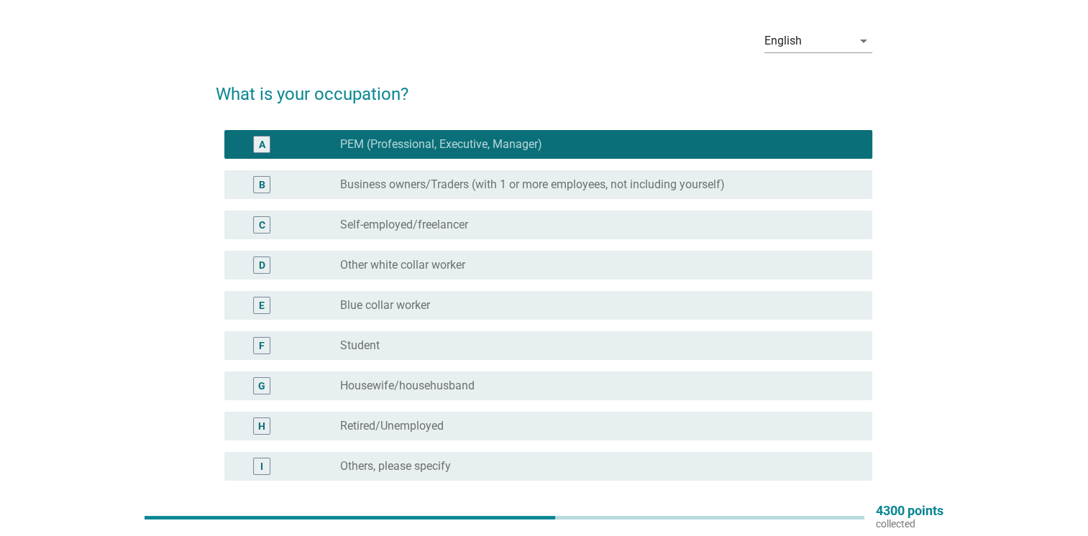
scroll to position [144, 0]
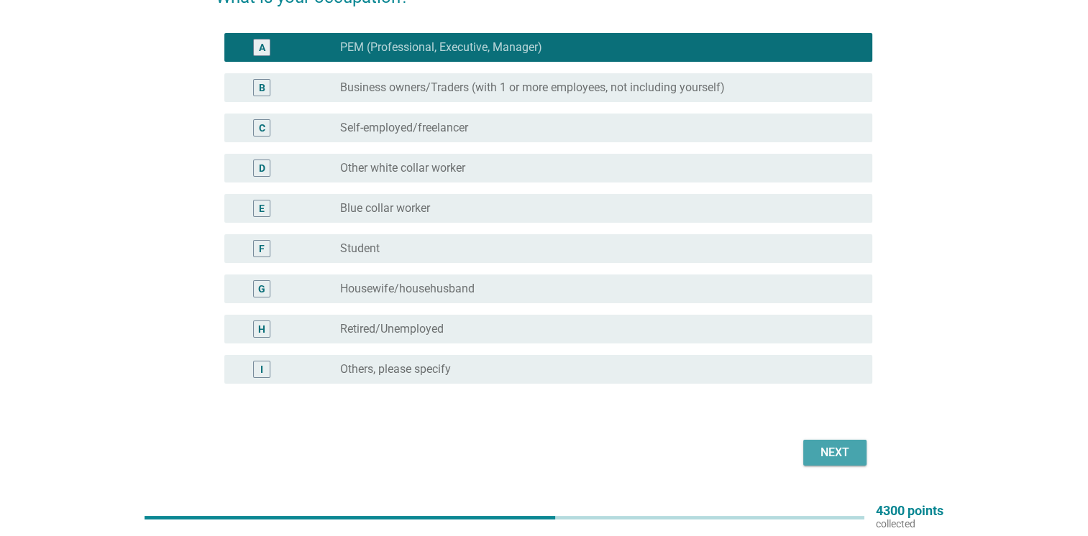
click at [836, 444] on div "Next" at bounding box center [834, 452] width 40 height 17
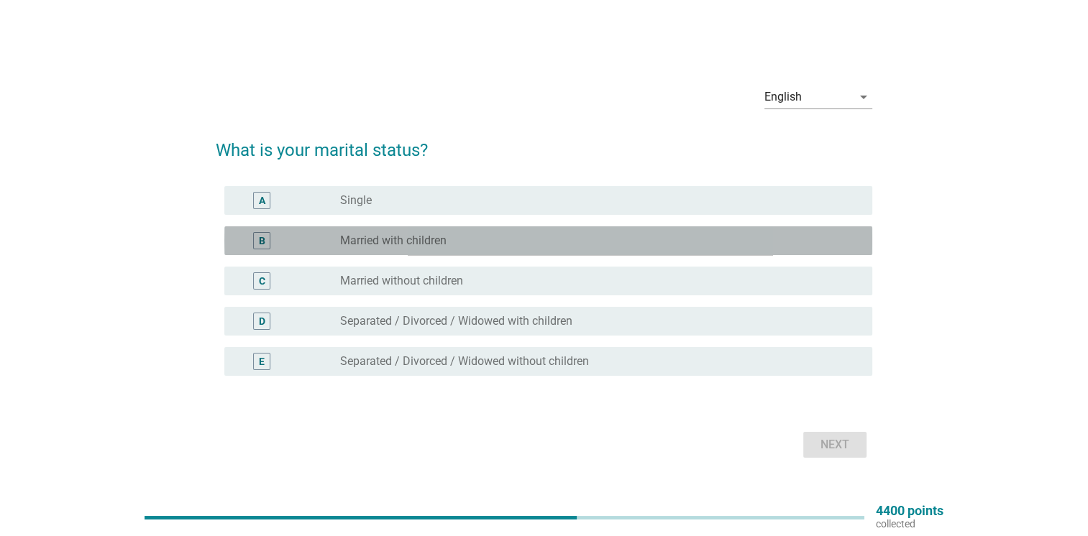
click at [469, 247] on div "radio_button_unchecked Married with children" at bounding box center [594, 241] width 509 height 14
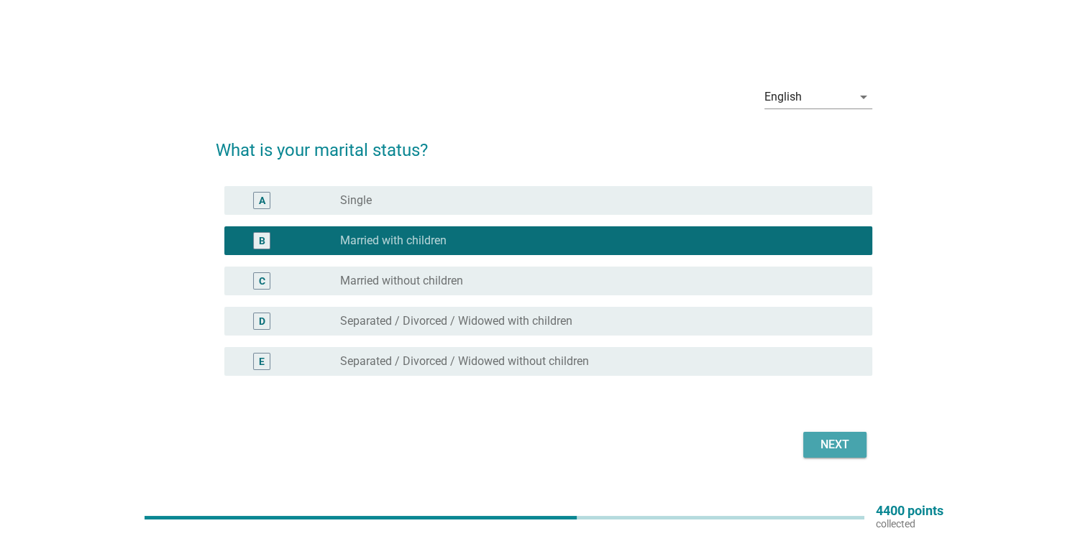
click at [819, 446] on div "Next" at bounding box center [834, 444] width 40 height 17
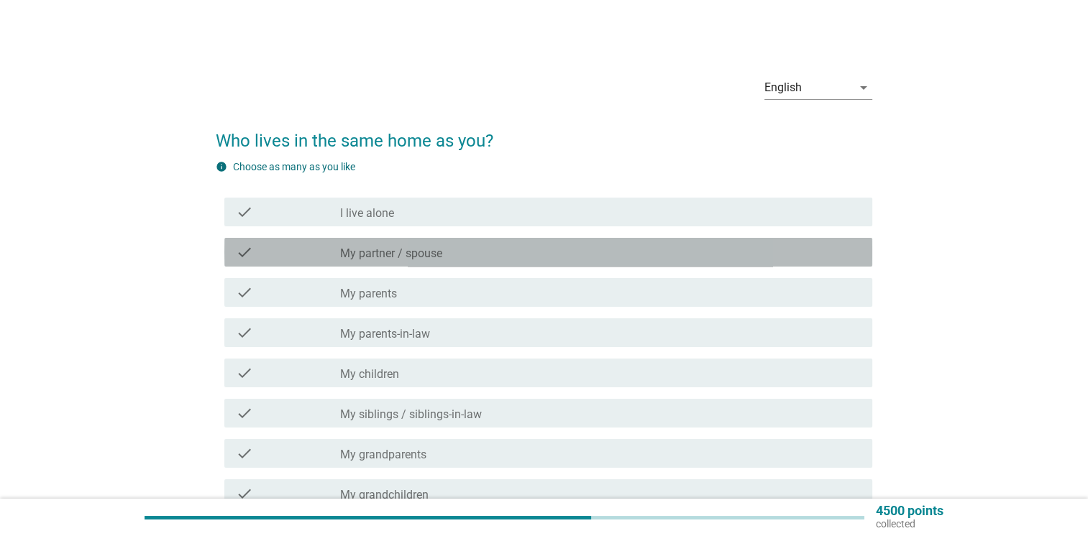
click at [442, 258] on label "My partner / spouse" at bounding box center [391, 254] width 102 height 14
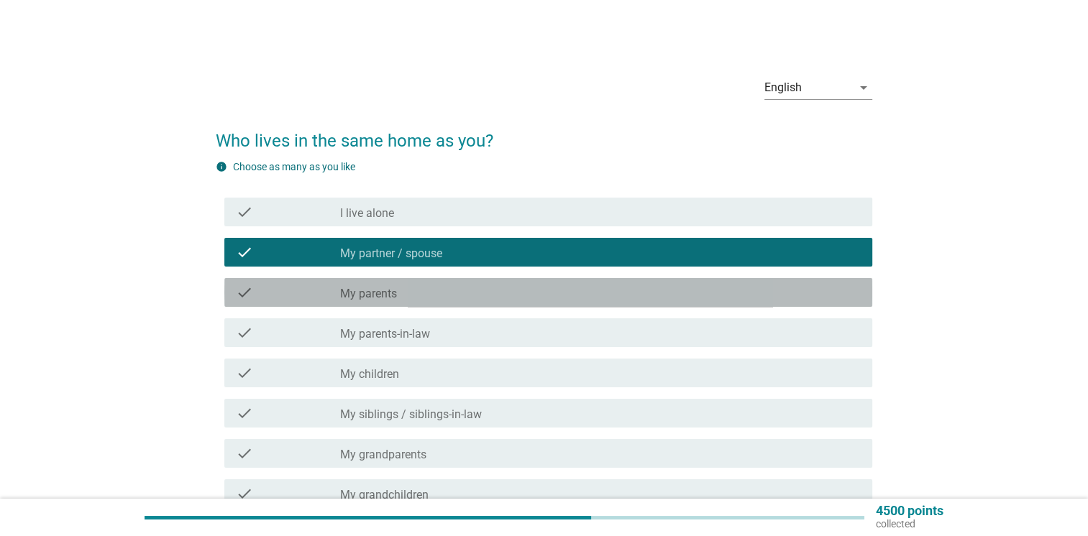
click at [434, 303] on div "check check_box_outline_blank My parents" at bounding box center [548, 292] width 648 height 29
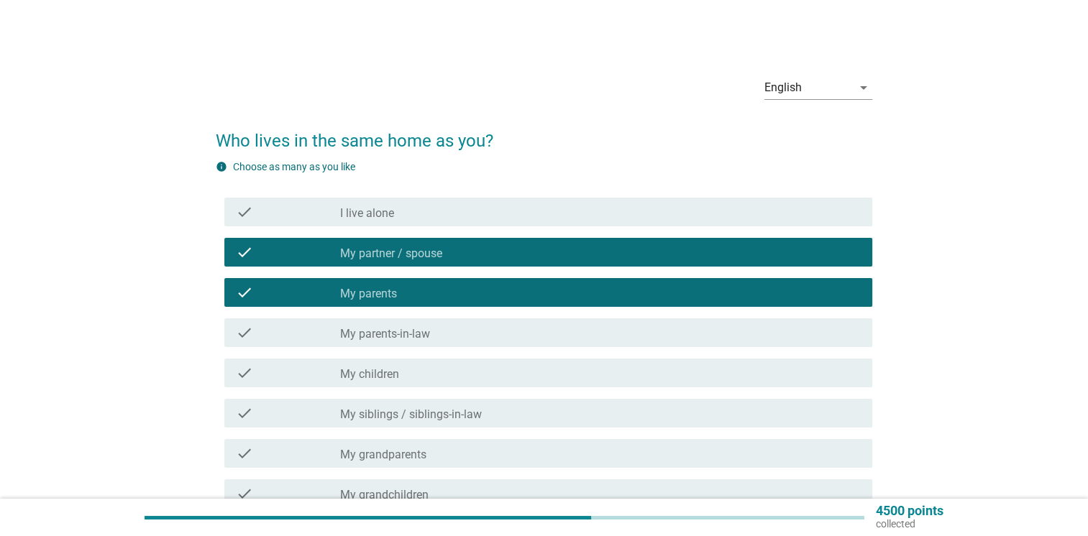
click at [441, 375] on div "check_box_outline_blank My children" at bounding box center [600, 372] width 520 height 17
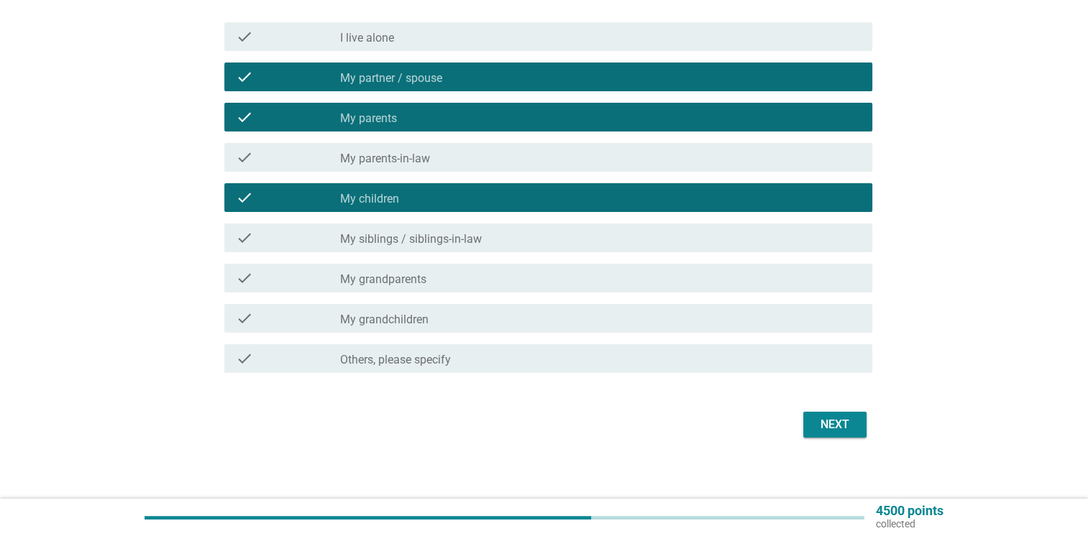
scroll to position [183, 0]
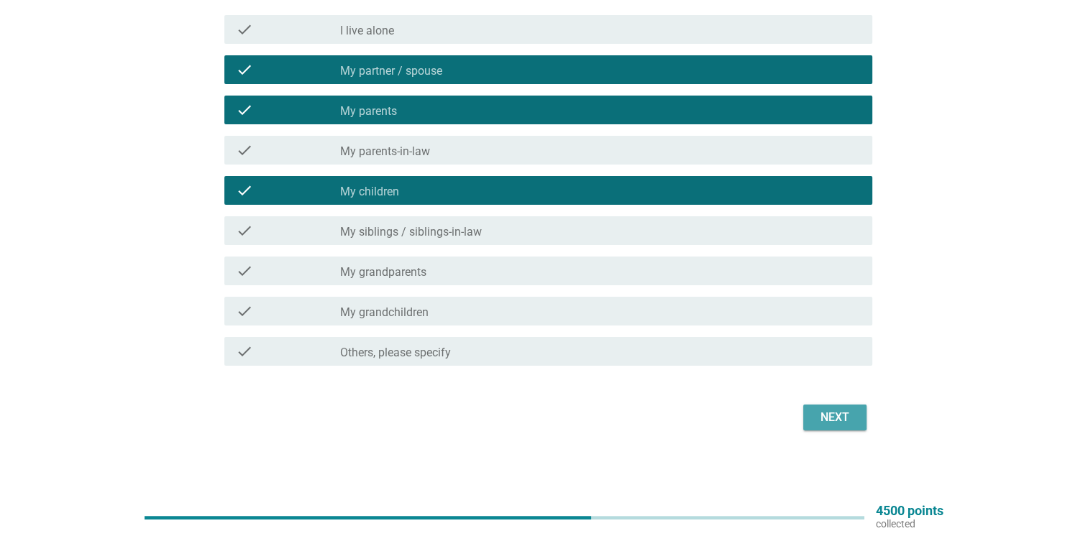
click at [848, 413] on div "Next" at bounding box center [834, 417] width 40 height 17
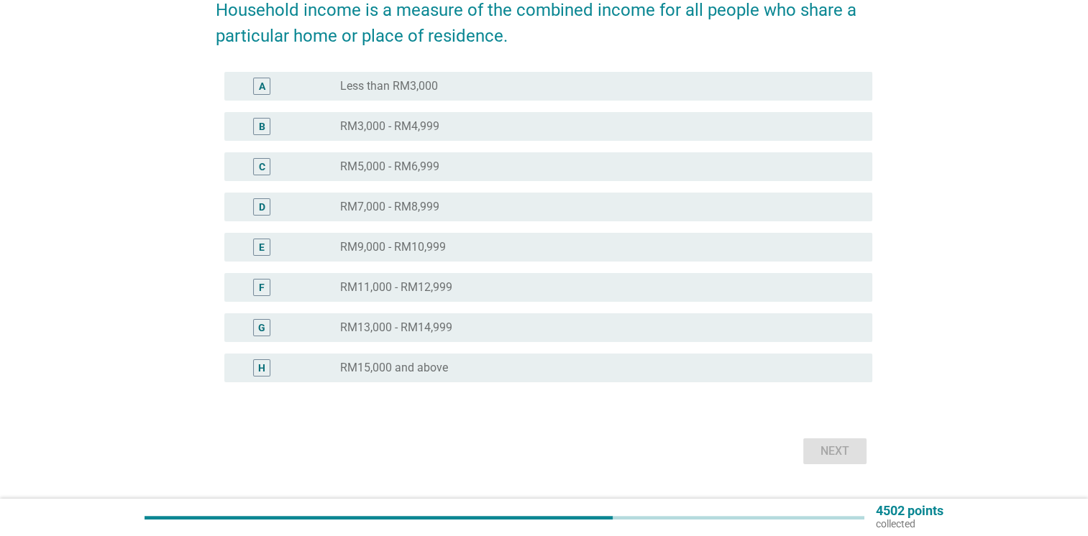
scroll to position [0, 0]
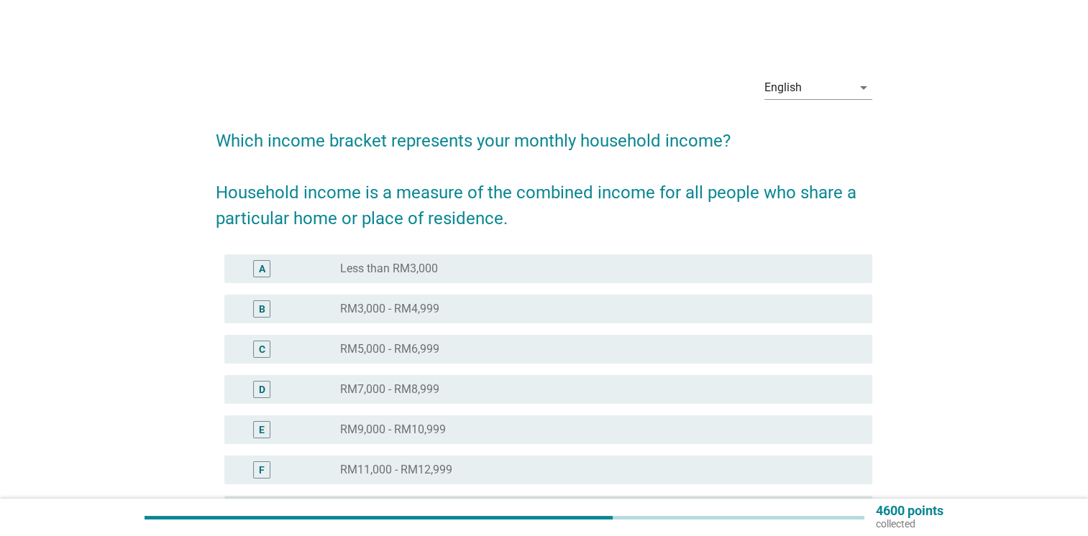
click at [704, 344] on div "radio_button_unchecked RM5,000 - RM6,999" at bounding box center [594, 349] width 509 height 14
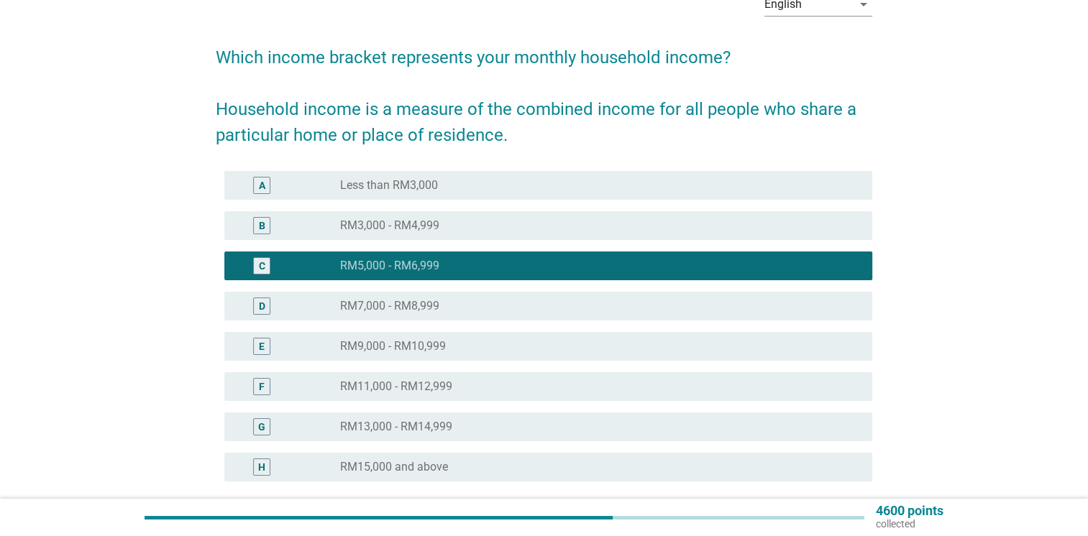
scroll to position [216, 0]
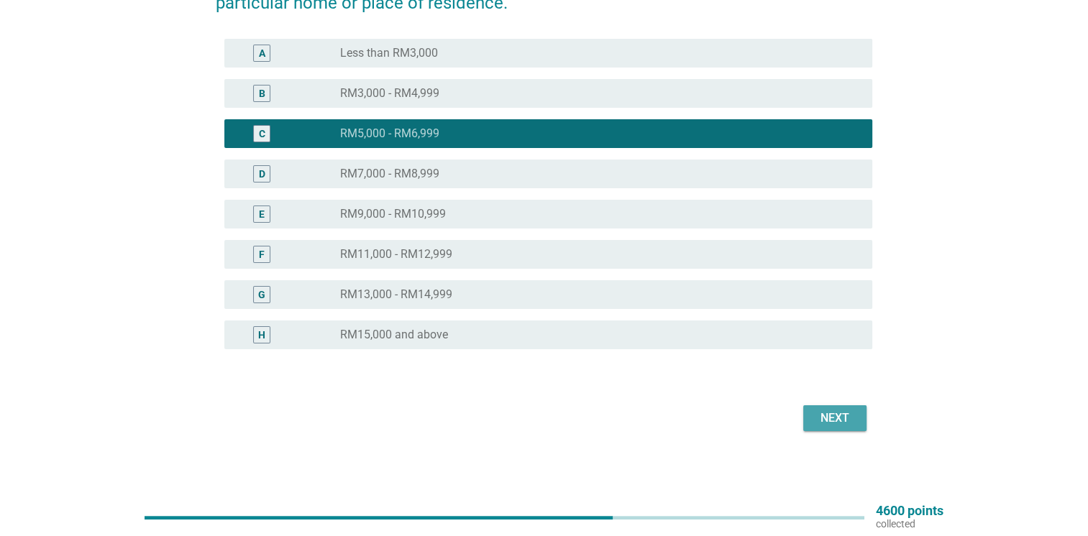
click at [817, 426] on div "Next" at bounding box center [834, 418] width 40 height 17
